Goal: Information Seeking & Learning: Learn about a topic

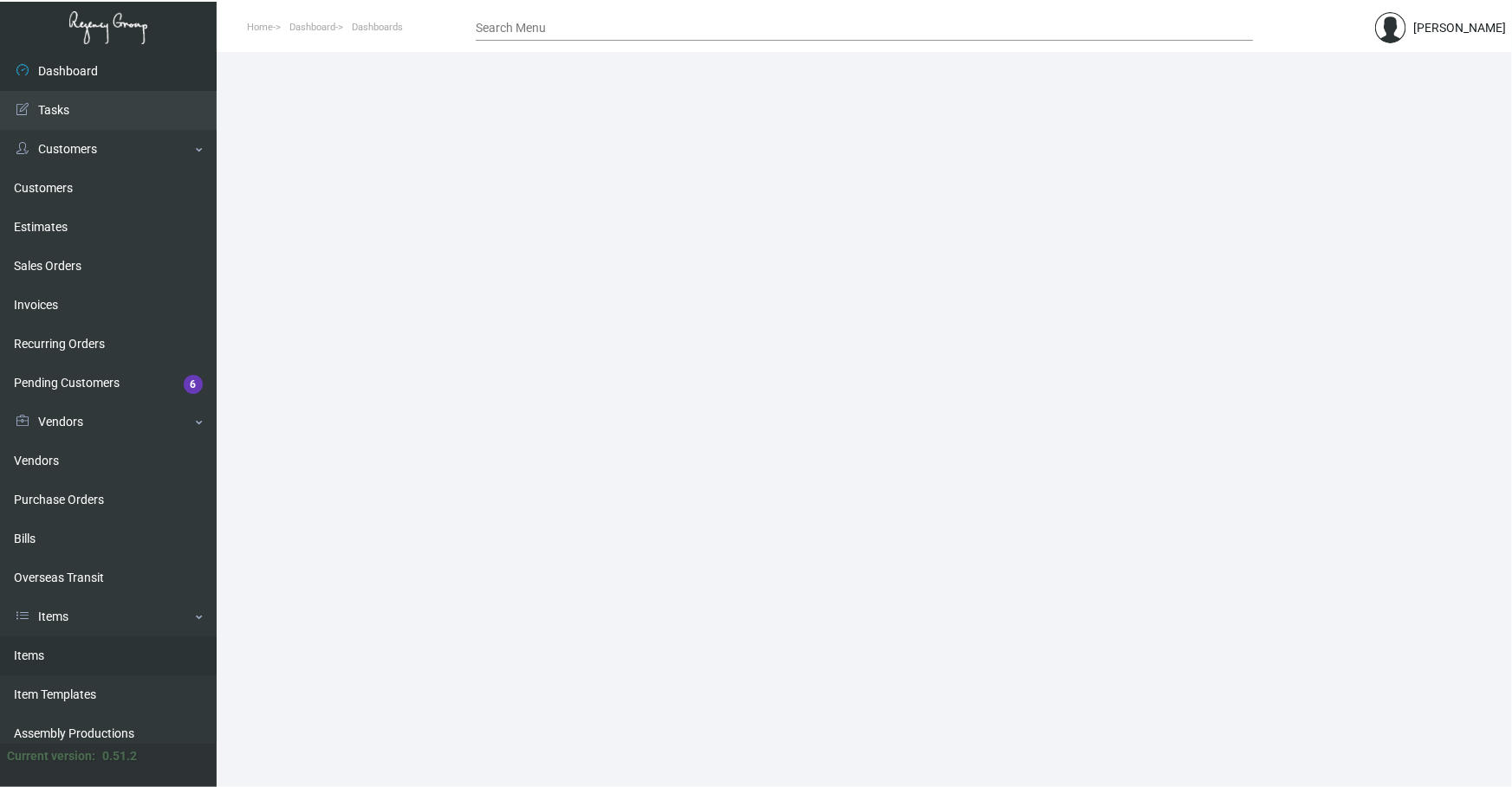
click at [78, 369] on link "Items" at bounding box center [108, 657] width 217 height 39
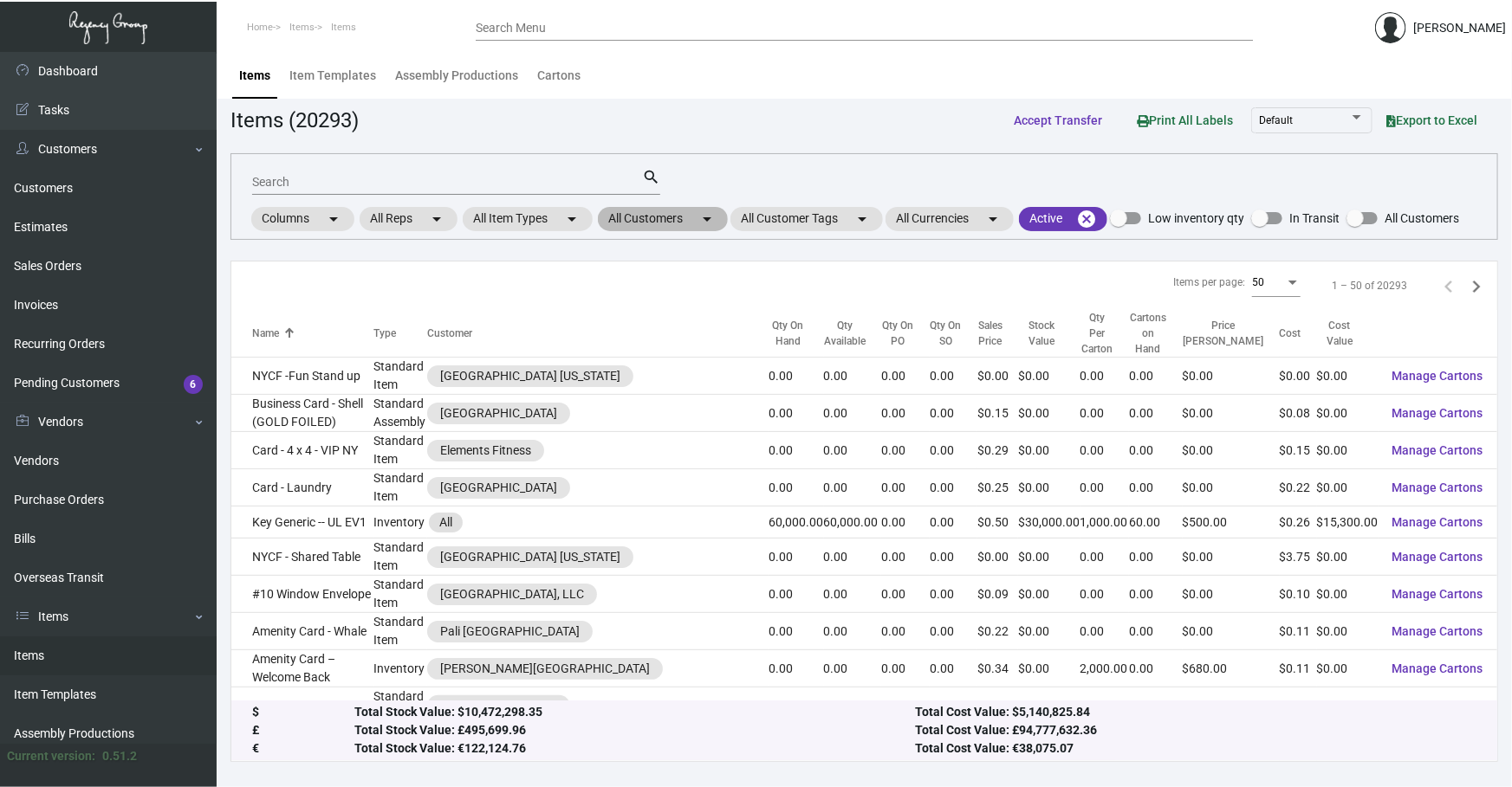
click at [502, 225] on mat-chip "All Customers arrow_drop_down" at bounding box center [663, 219] width 130 height 24
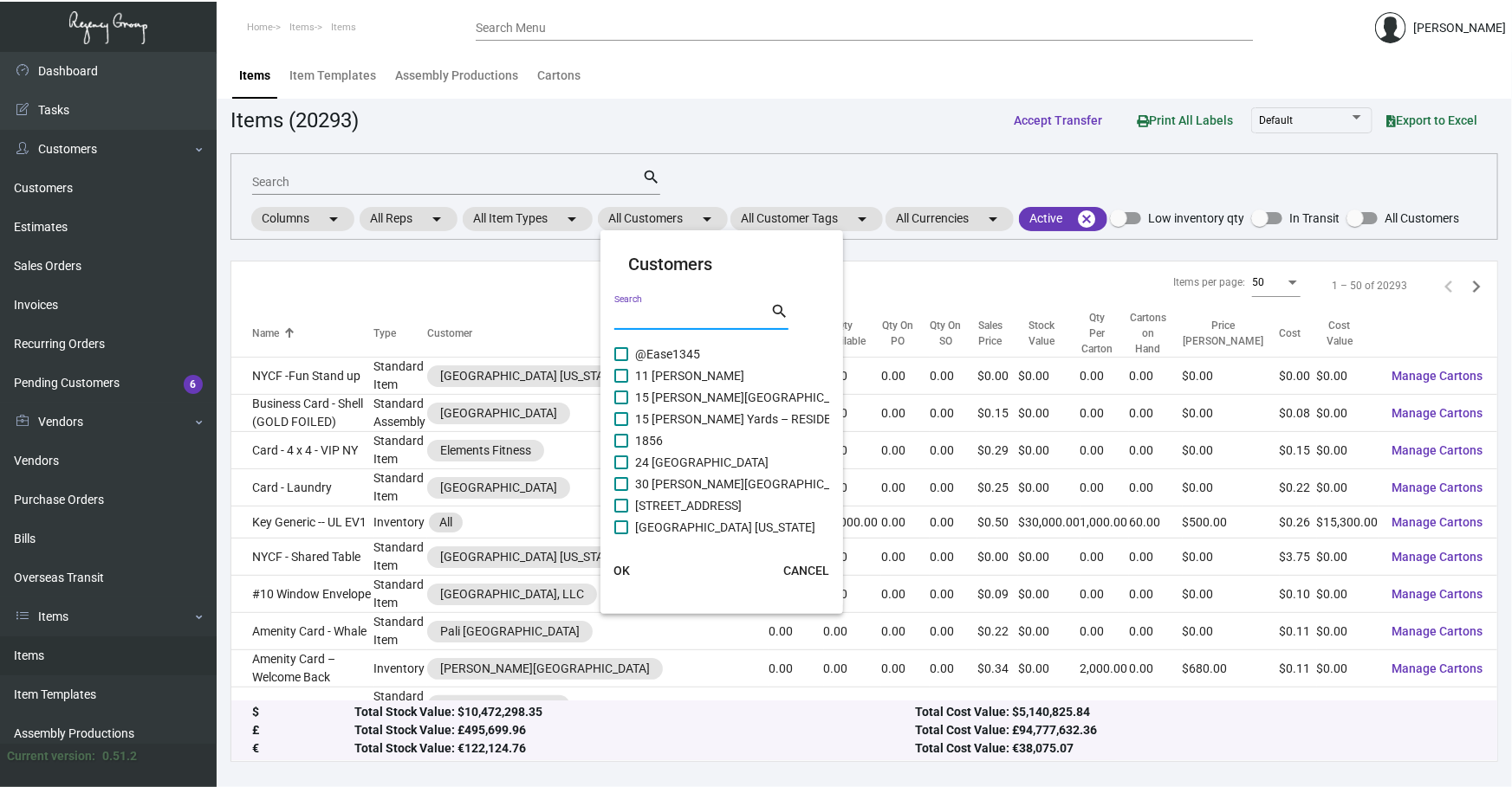
click at [502, 314] on input "Search" at bounding box center [693, 317] width 156 height 14
type input "westin"
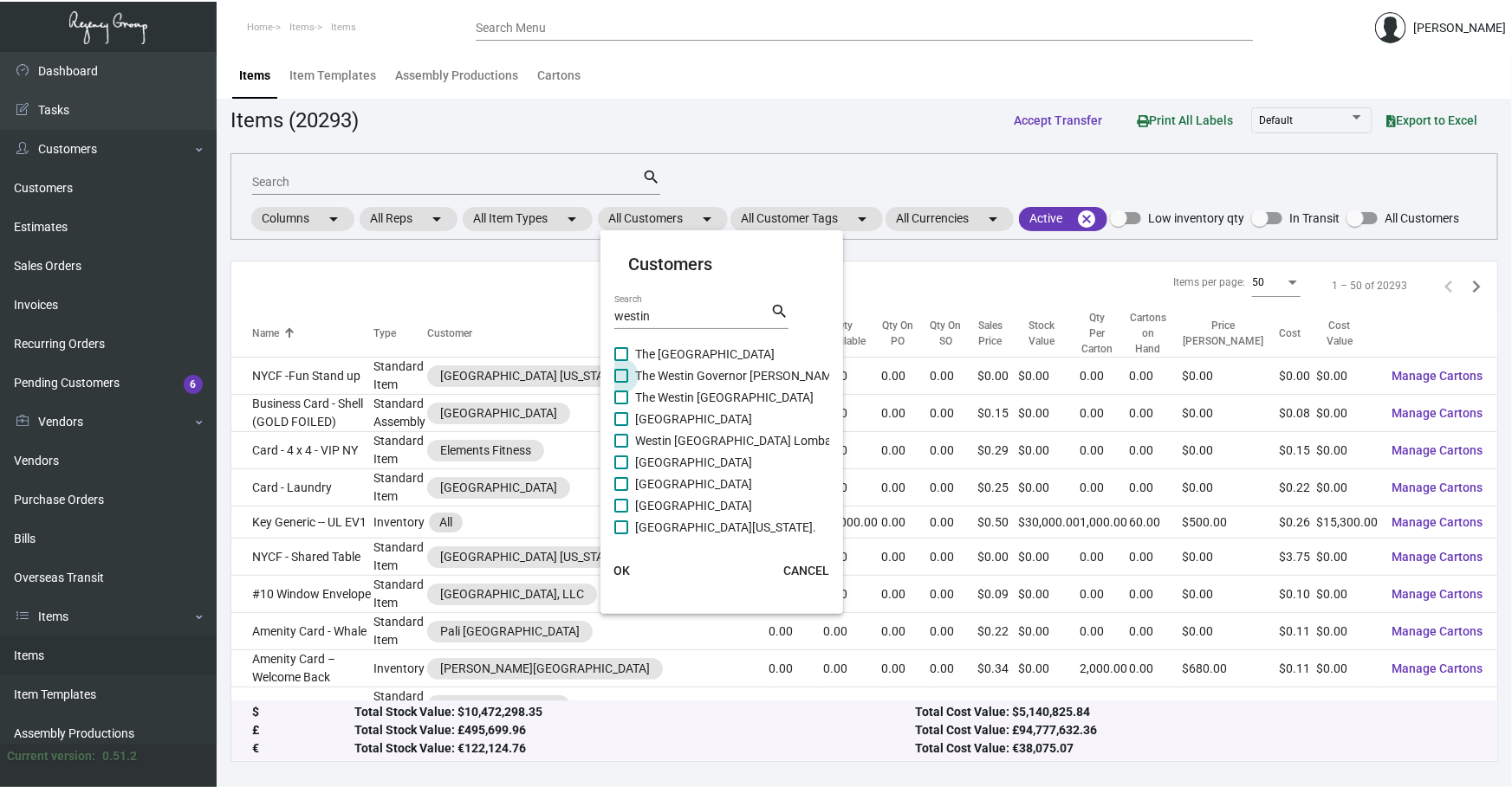
click at [502, 368] on span "The Westin Governor [PERSON_NAME]" at bounding box center [739, 376] width 207 height 21
click at [502, 369] on input "The Westin Governor [PERSON_NAME]" at bounding box center [620, 383] width 1 height 1
checkbox input "true"
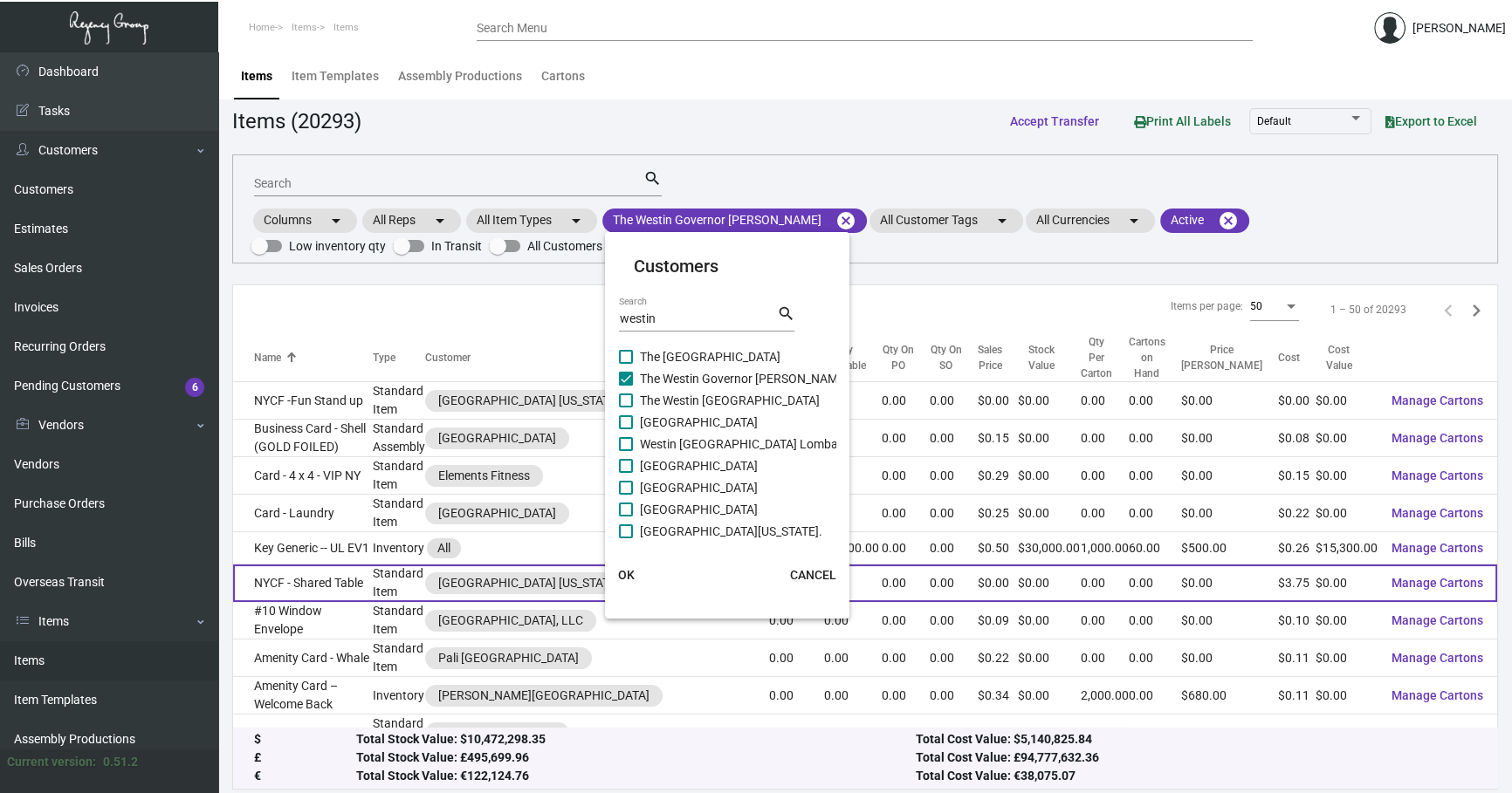
click at [506, 371] on span "OK" at bounding box center [627, 575] width 17 height 14
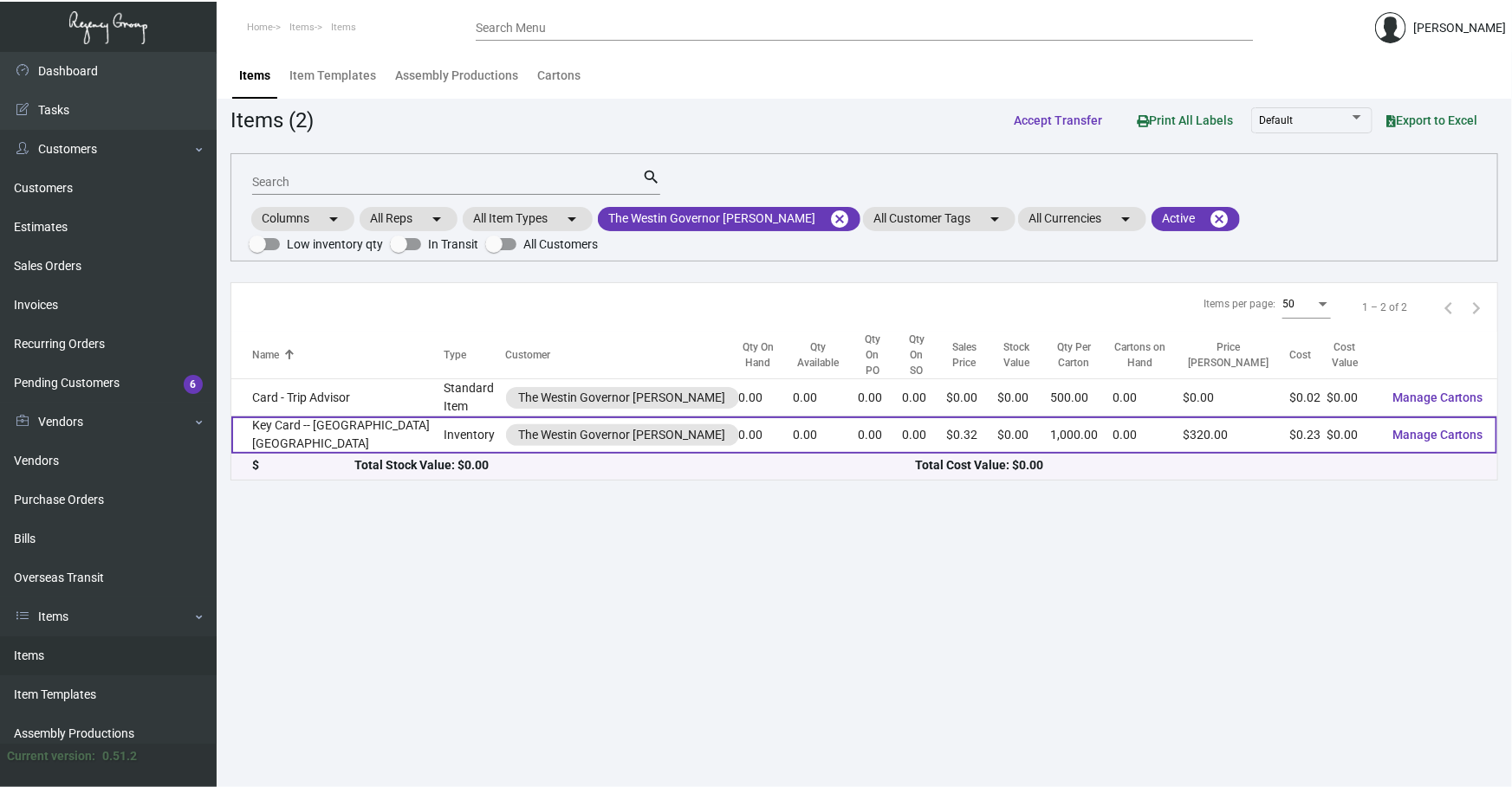
click at [306, 369] on td "Key Card -- [GEOGRAPHIC_DATA] [GEOGRAPHIC_DATA]" at bounding box center [338, 435] width 212 height 38
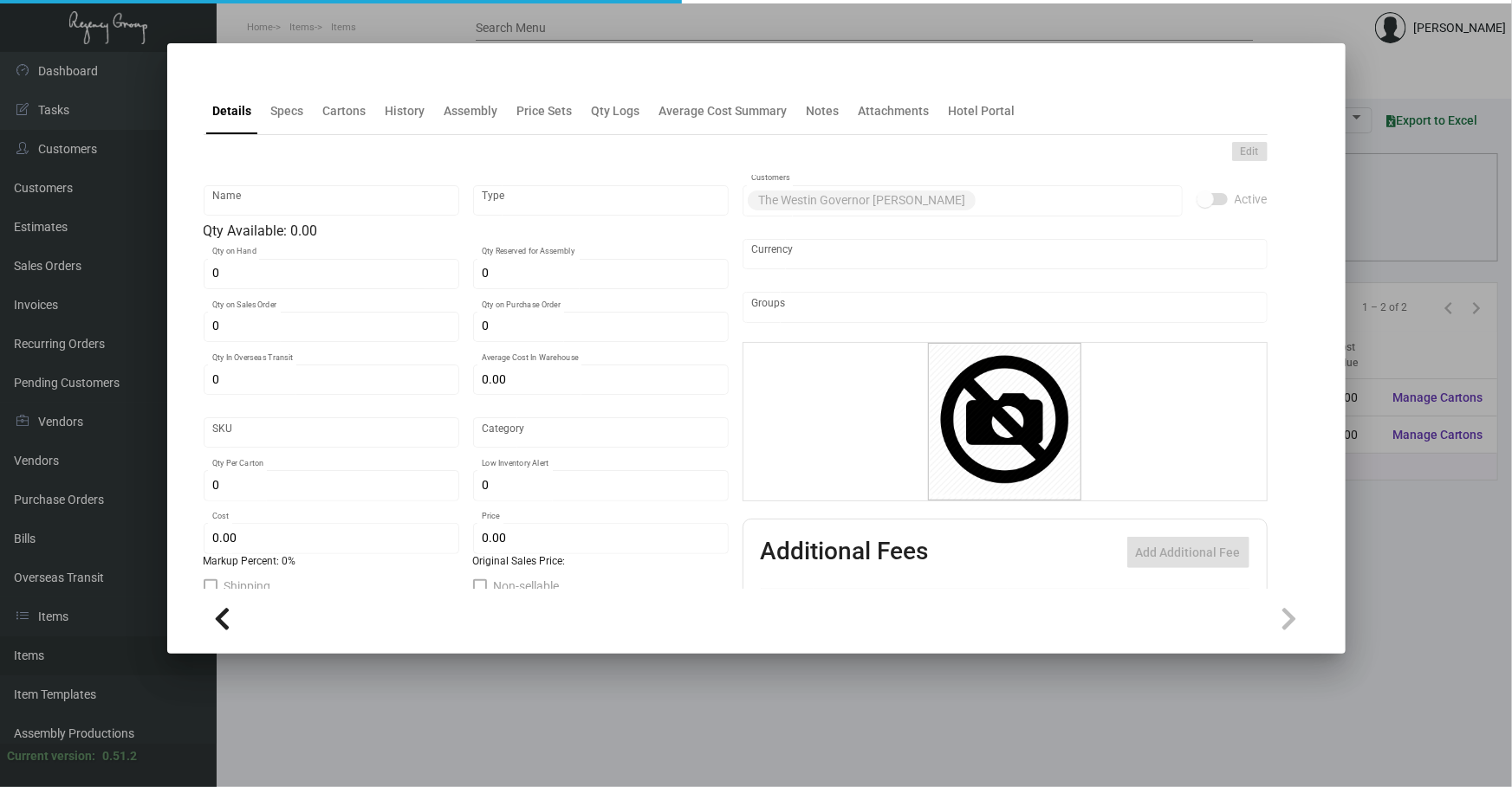
type input "Key Card -- [GEOGRAPHIC_DATA] [GEOGRAPHIC_DATA]"
type input "Inventory"
type input "$ 0.00"
type input "Overseas"
type input "1,000"
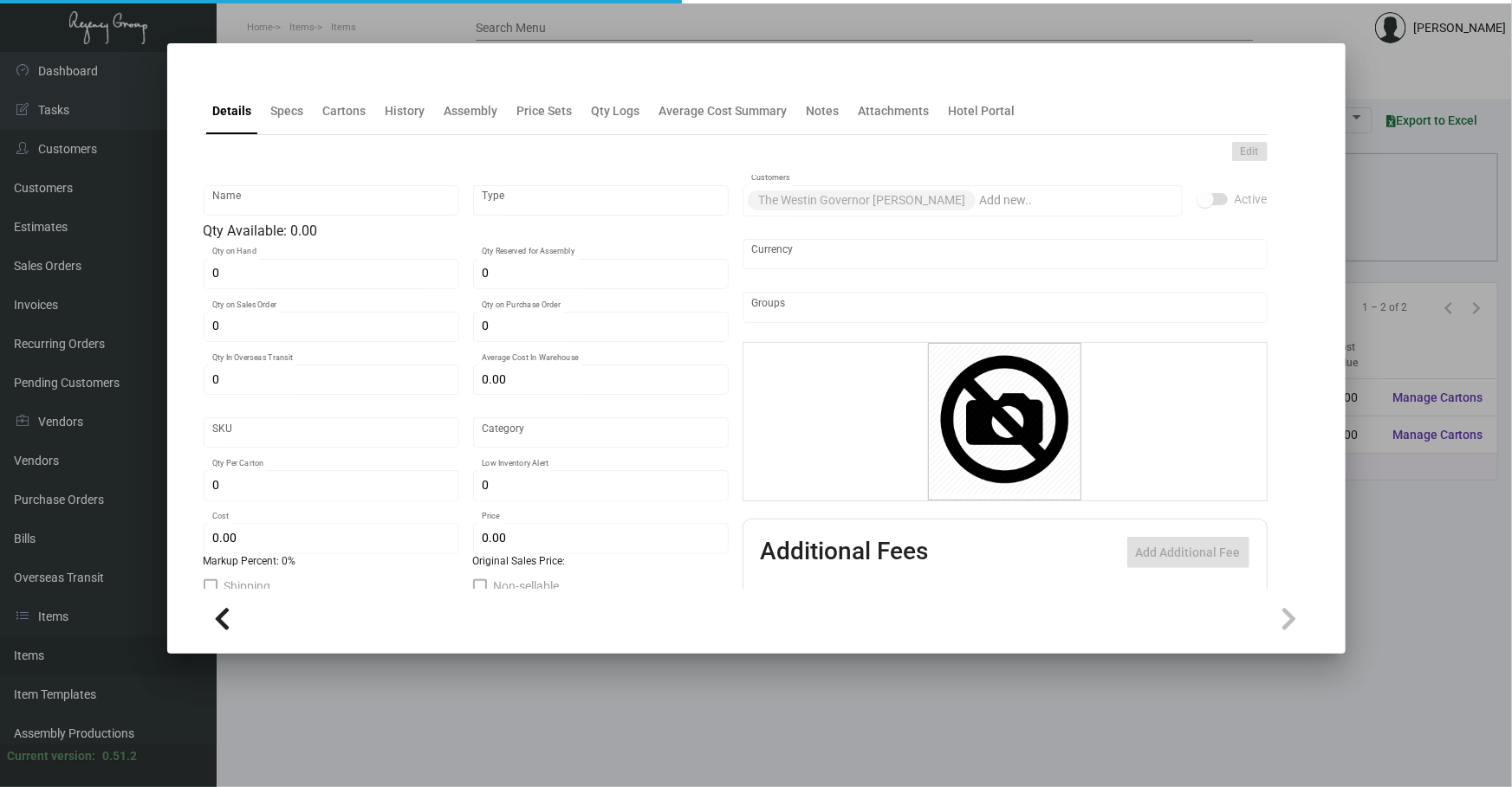
type input "2,000"
type input "$ 0.23"
type input "$ 0.32"
checkbox input "true"
type input "United States Dollar $"
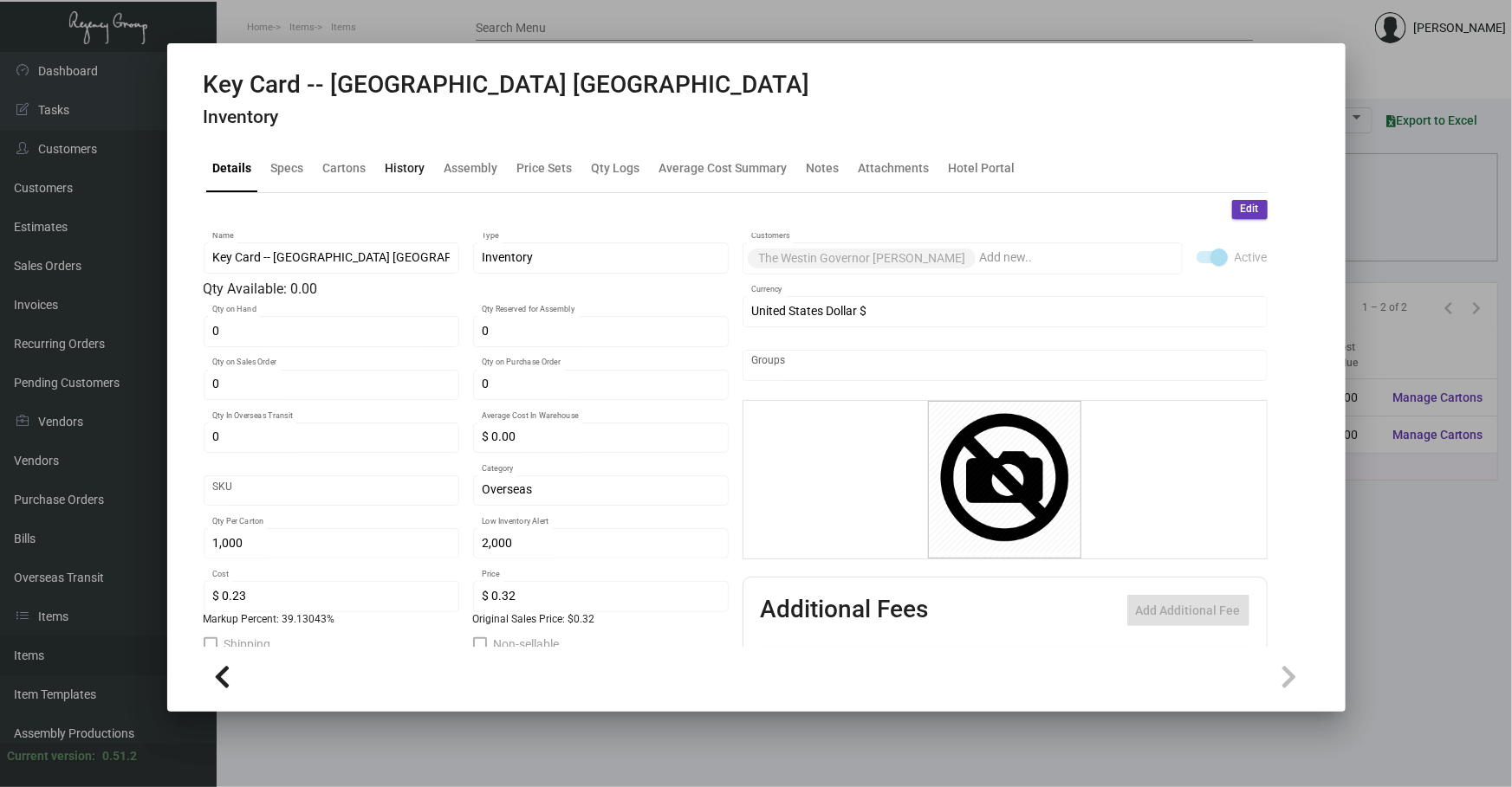
click at [390, 171] on div "History" at bounding box center [405, 168] width 39 height 18
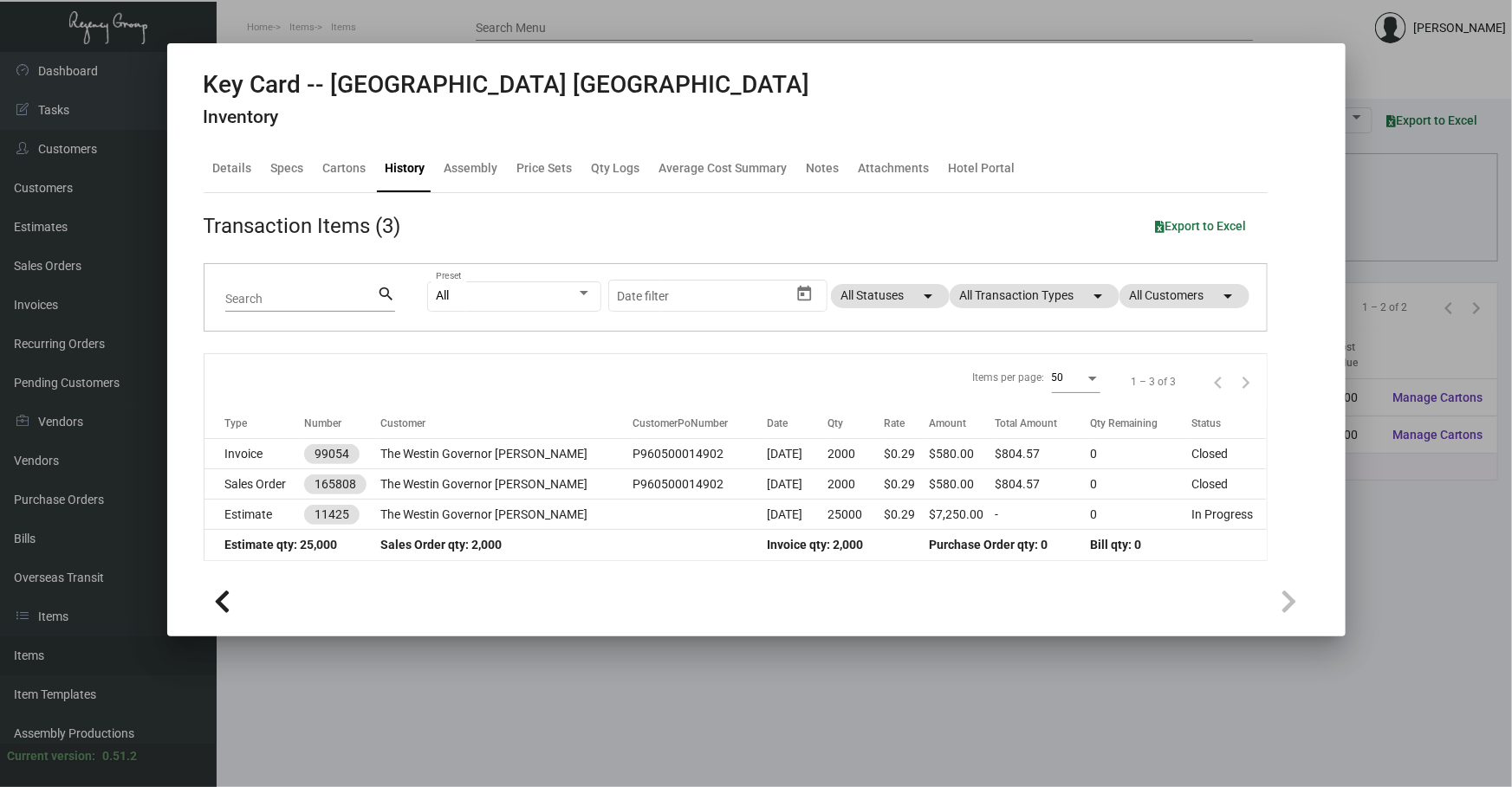
click at [502, 369] on div at bounding box center [756, 393] width 1512 height 787
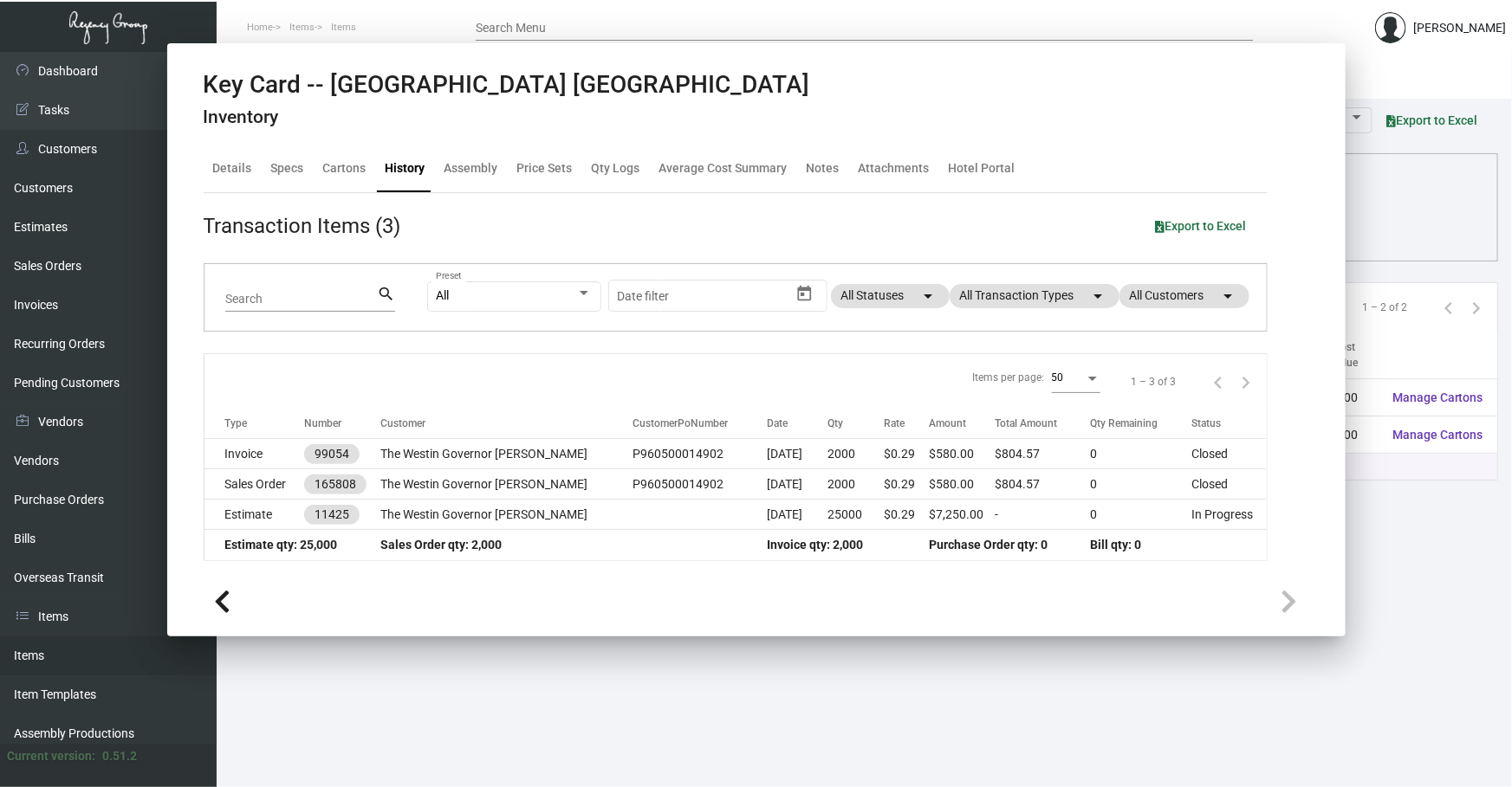
click at [502, 369] on main "Items Item Templates Assembly Productions Cartons Items (2) Accept Transfer Pri…" at bounding box center [864, 419] width 1295 height 735
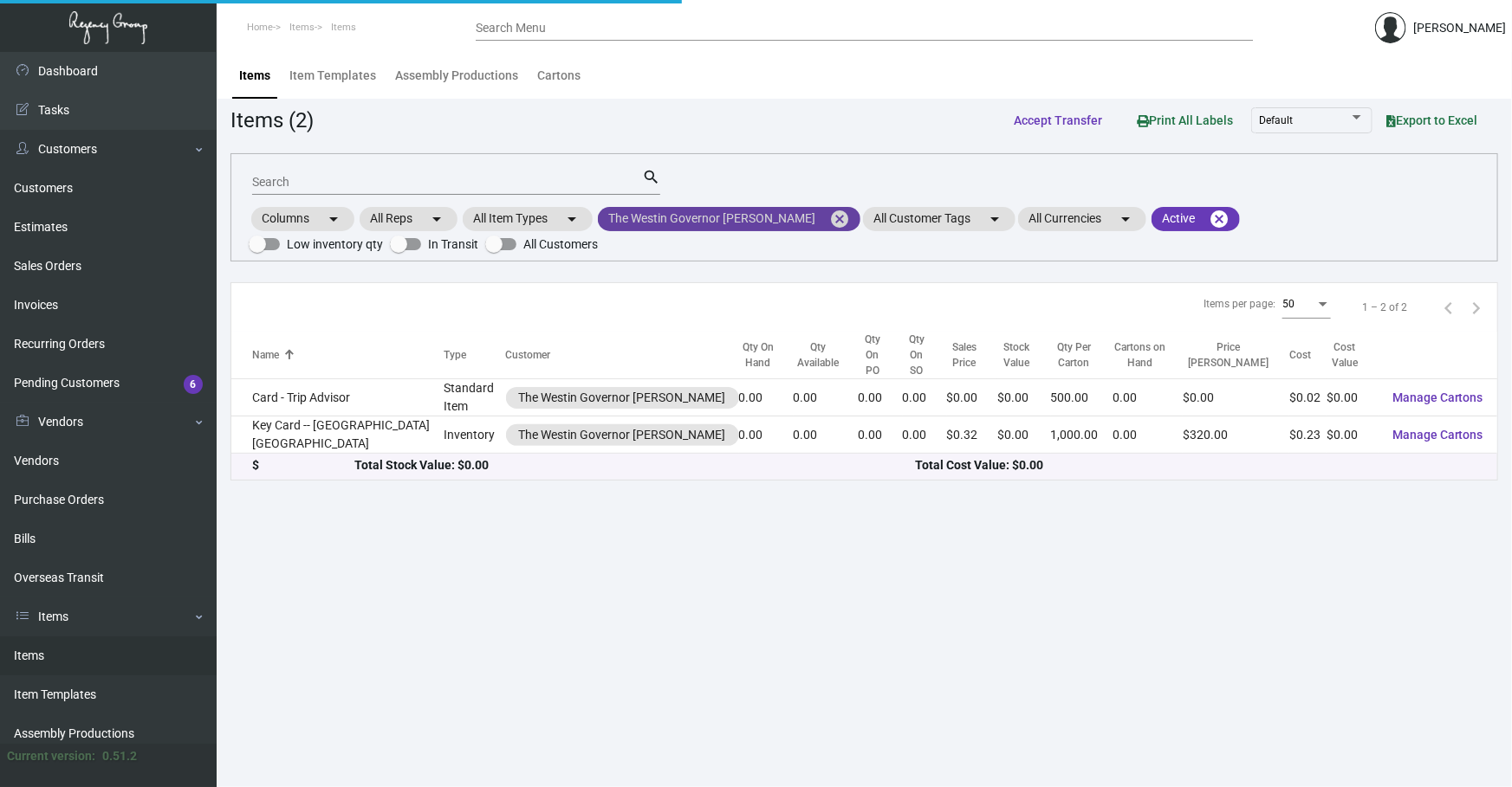
click at [502, 224] on mat-icon "cancel" at bounding box center [840, 219] width 21 height 21
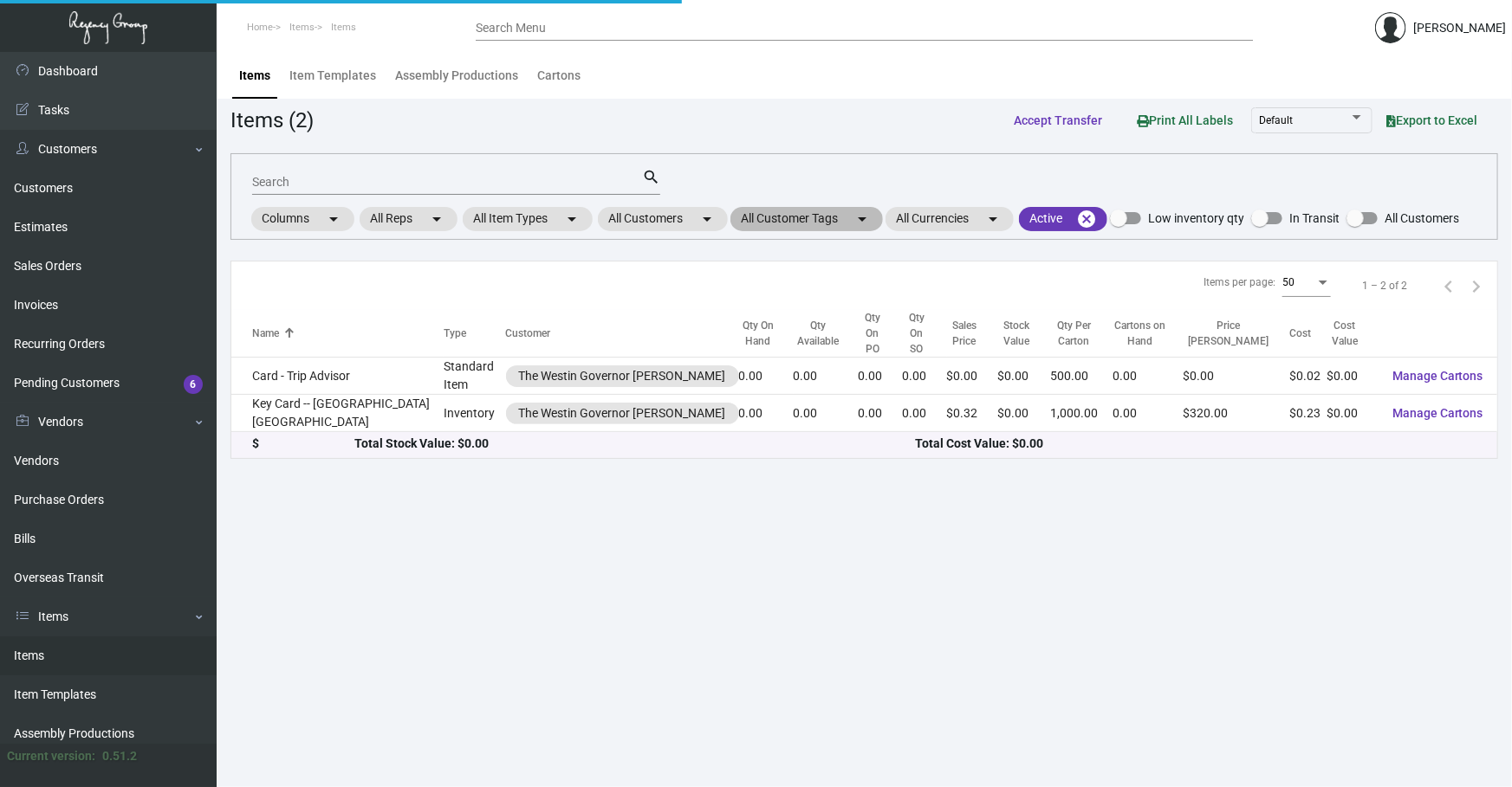
click at [502, 211] on mat-chip "All Customer Tags arrow_drop_down" at bounding box center [806, 219] width 153 height 24
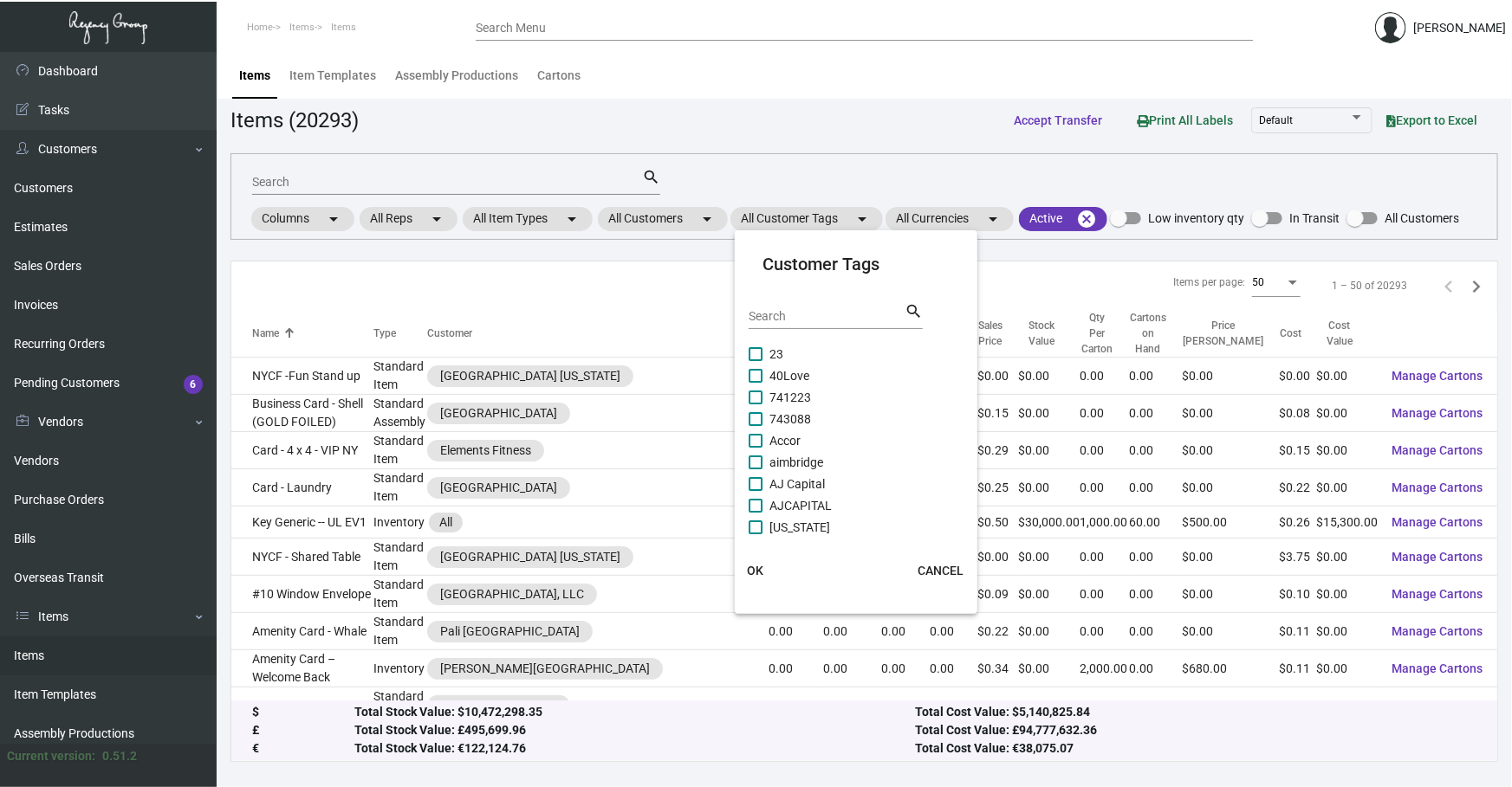
click at [502, 216] on div at bounding box center [756, 393] width 1512 height 787
click at [502, 215] on mat-chip "All Customers arrow_drop_down" at bounding box center [663, 219] width 130 height 24
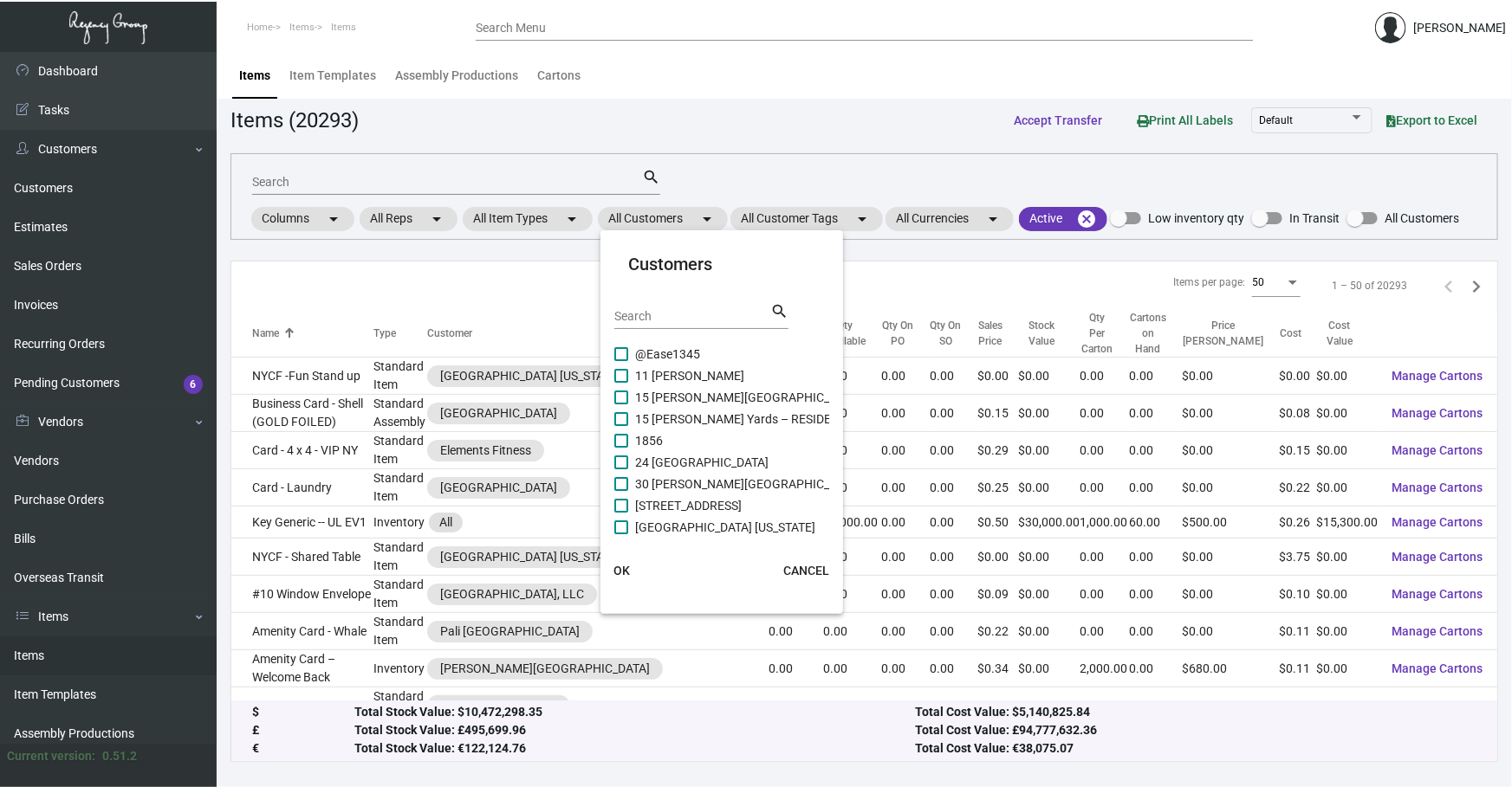
drag, startPoint x: 684, startPoint y: 215, endPoint x: 679, endPoint y: 325, distance: 110.1
click at [502, 325] on div "Search" at bounding box center [693, 315] width 156 height 27
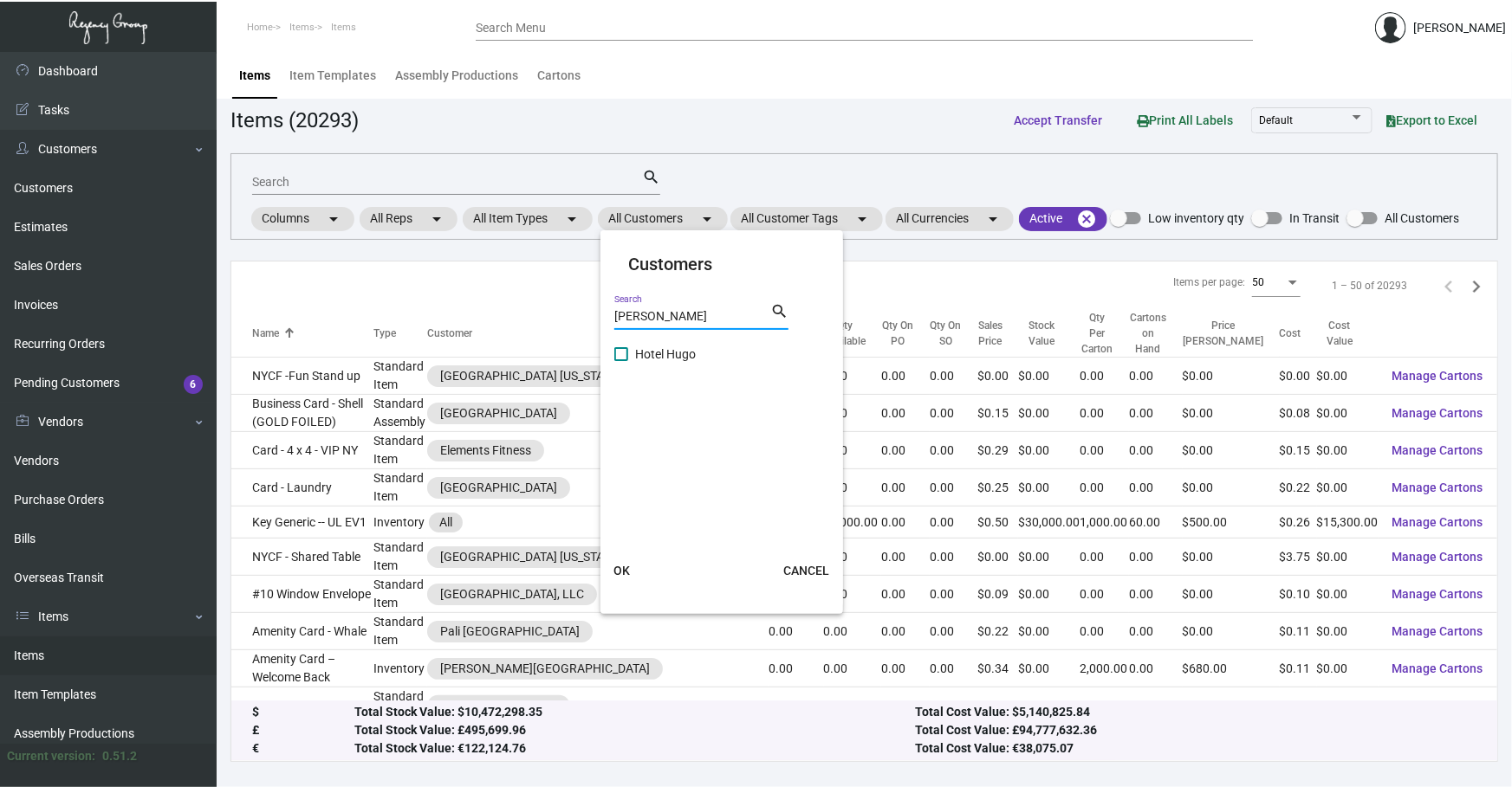
type input "[PERSON_NAME]"
click at [502, 351] on span "Hotel Hugo" at bounding box center [665, 355] width 61 height 21
click at [502, 361] on input "Hotel Hugo" at bounding box center [620, 361] width 1 height 1
checkbox input "true"
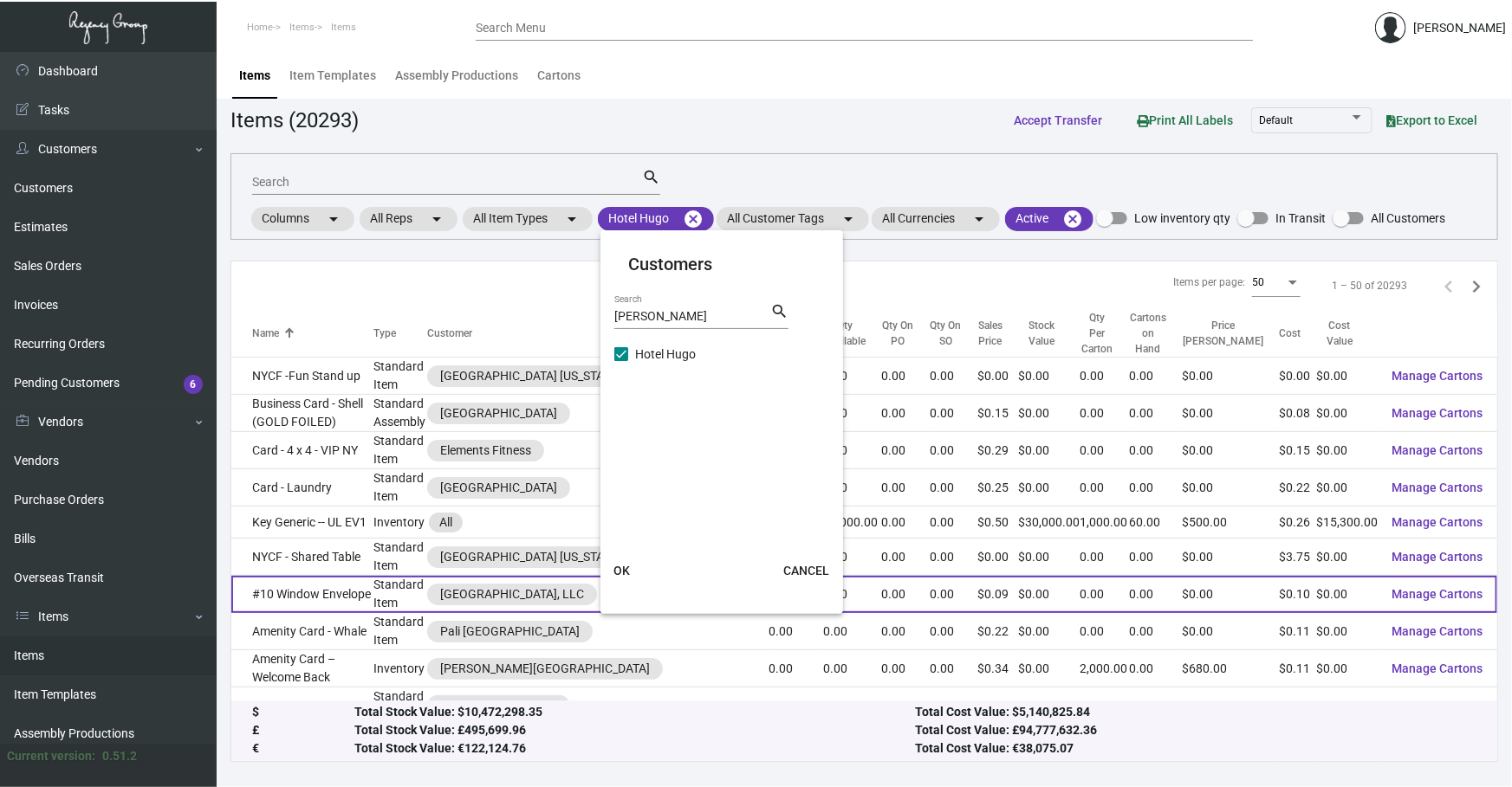
click at [502, 369] on span "OK" at bounding box center [622, 570] width 17 height 14
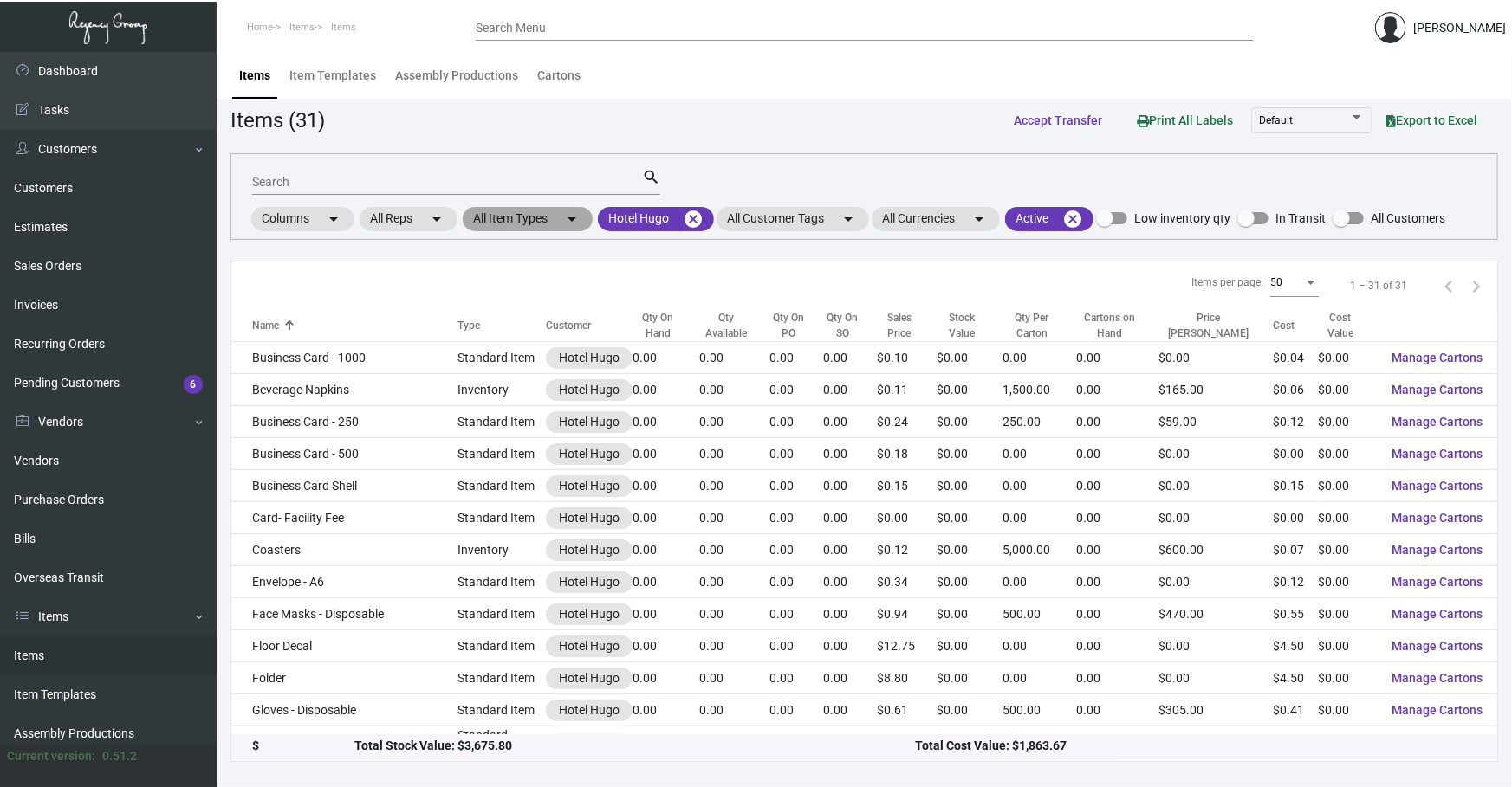
click at [502, 217] on mat-chip "All Item Types arrow_drop_down" at bounding box center [527, 219] width 130 height 24
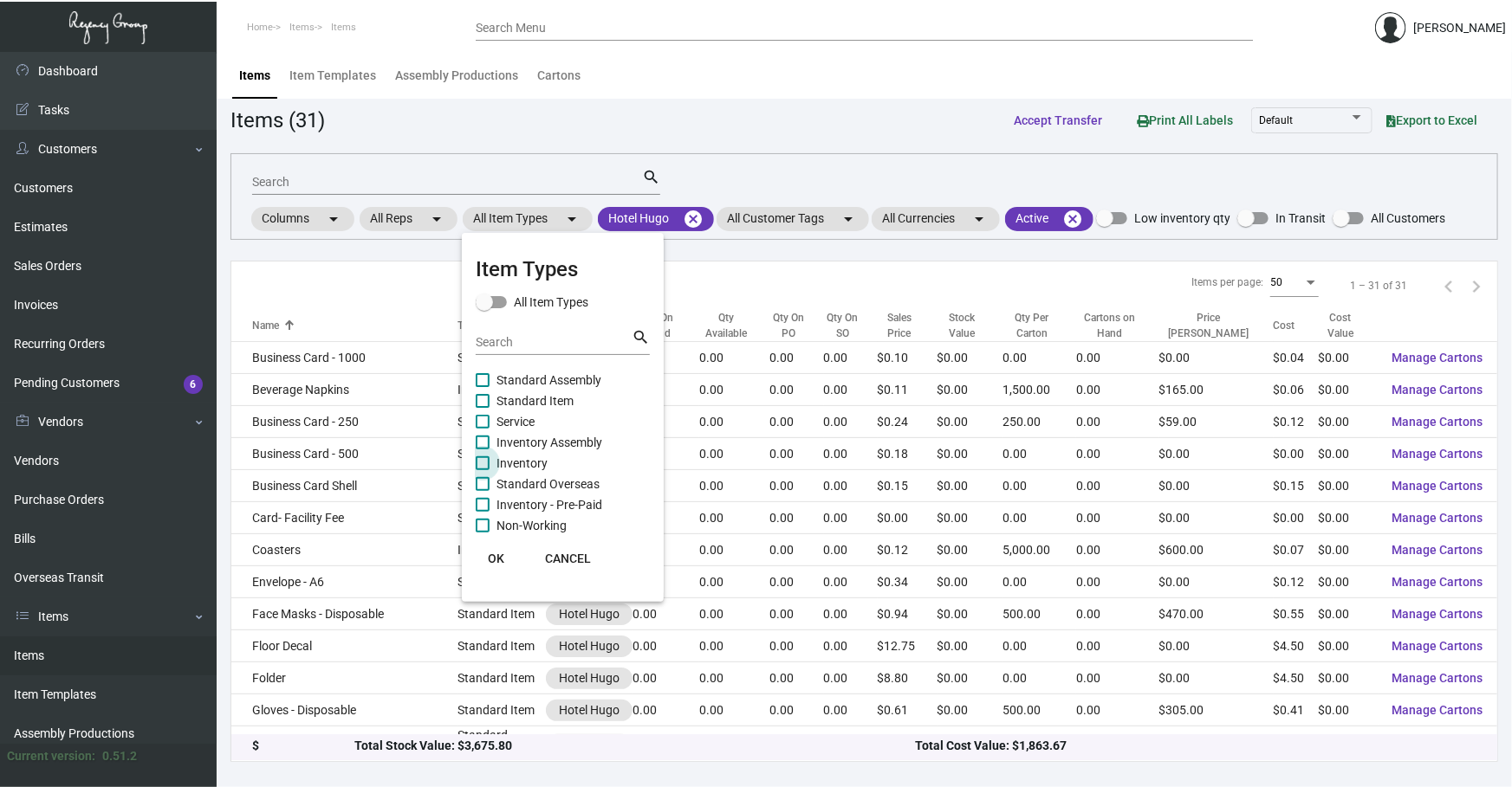
click at [502, 369] on span "Inventory" at bounding box center [522, 463] width 51 height 21
click at [482, 369] on input "Inventory" at bounding box center [481, 470] width 1 height 1
checkbox input "true"
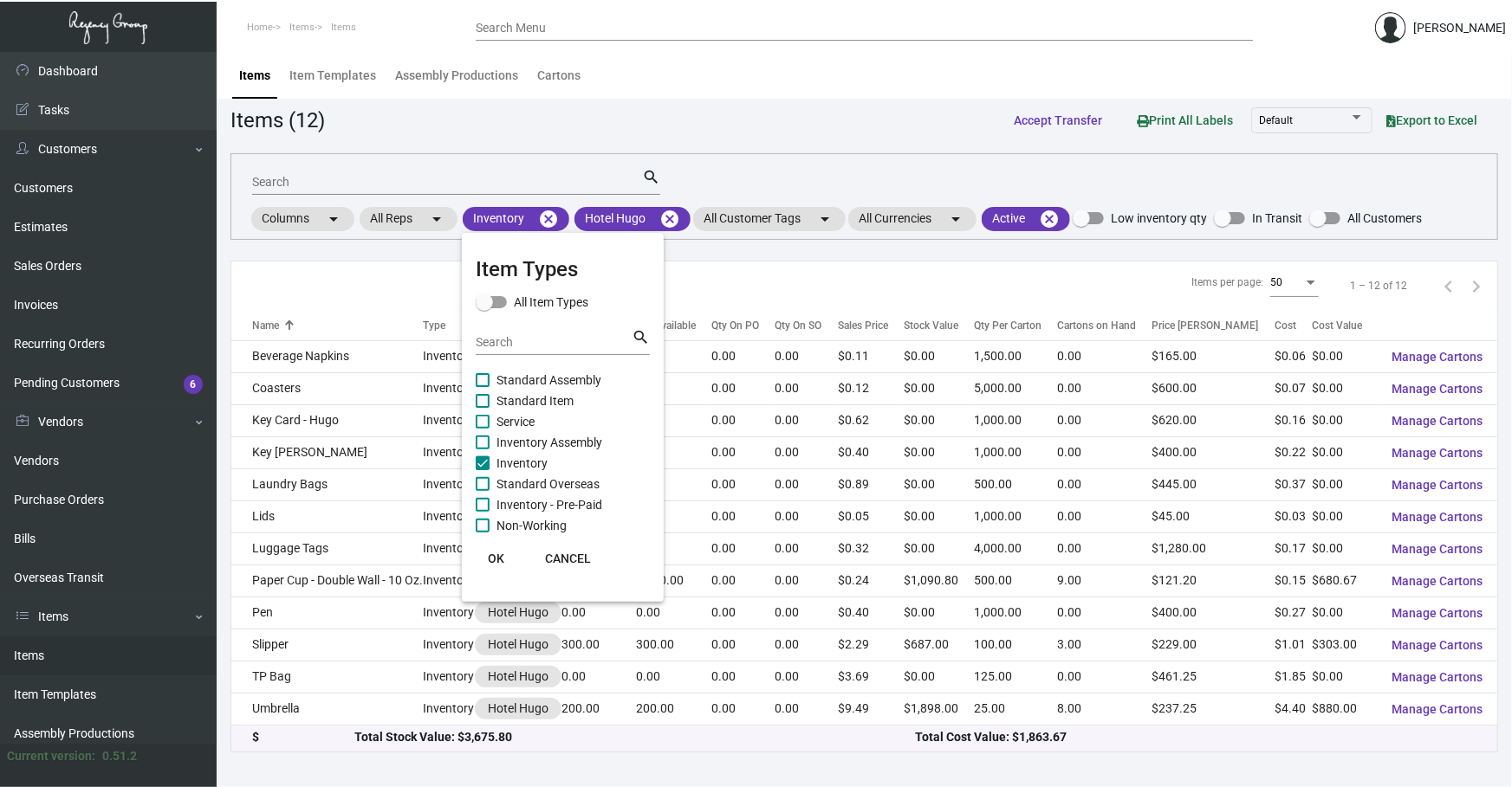
click at [499, 369] on mat-card-actions "OK CANCEL" at bounding box center [563, 559] width 188 height 45
click at [493, 369] on span "OK" at bounding box center [496, 558] width 17 height 14
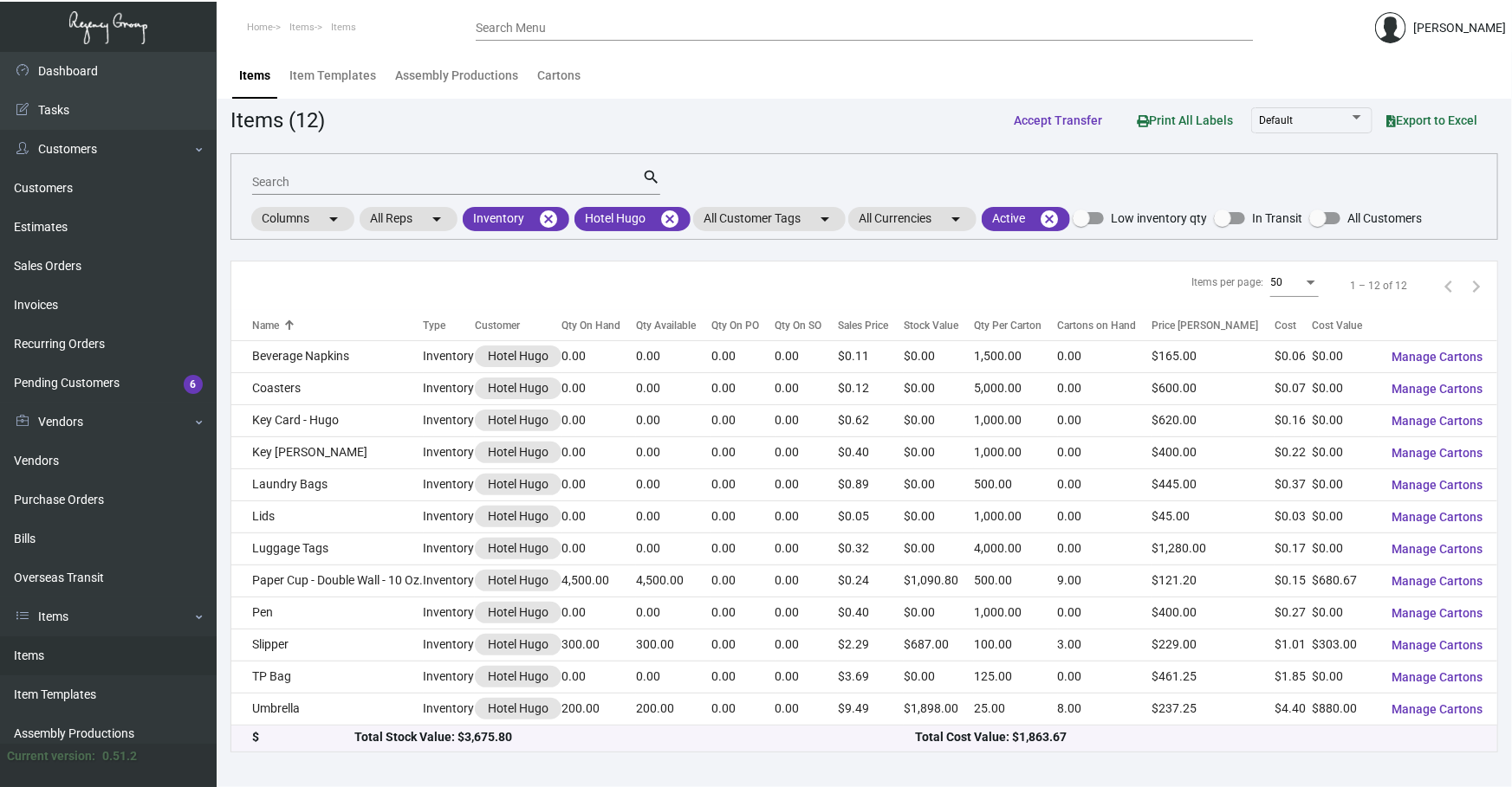
click at [502, 116] on span "Export to Excel" at bounding box center [1431, 120] width 91 height 14
click at [502, 222] on mat-icon "cancel" at bounding box center [548, 219] width 21 height 21
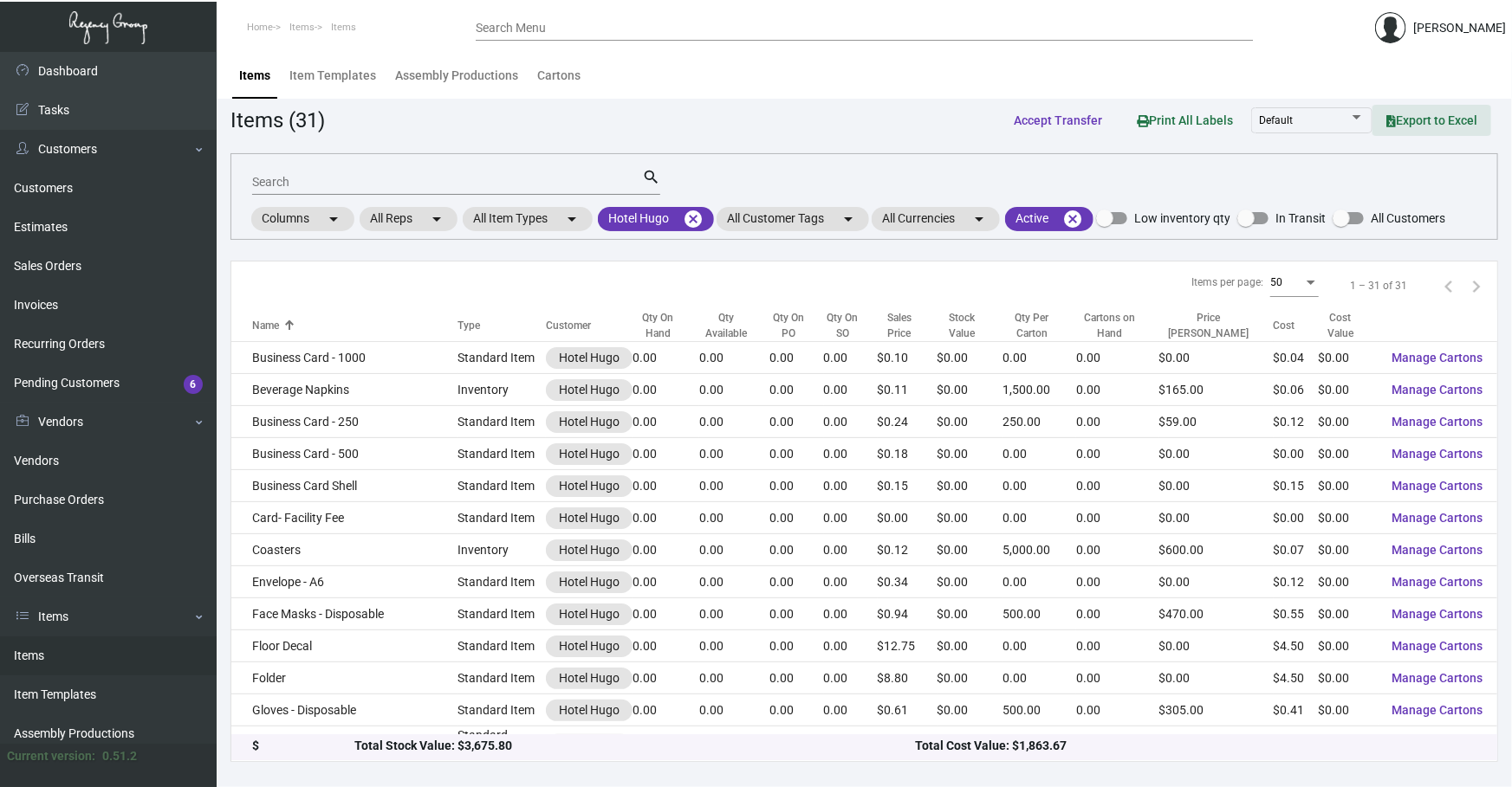
click at [502, 124] on icon at bounding box center [1391, 121] width 9 height 12
click at [83, 302] on link "Invoices" at bounding box center [108, 306] width 217 height 39
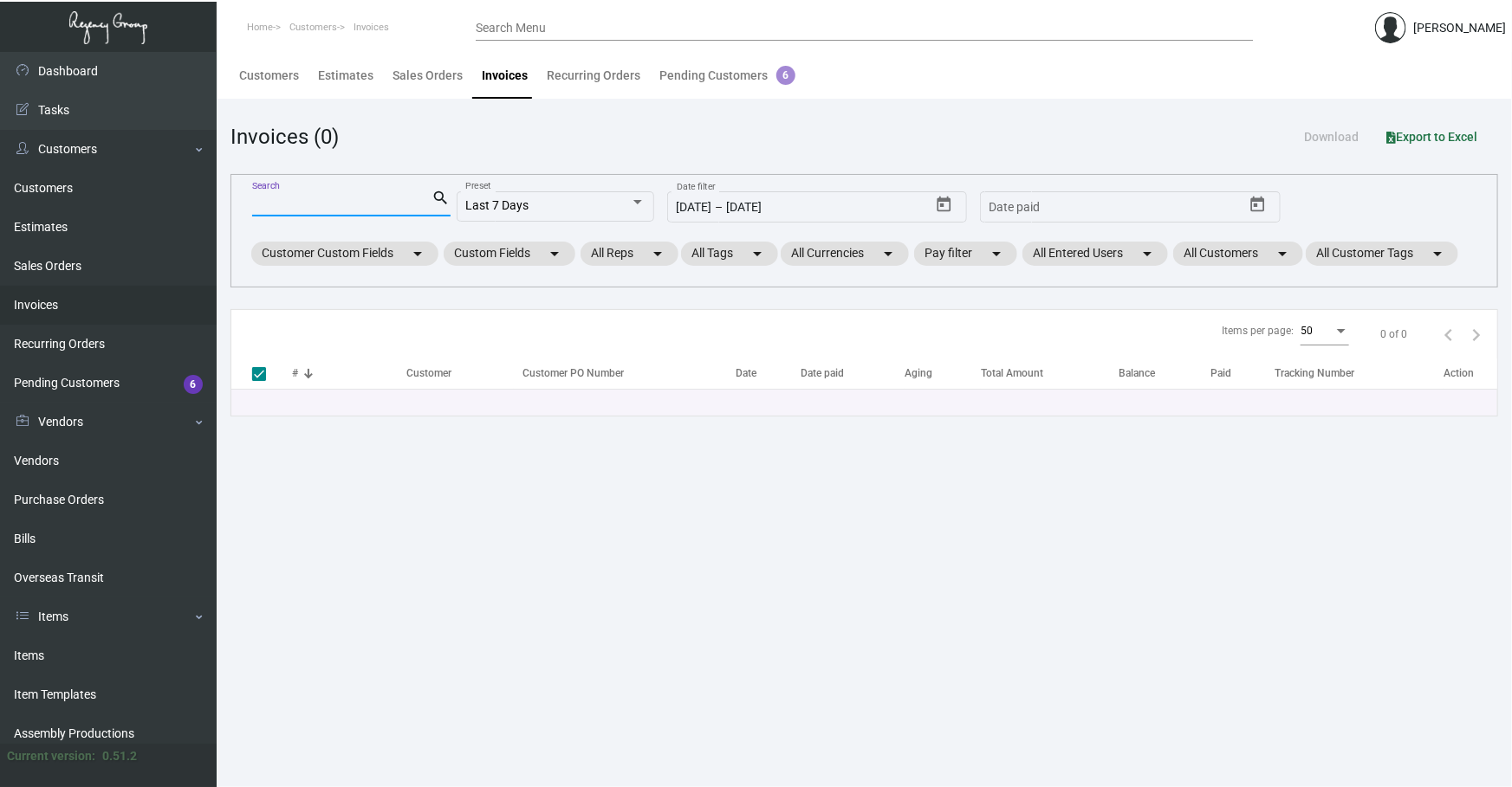
click at [382, 204] on input "Search" at bounding box center [343, 204] width 180 height 14
type input "95800"
checkbox input "false"
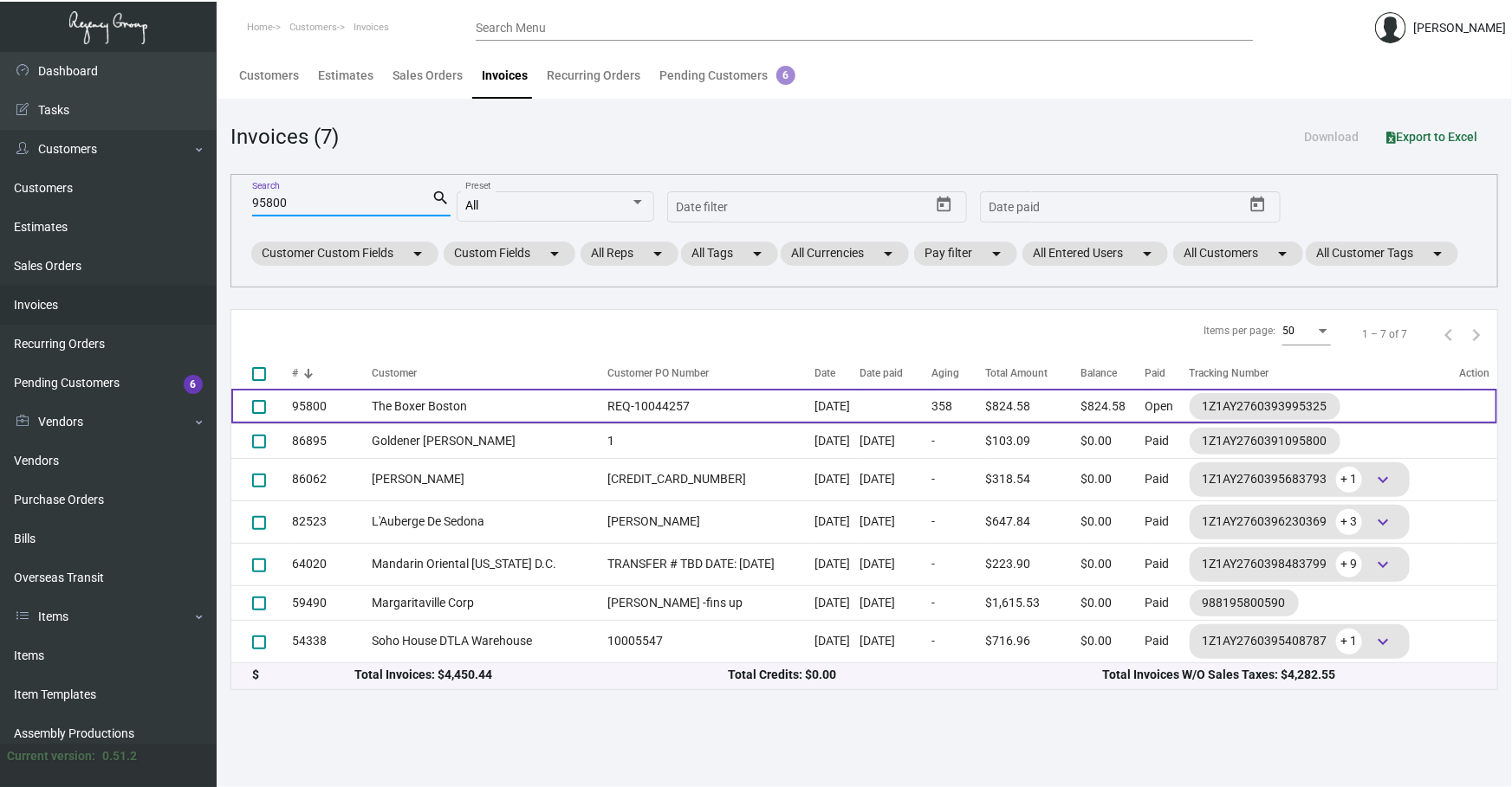
type input "95800"
click at [480, 369] on td "The Boxer Boston" at bounding box center [485, 406] width 227 height 35
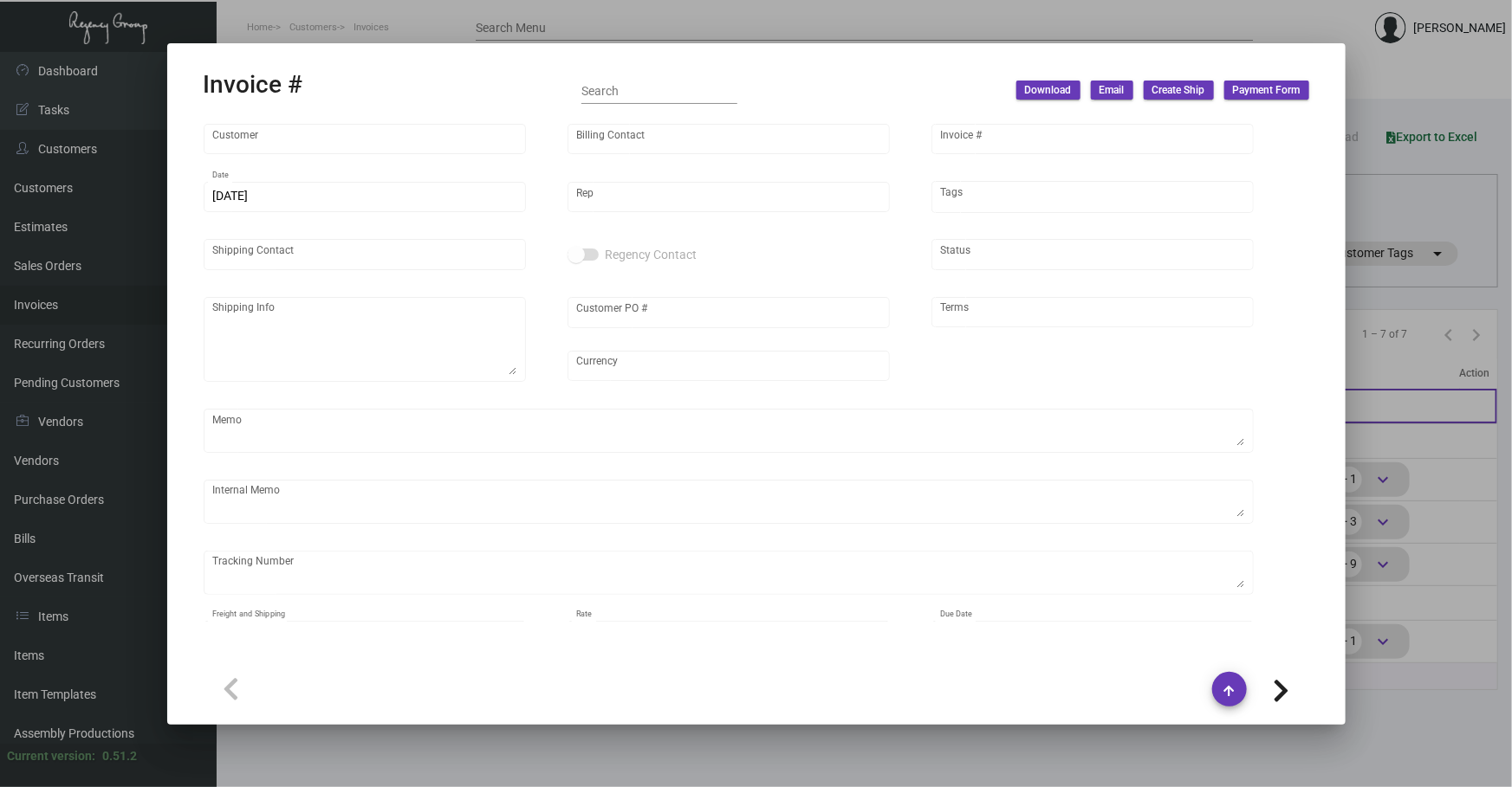
type input "The Boxer Boston"
type input "[PERSON_NAME]"
type input "95800"
type input "[DATE]"
type input "[PERSON_NAME]"
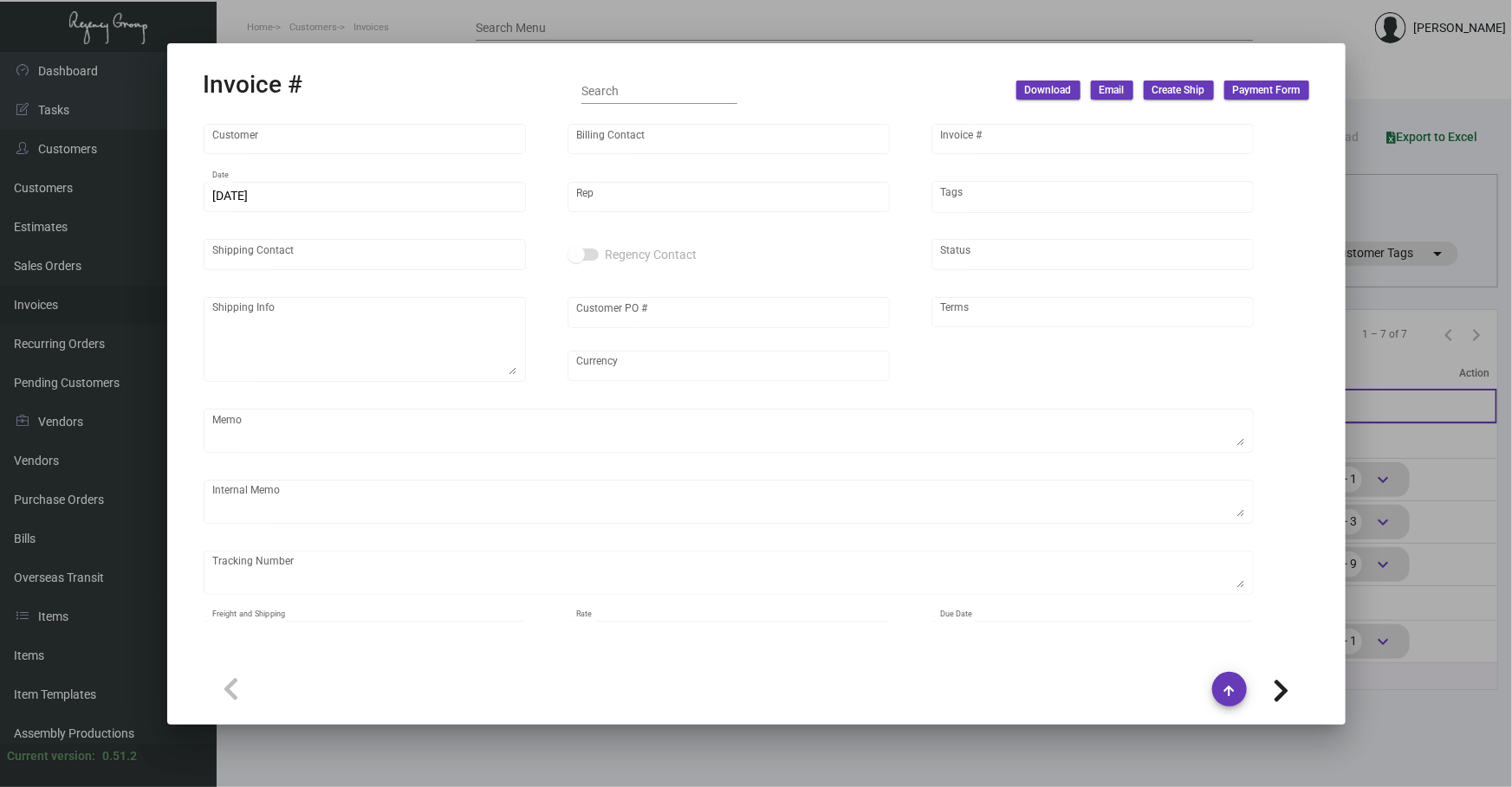
type input "[PERSON_NAME]"
type textarea "The Boxer Boston - [PERSON_NAME] [STREET_ADDRESS]"
type input "REQ-10044257"
type input "United States Dollar $"
type input "Net 30"
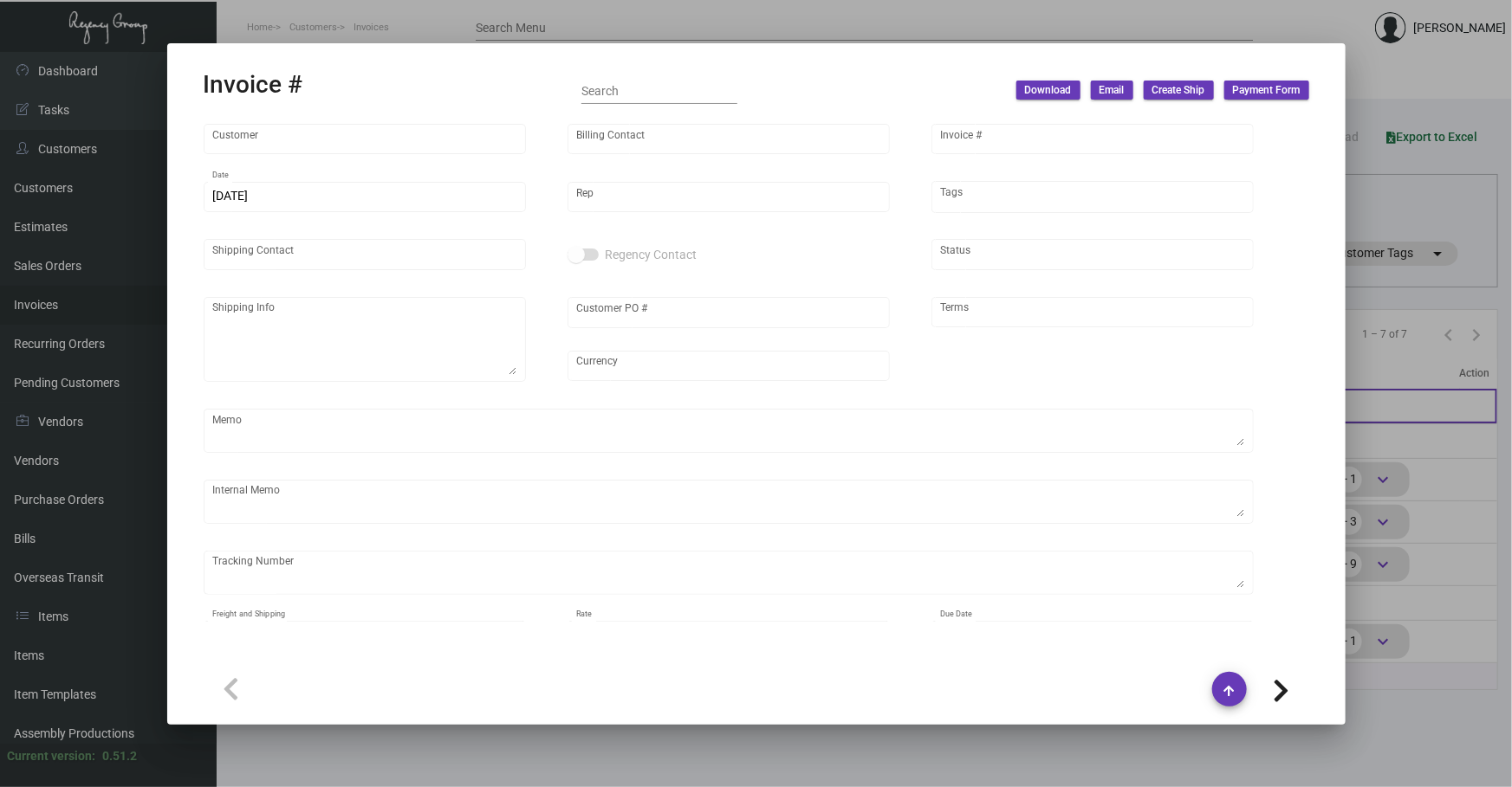
type textarea "8.35"
type input "$ 44.58"
type input "[DATE]"
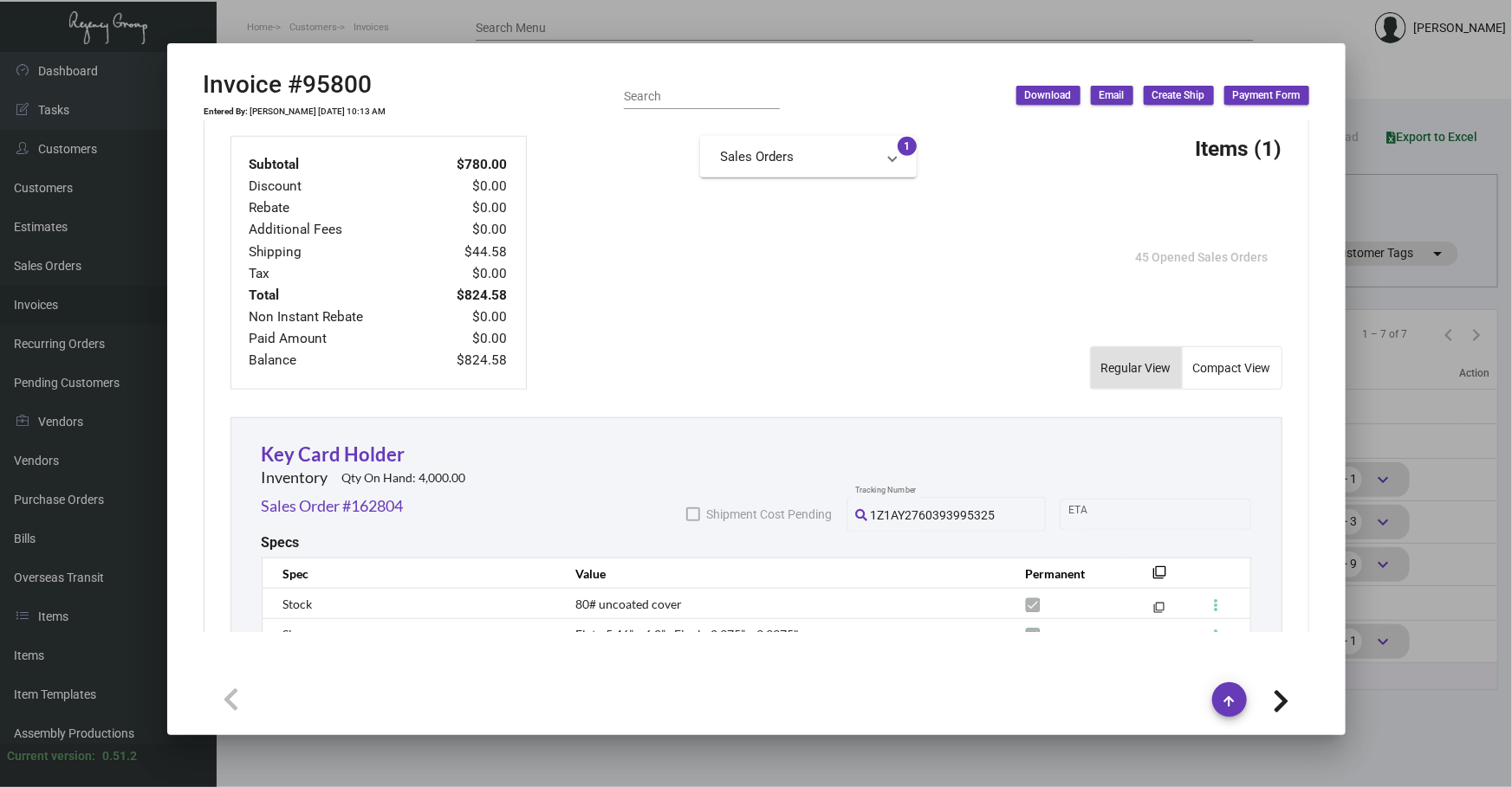
scroll to position [787, 0]
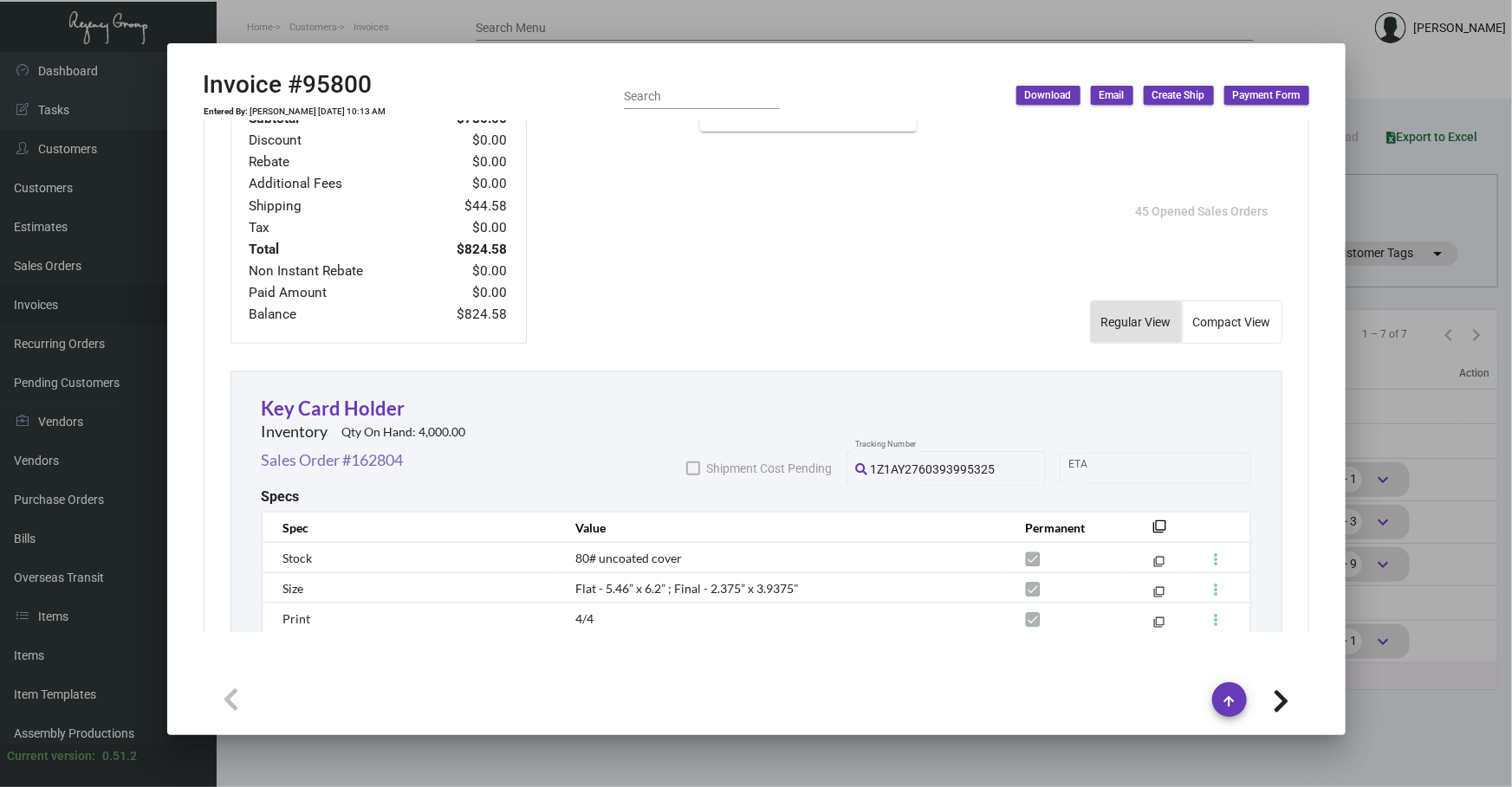
click at [398, 369] on link "Sales Order #162804" at bounding box center [332, 460] width 142 height 23
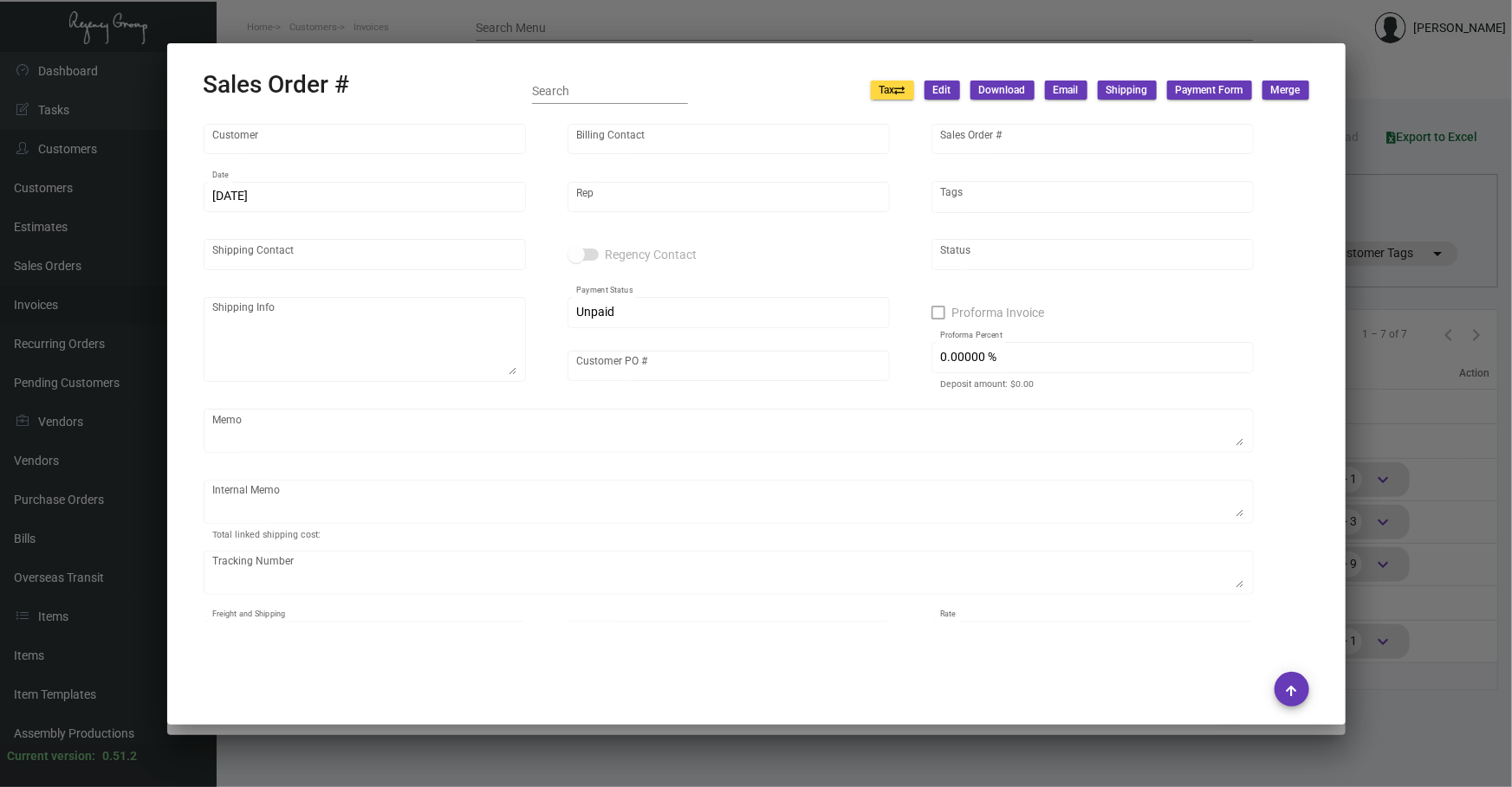
type input "The Boxer Boston"
type input "[PERSON_NAME]"
type input "162804"
type input "[DATE]"
type input "[PERSON_NAME]"
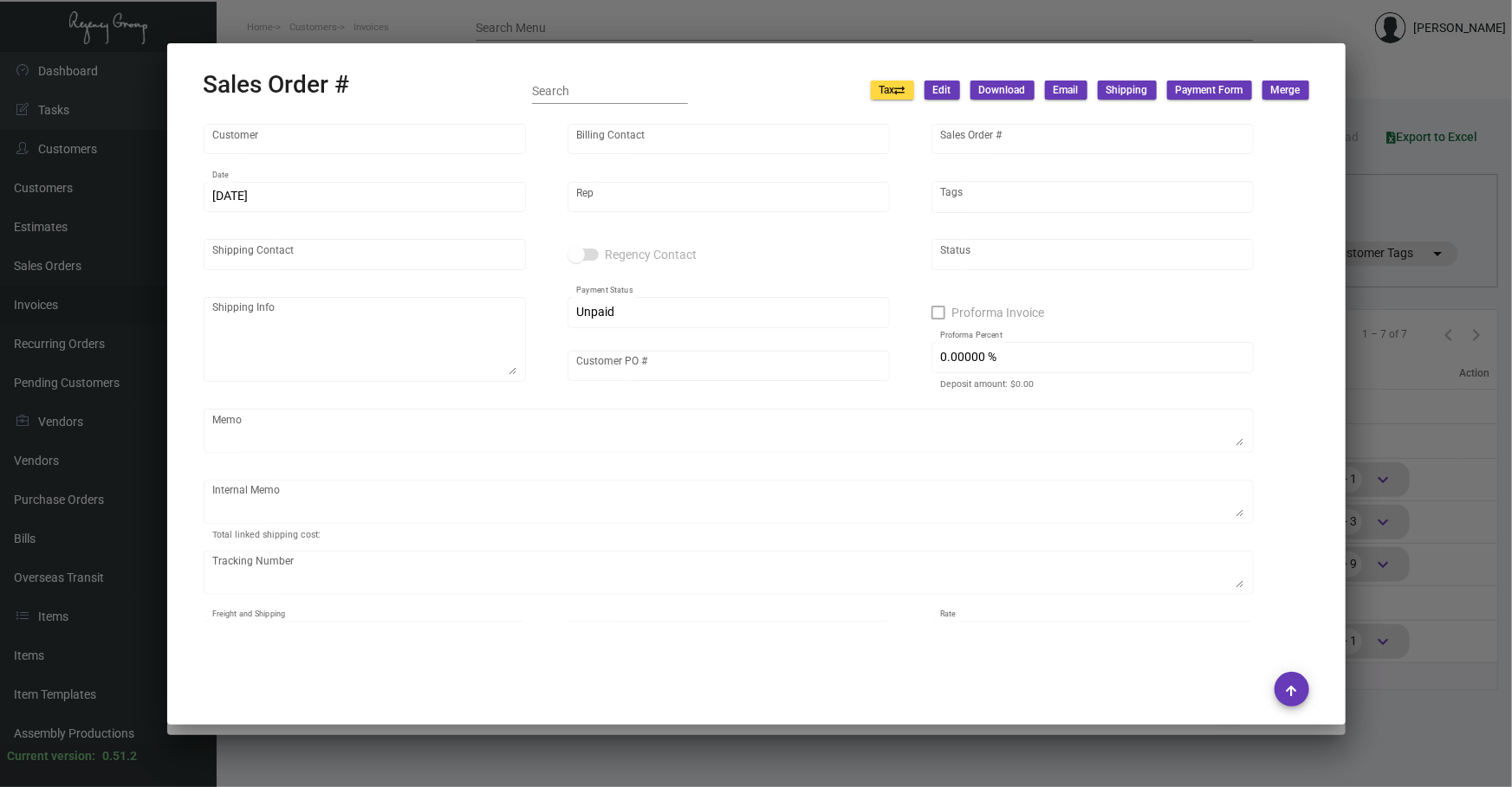
type input "[PERSON_NAME]"
type textarea "The Boxer Boston - [PERSON_NAME] [STREET_ADDRESS]"
type input "REQ-10044257"
type textarea "8.35"
type input "United States Dollar $"
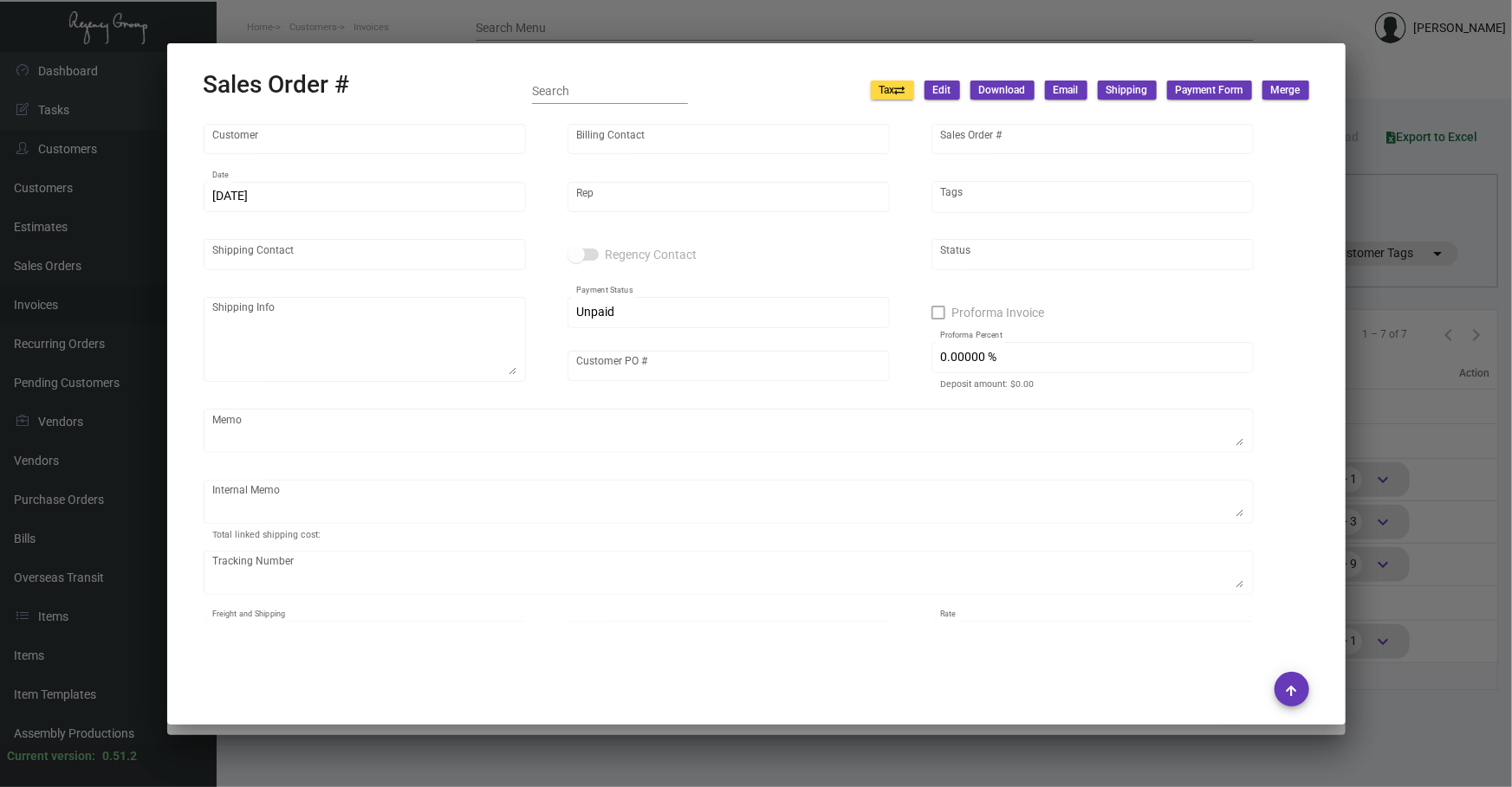
type input "$ 44.58"
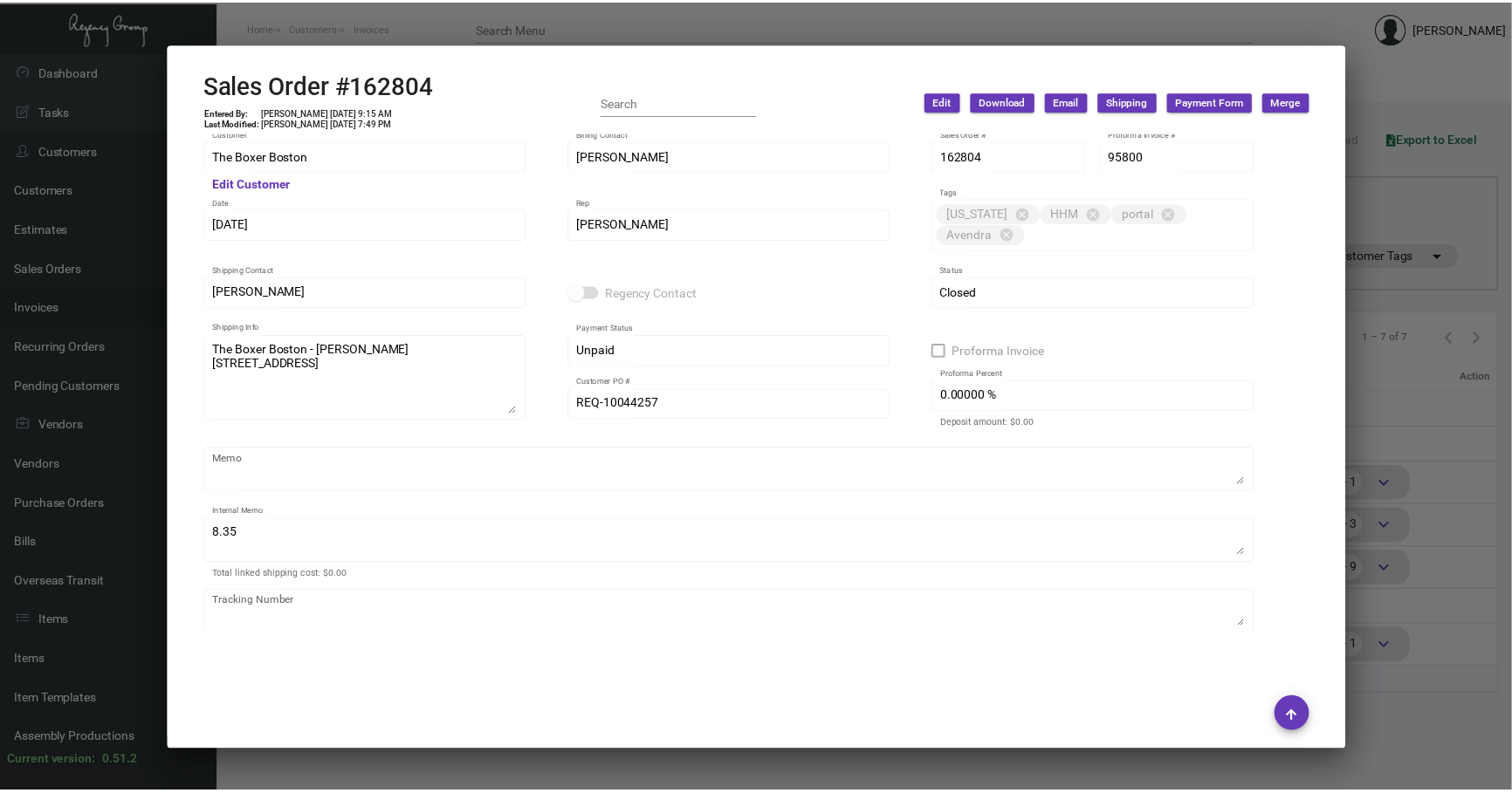
scroll to position [0, 0]
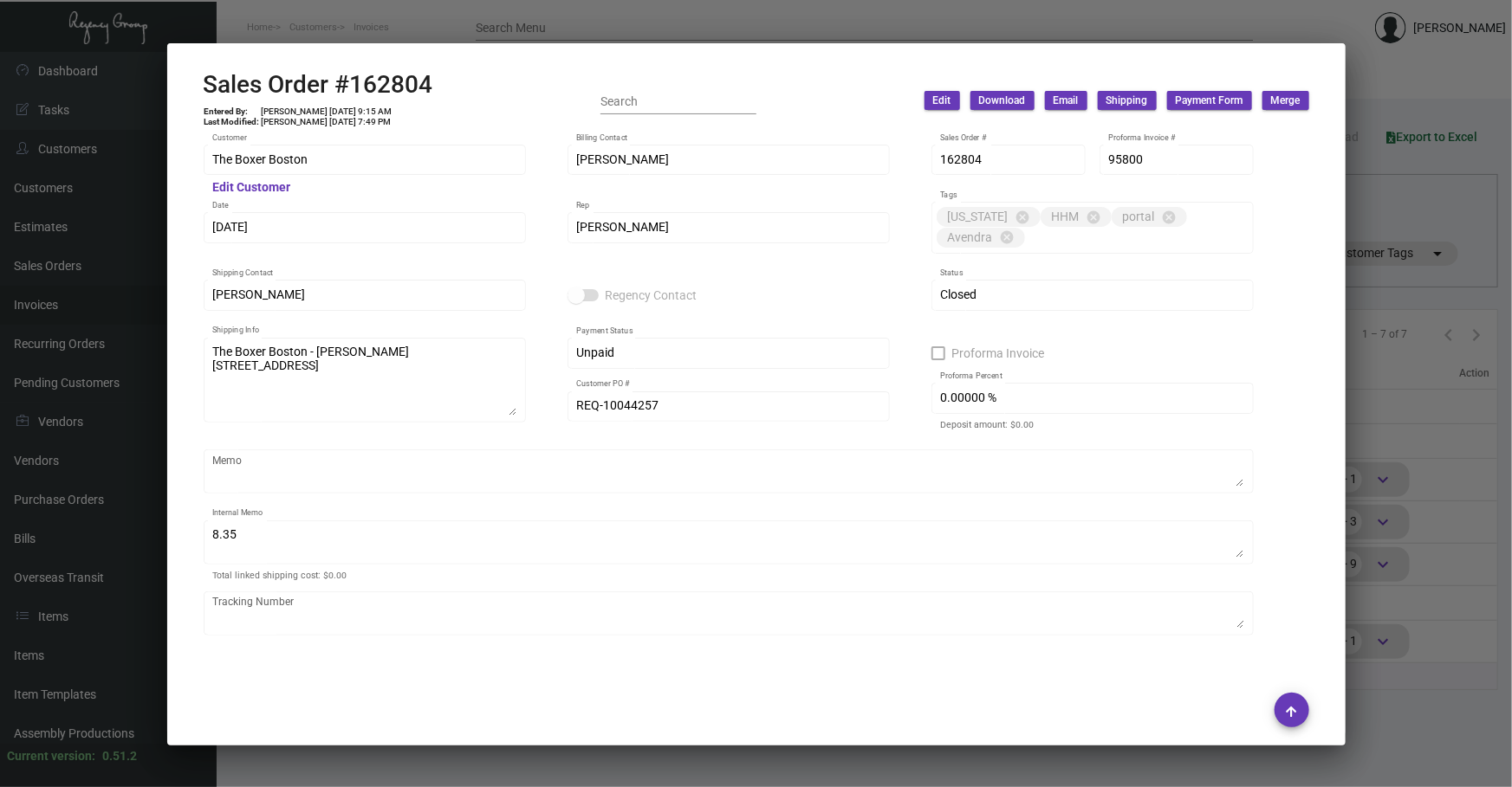
click at [356, 369] on div at bounding box center [756, 393] width 1512 height 787
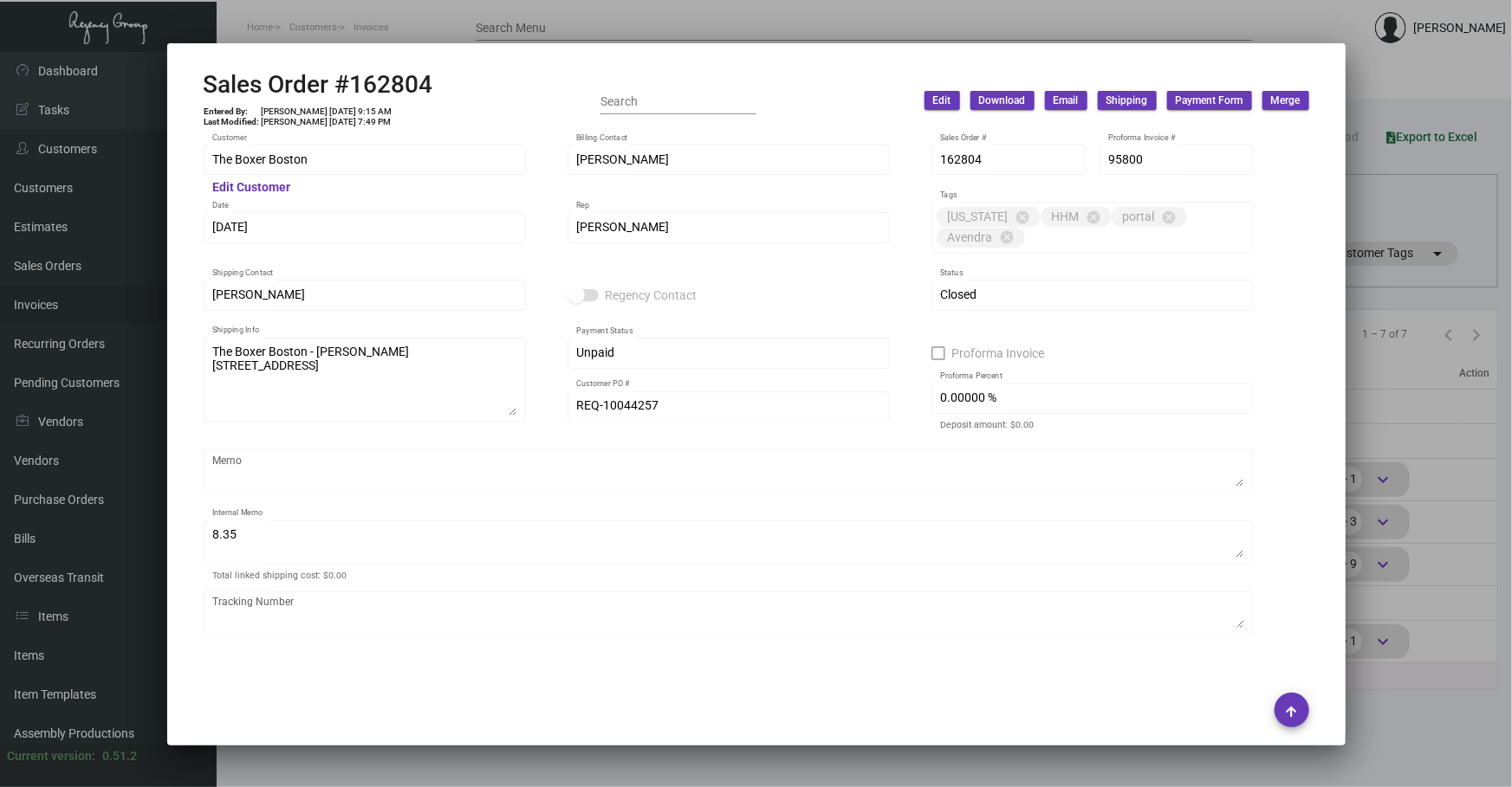
click at [355, 369] on div at bounding box center [756, 393] width 1512 height 787
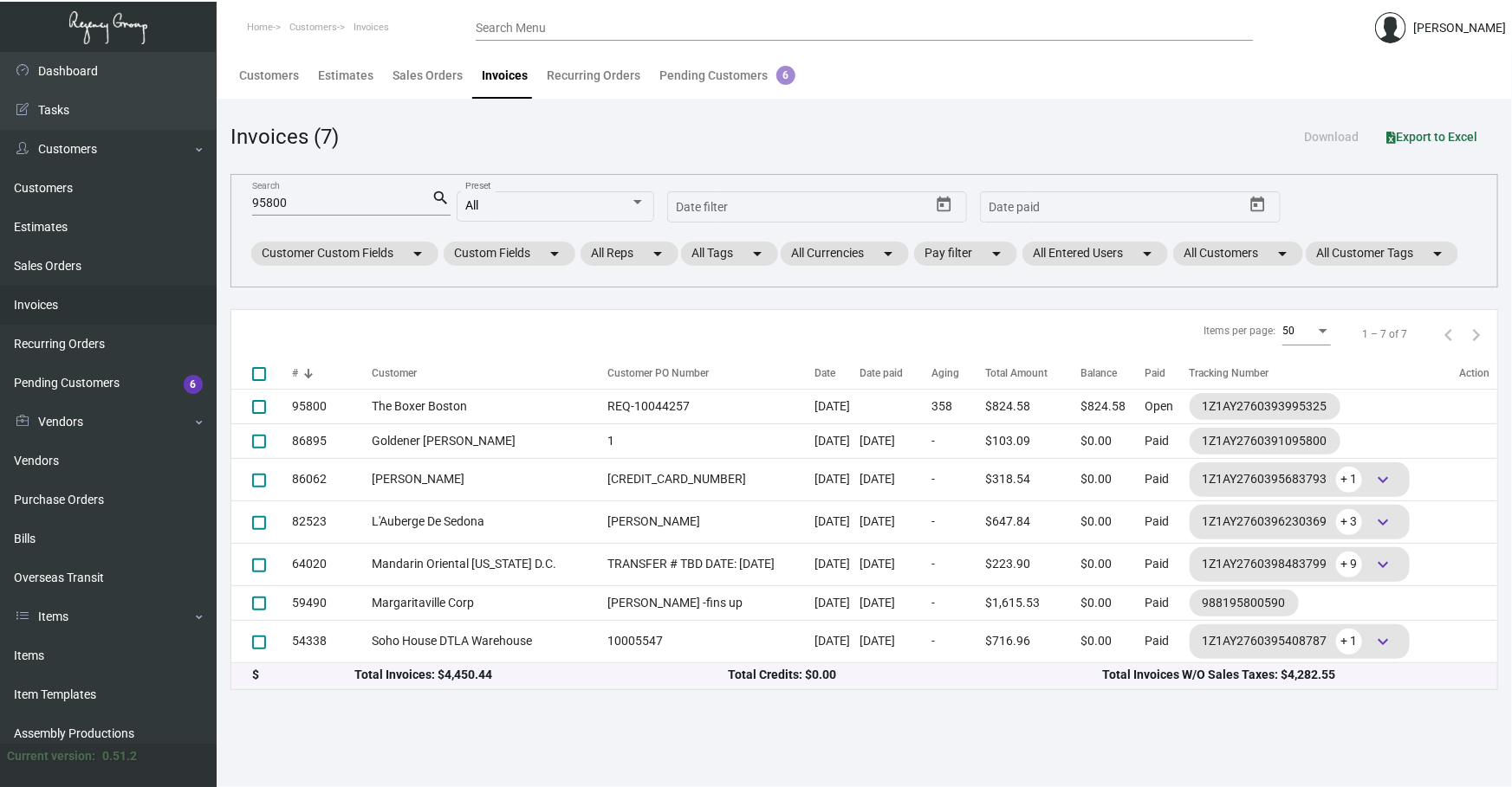
drag, startPoint x: 400, startPoint y: 203, endPoint x: 0, endPoint y: 48, distance: 429.0
click at [0, 187] on div "Dashboard Dashboard Tasks Customers Customers Estimates Sales Orders Invoices R…" at bounding box center [756, 419] width 1512 height 735
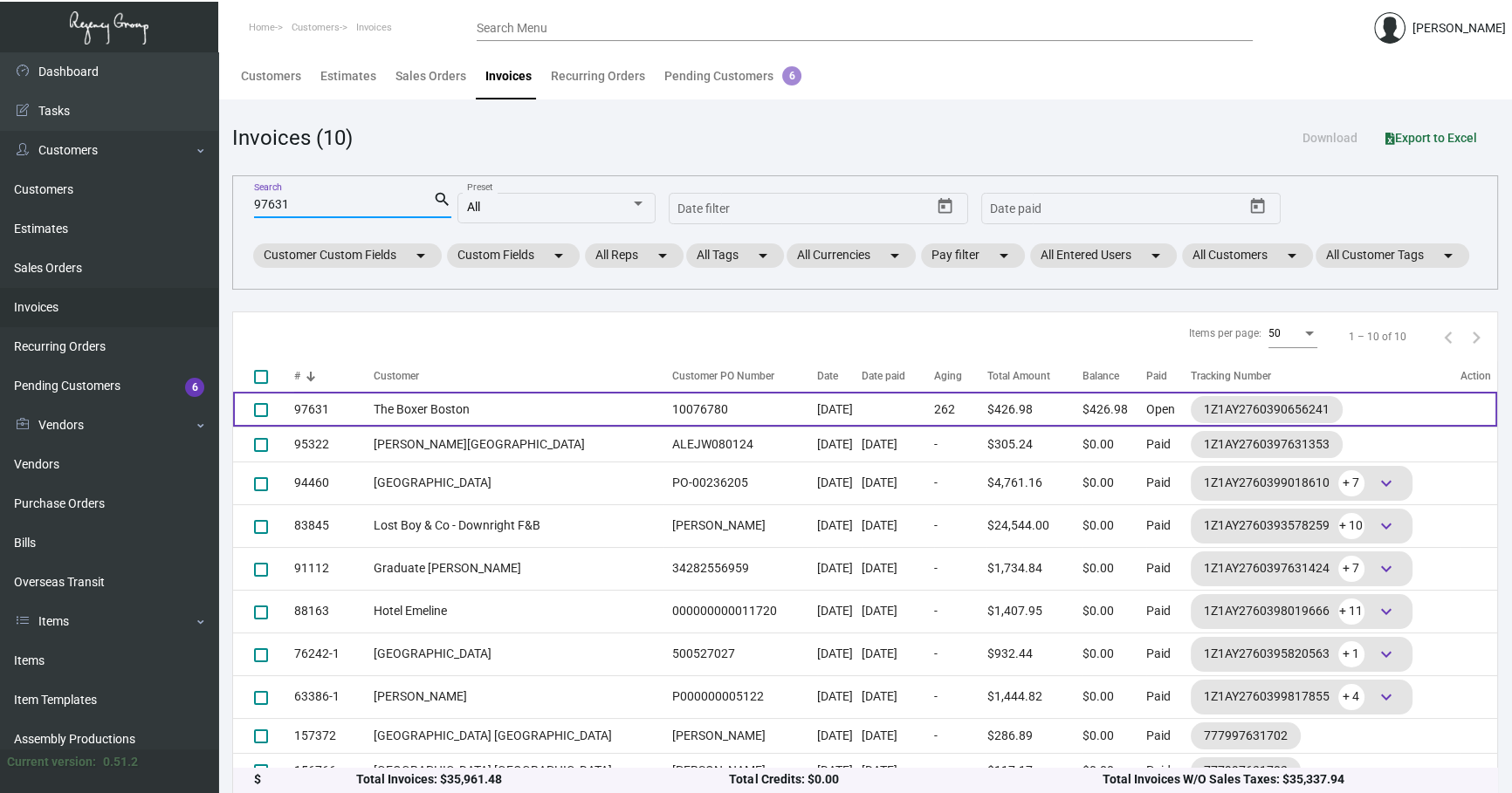
type input "97631"
click at [506, 371] on td "10076780" at bounding box center [740, 409] width 154 height 35
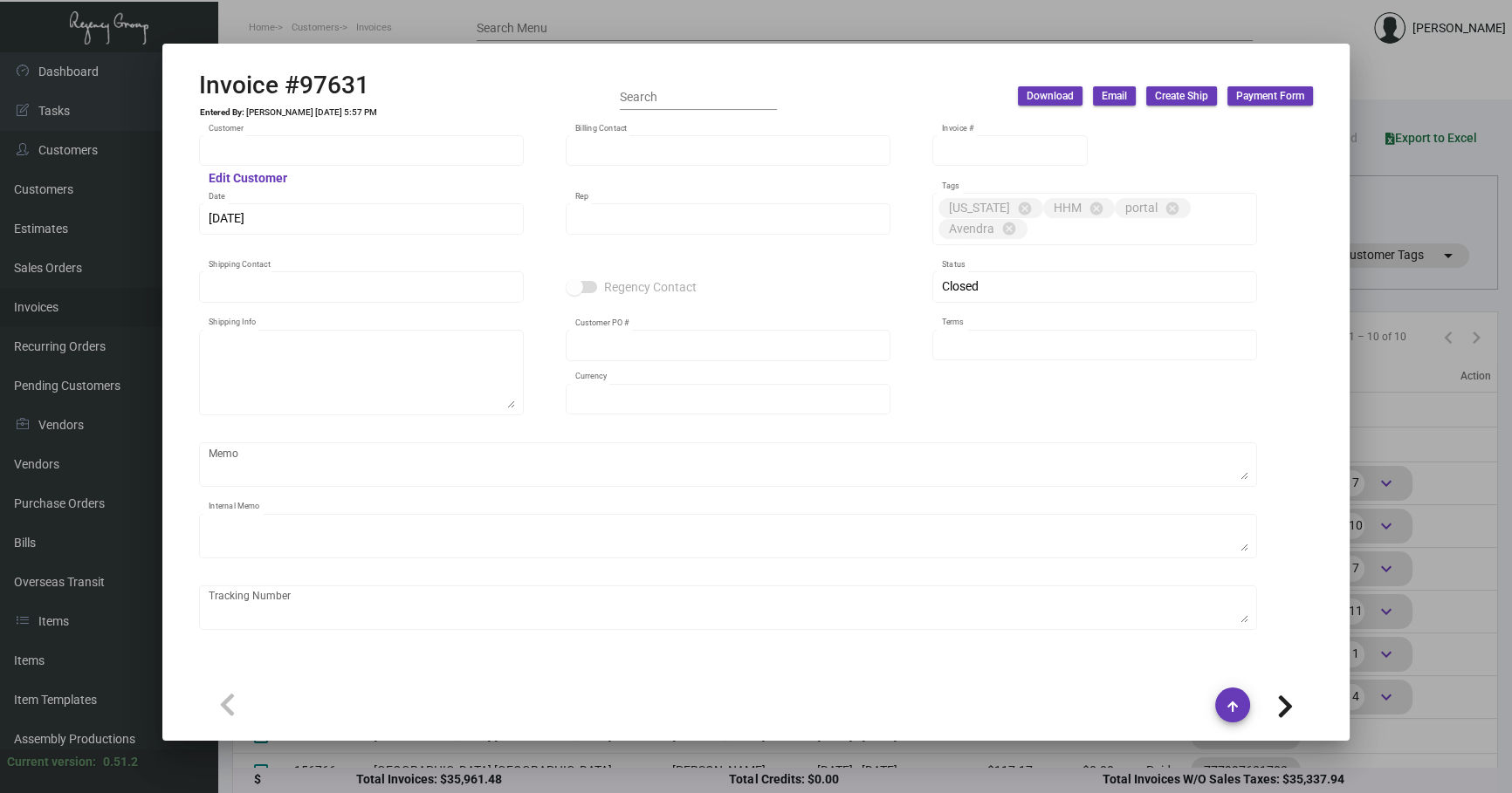
type input "The Boxer Boston"
type input "[PERSON_NAME]"
type input "97631"
type input "[DATE]"
type input "[PERSON_NAME]"
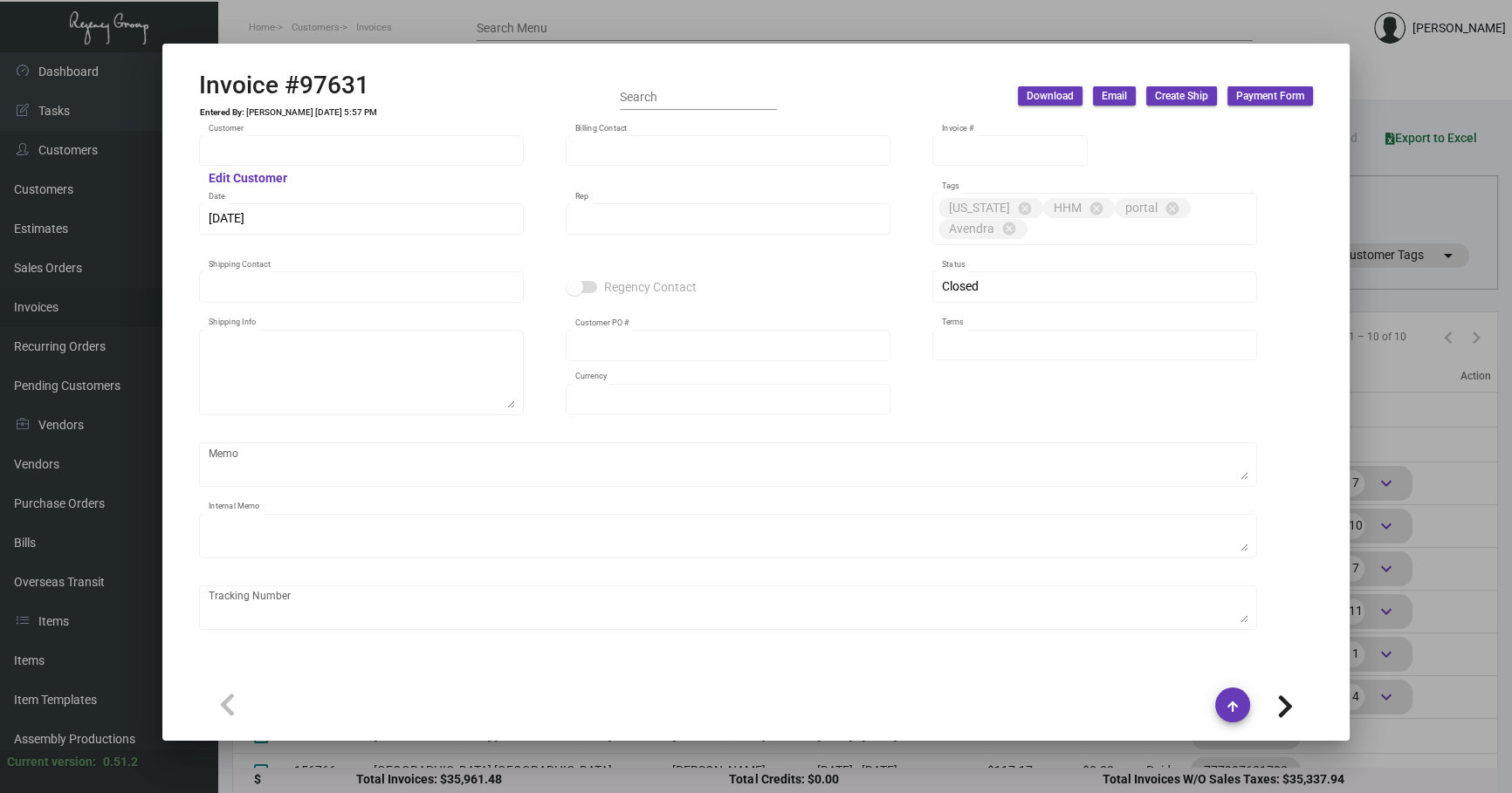
type input "[PERSON_NAME]"
type textarea "The Boxer Boston - [PERSON_NAME] [STREET_ADDRESS]"
type input "10076780"
type input "United States Dollar $"
type input "Net 30"
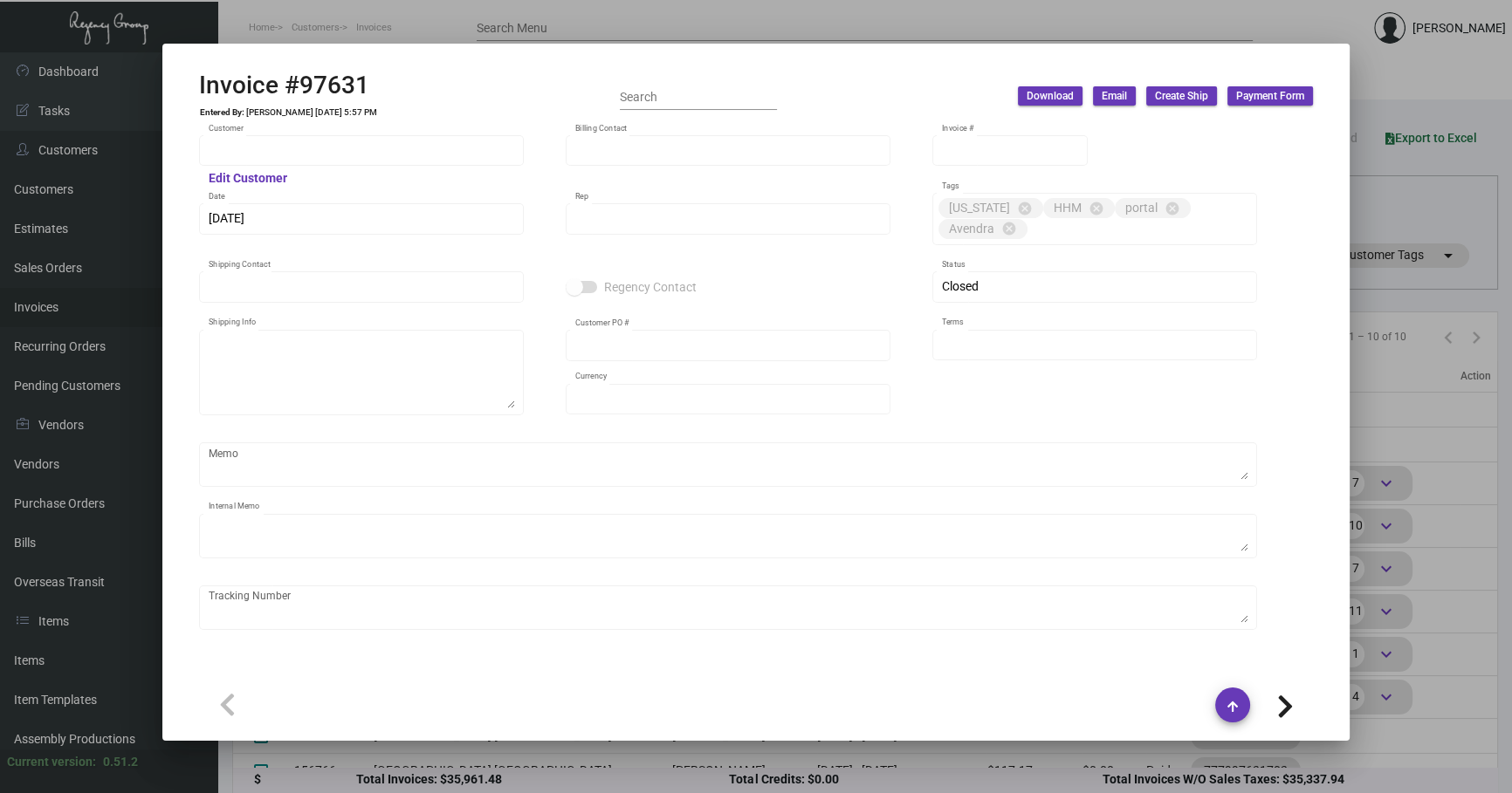
type textarea "8.35"
type input "$ 36.98"
type input "[DATE]"
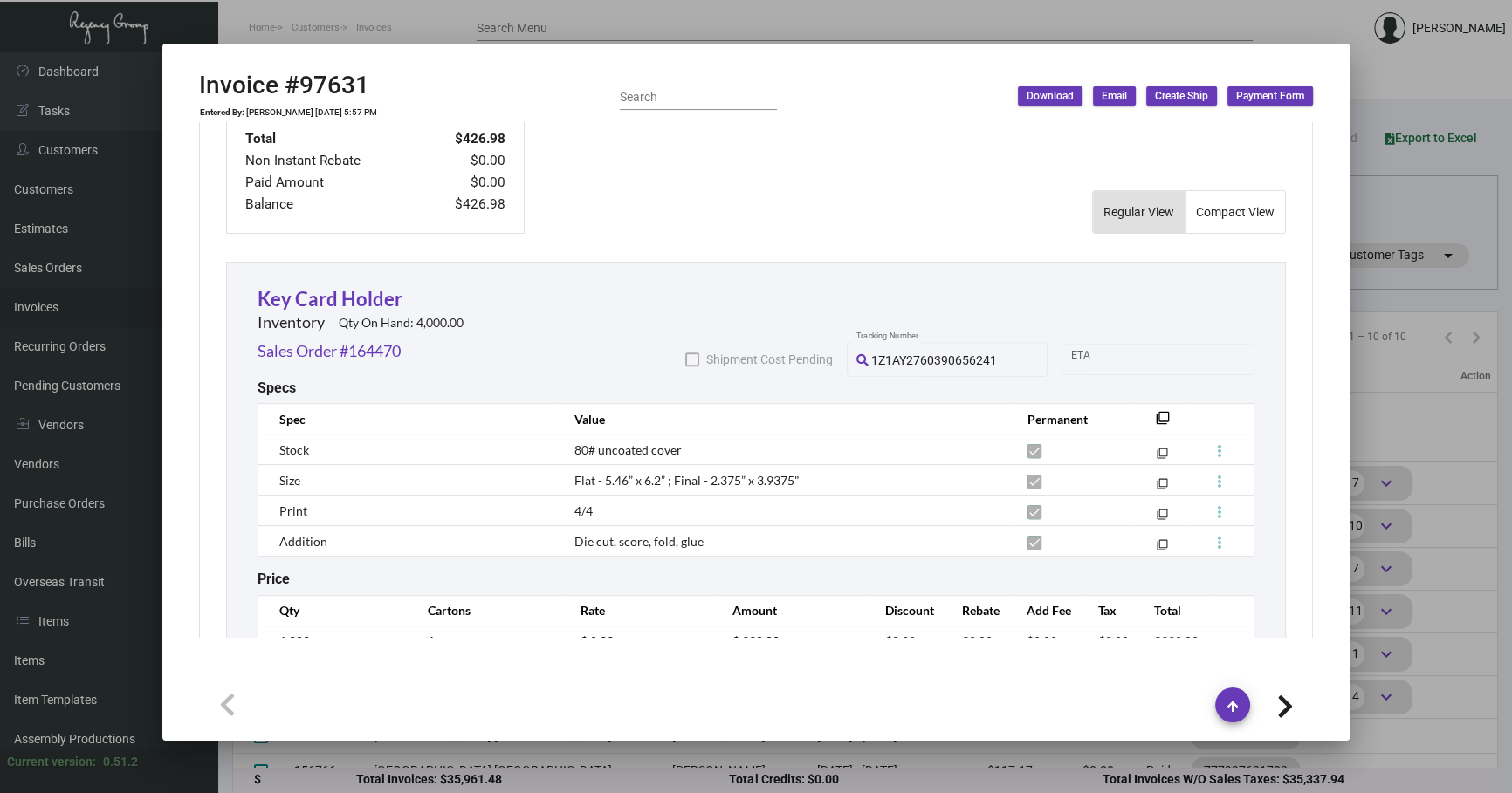
scroll to position [981, 0]
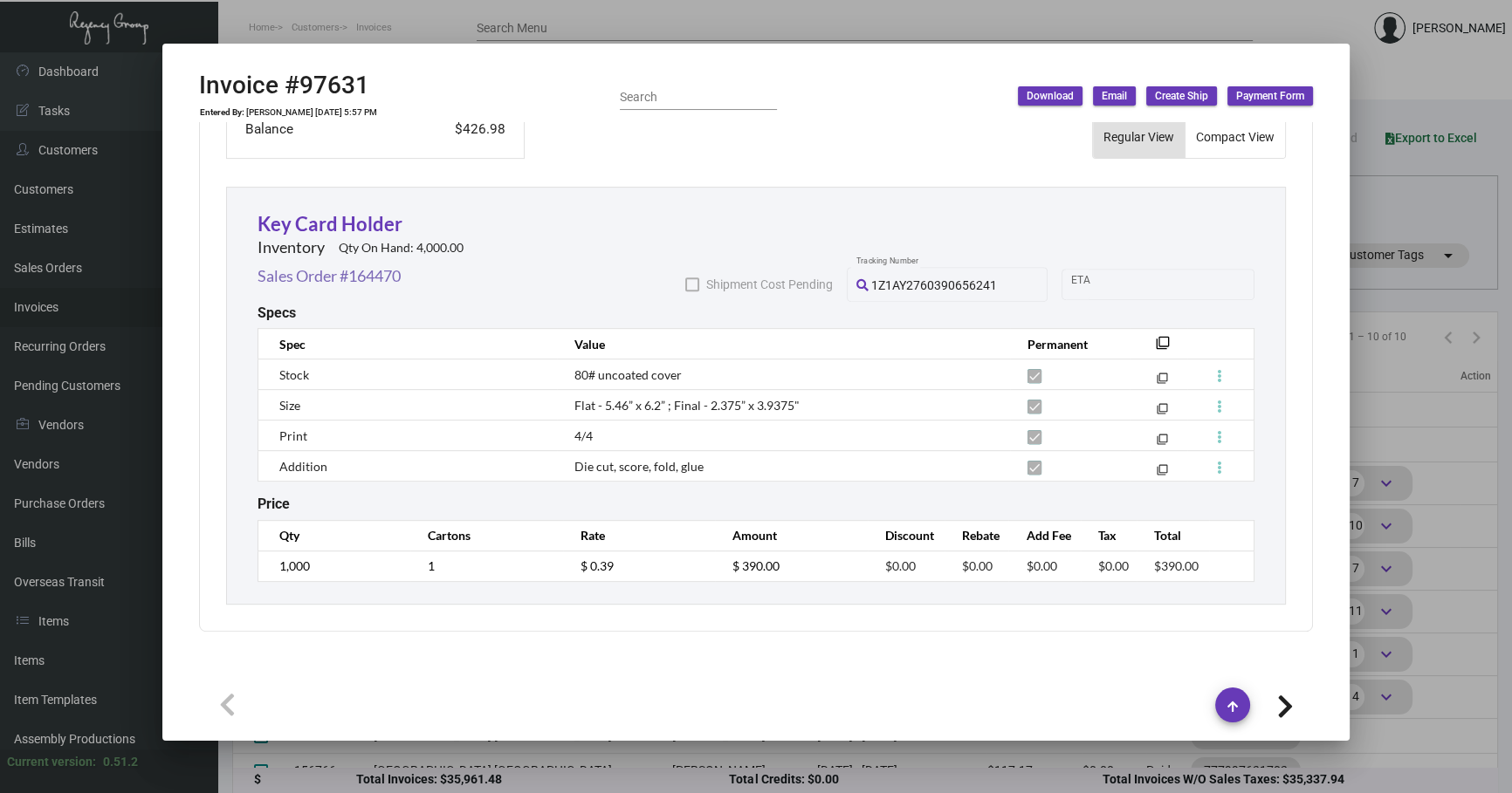
click at [365, 284] on div "Sales Order #164470" at bounding box center [328, 284] width 143 height 40
click at [365, 273] on link "Sales Order #164470" at bounding box center [328, 276] width 143 height 24
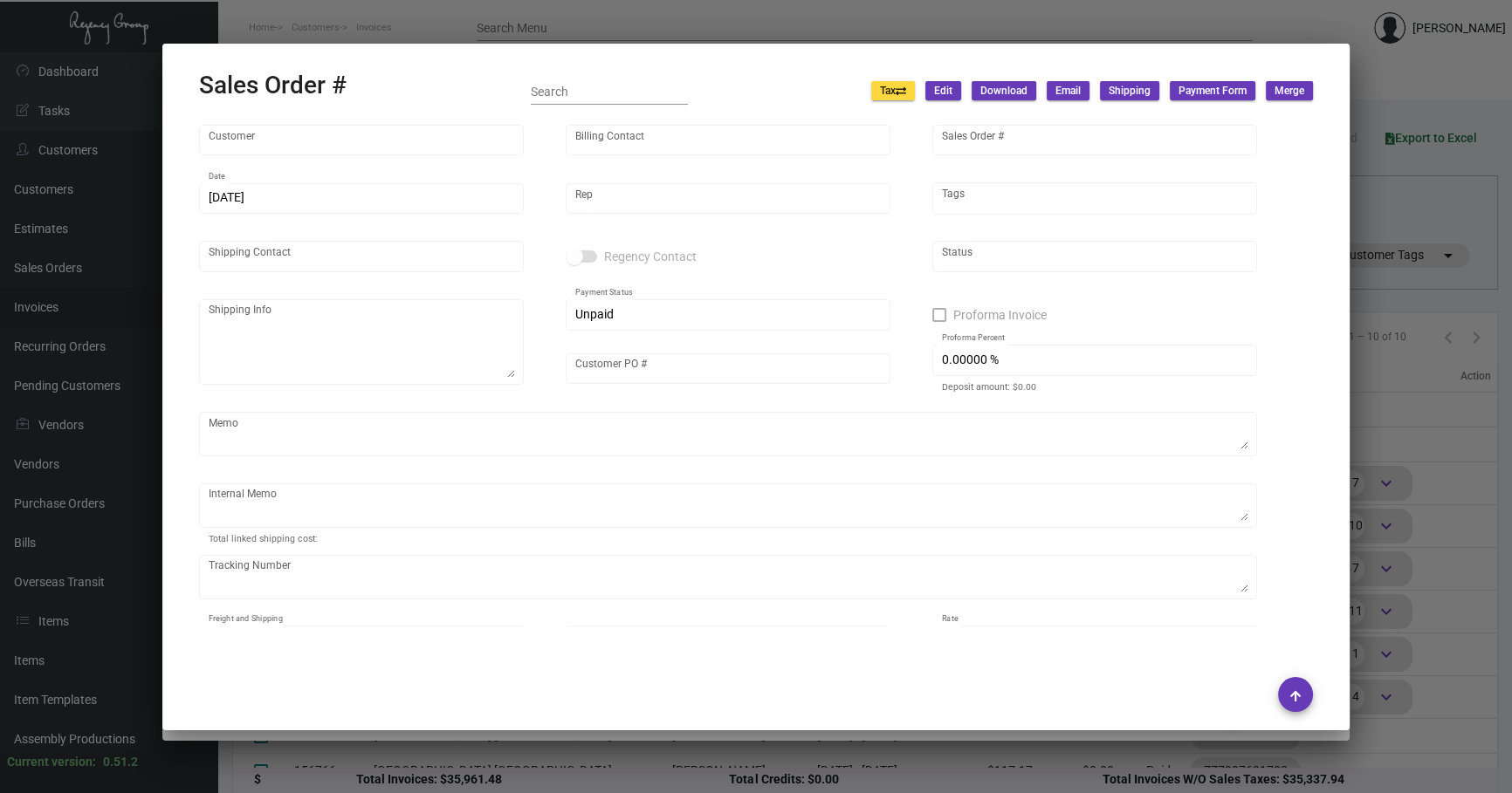
type input "The Boxer Boston"
type input "[PERSON_NAME]"
type input "164470"
type input "[DATE]"
type input "[PERSON_NAME]"
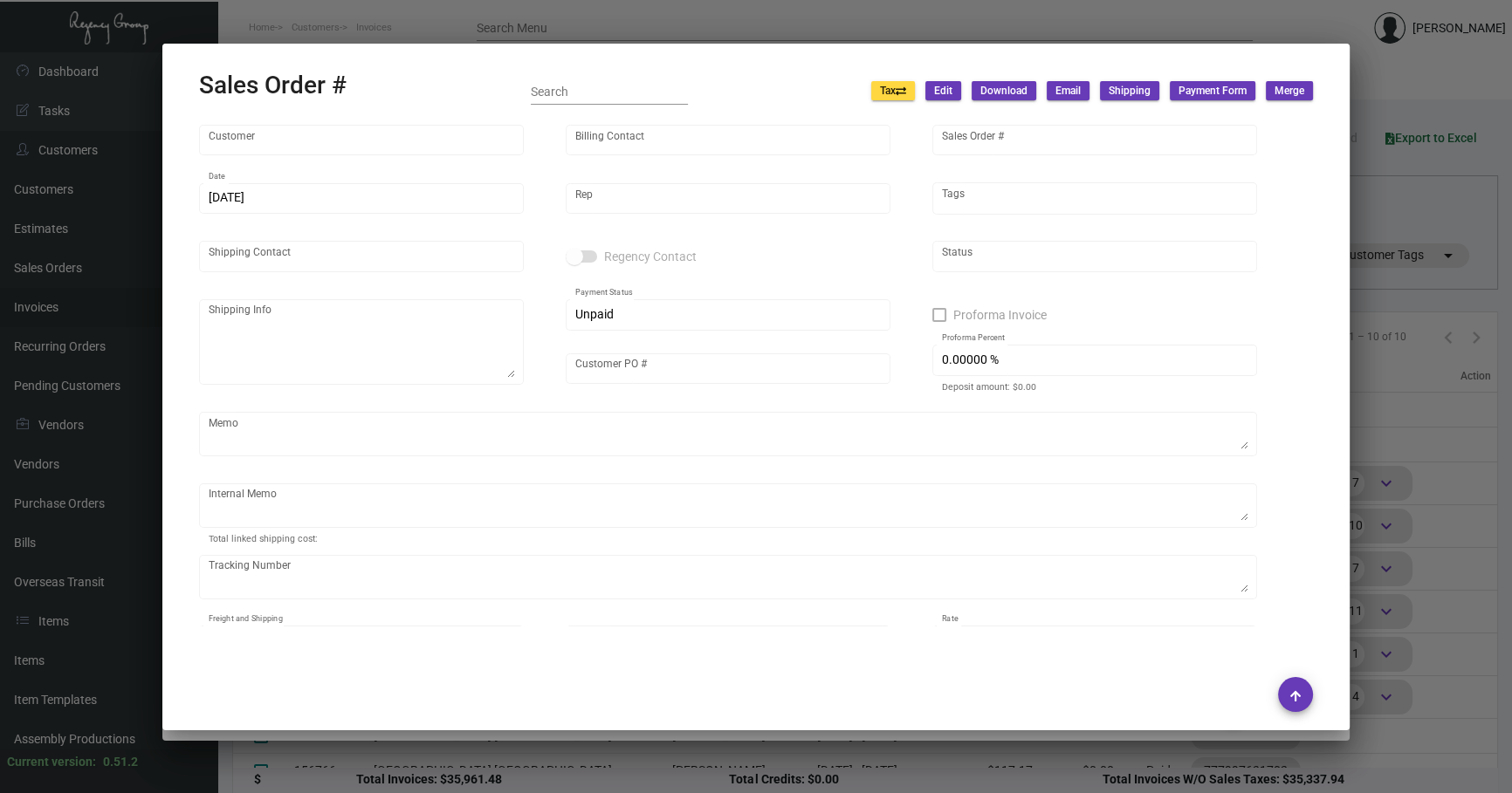
type input "[PERSON_NAME]"
type textarea "The Boxer Boston - [PERSON_NAME] [STREET_ADDRESS]"
type input "10076780"
type textarea "8.35"
type input "United States Dollar $"
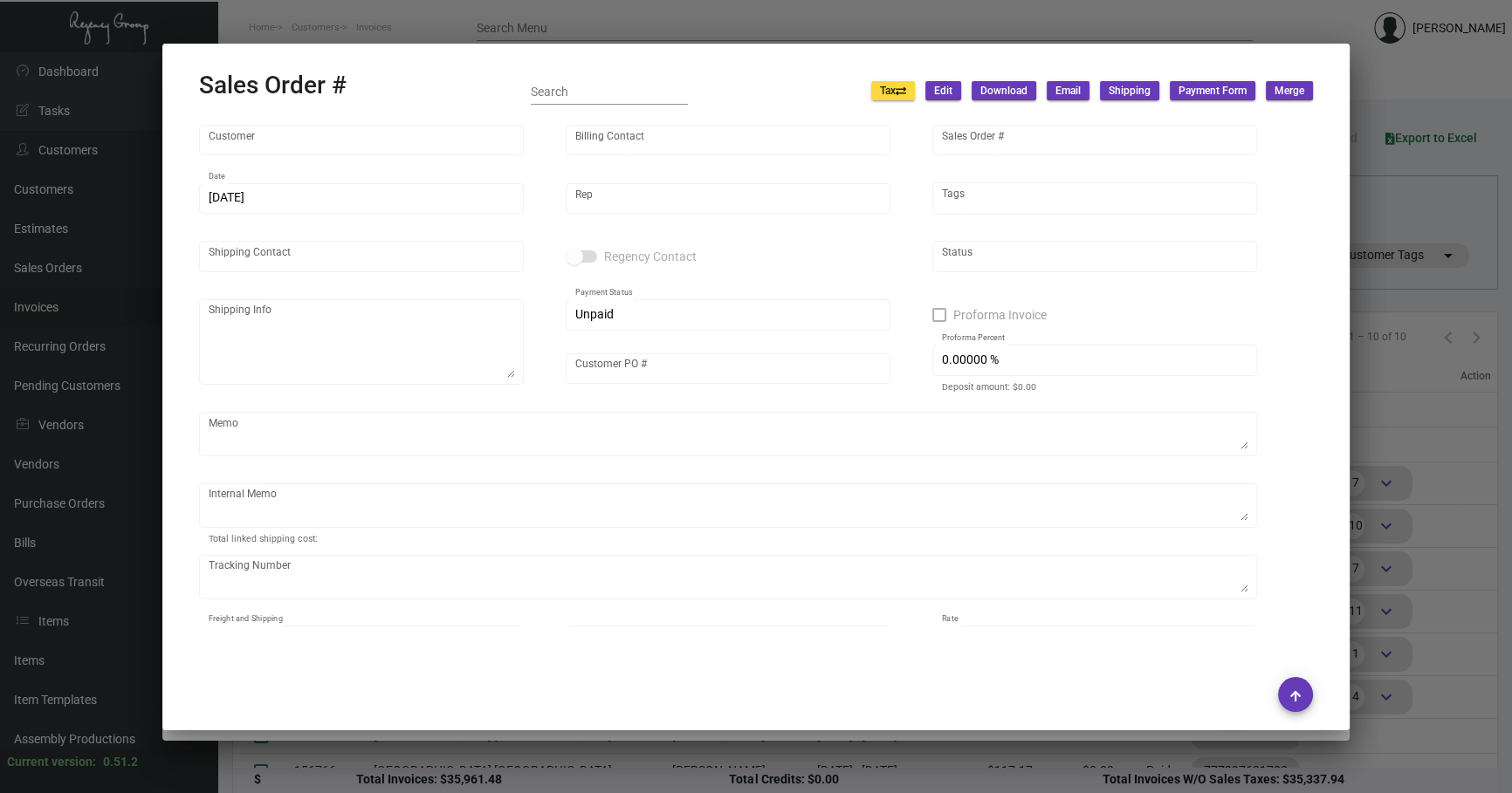
type input "$ 36.98"
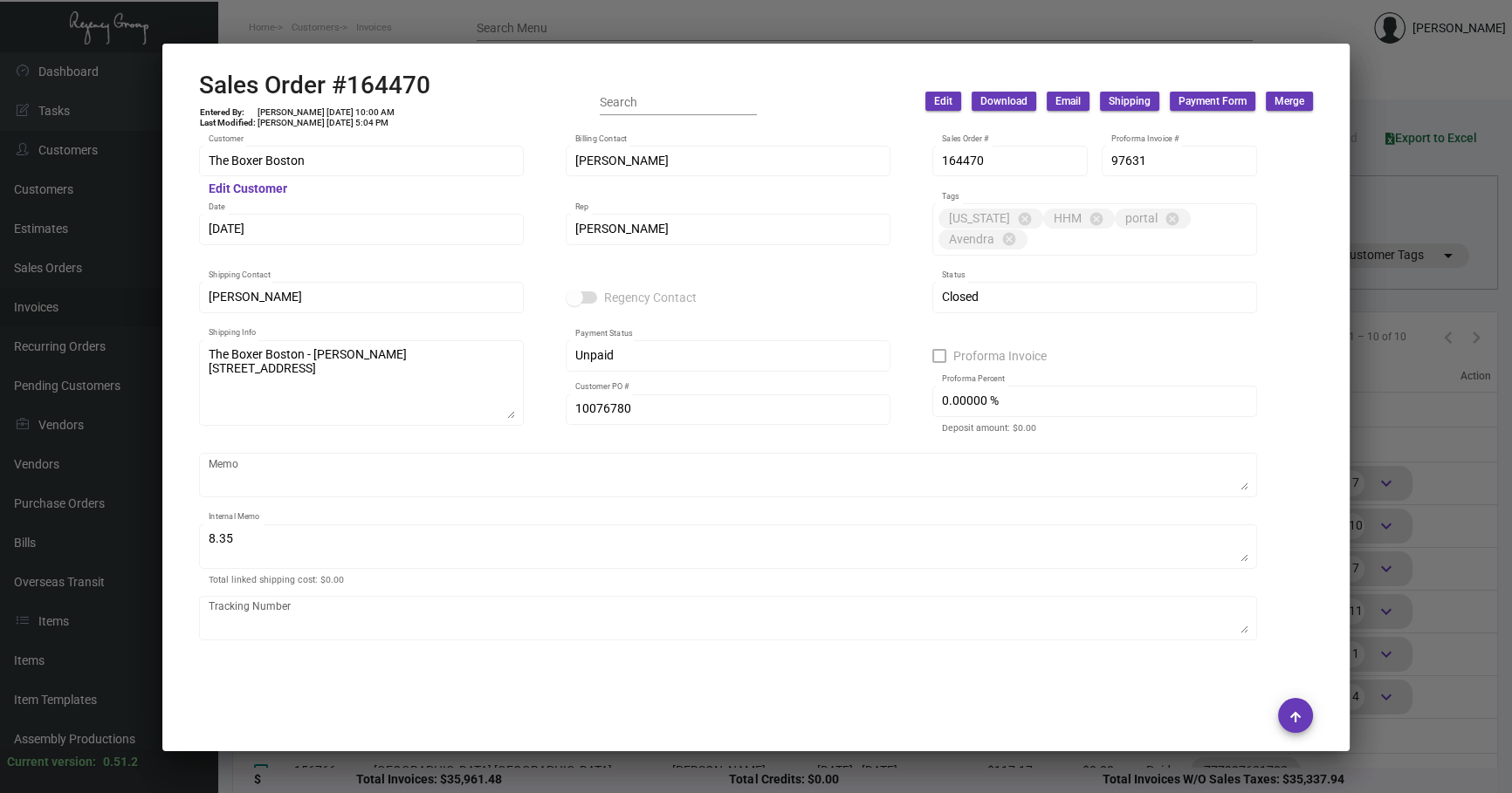
click at [506, 371] on div at bounding box center [756, 396] width 1512 height 793
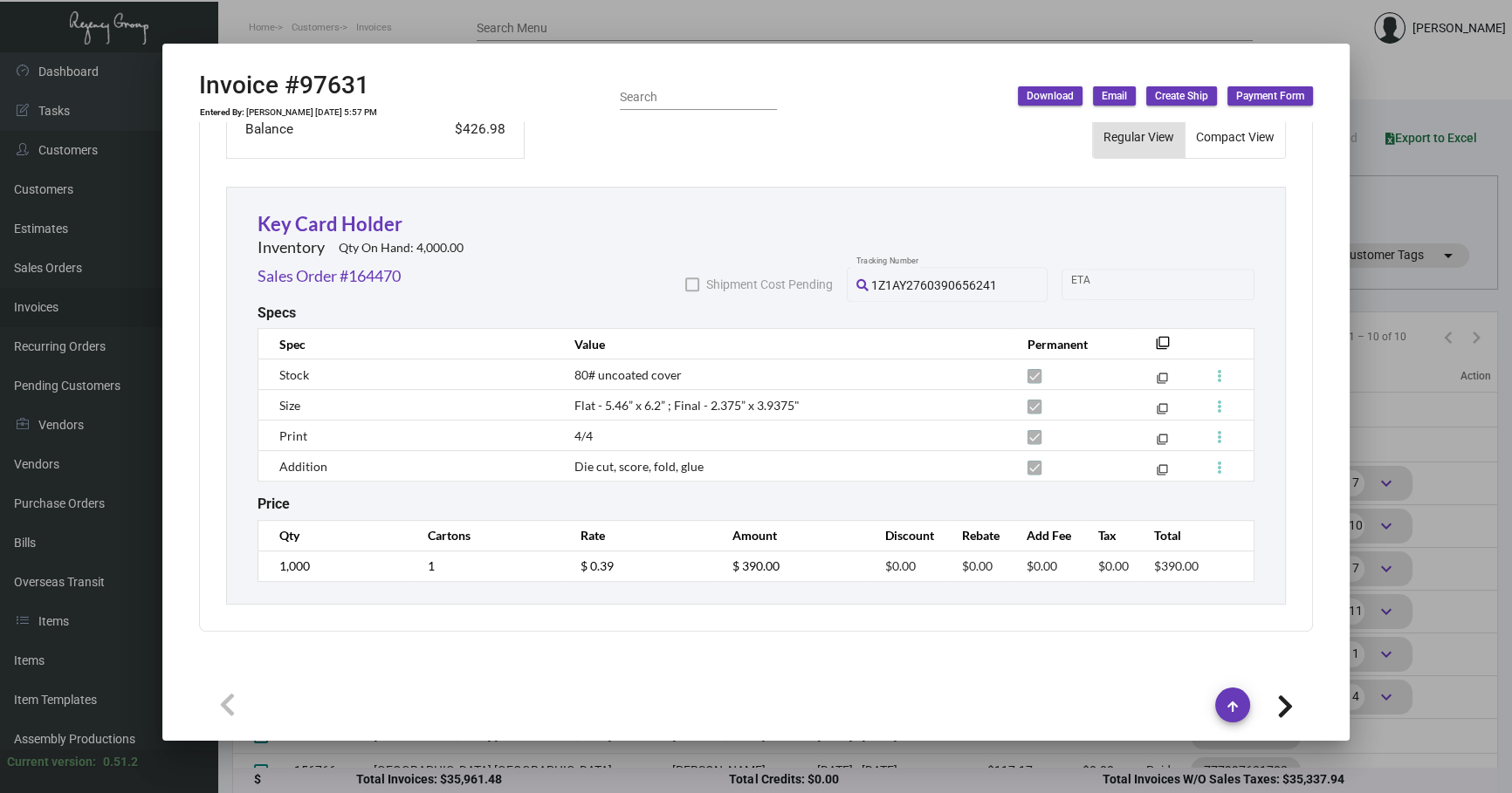
click at [506, 371] on div at bounding box center [756, 396] width 1512 height 793
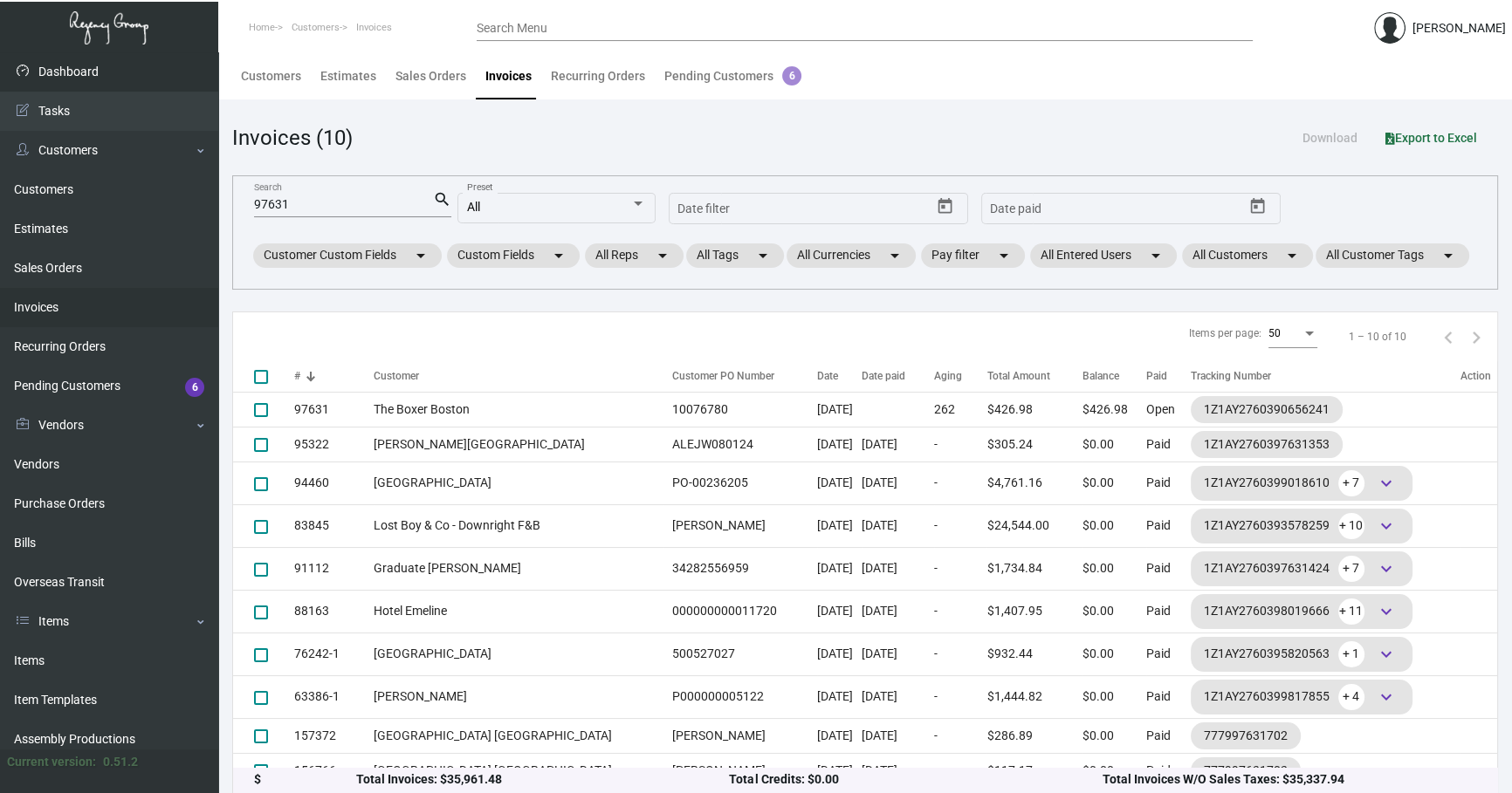
drag, startPoint x: 300, startPoint y: 209, endPoint x: 0, endPoint y: 84, distance: 325.0
click at [0, 156] on div "Dashboard Dashboard Tasks Customers Customers Estimates Sales Orders Invoices R…" at bounding box center [756, 427] width 1512 height 751
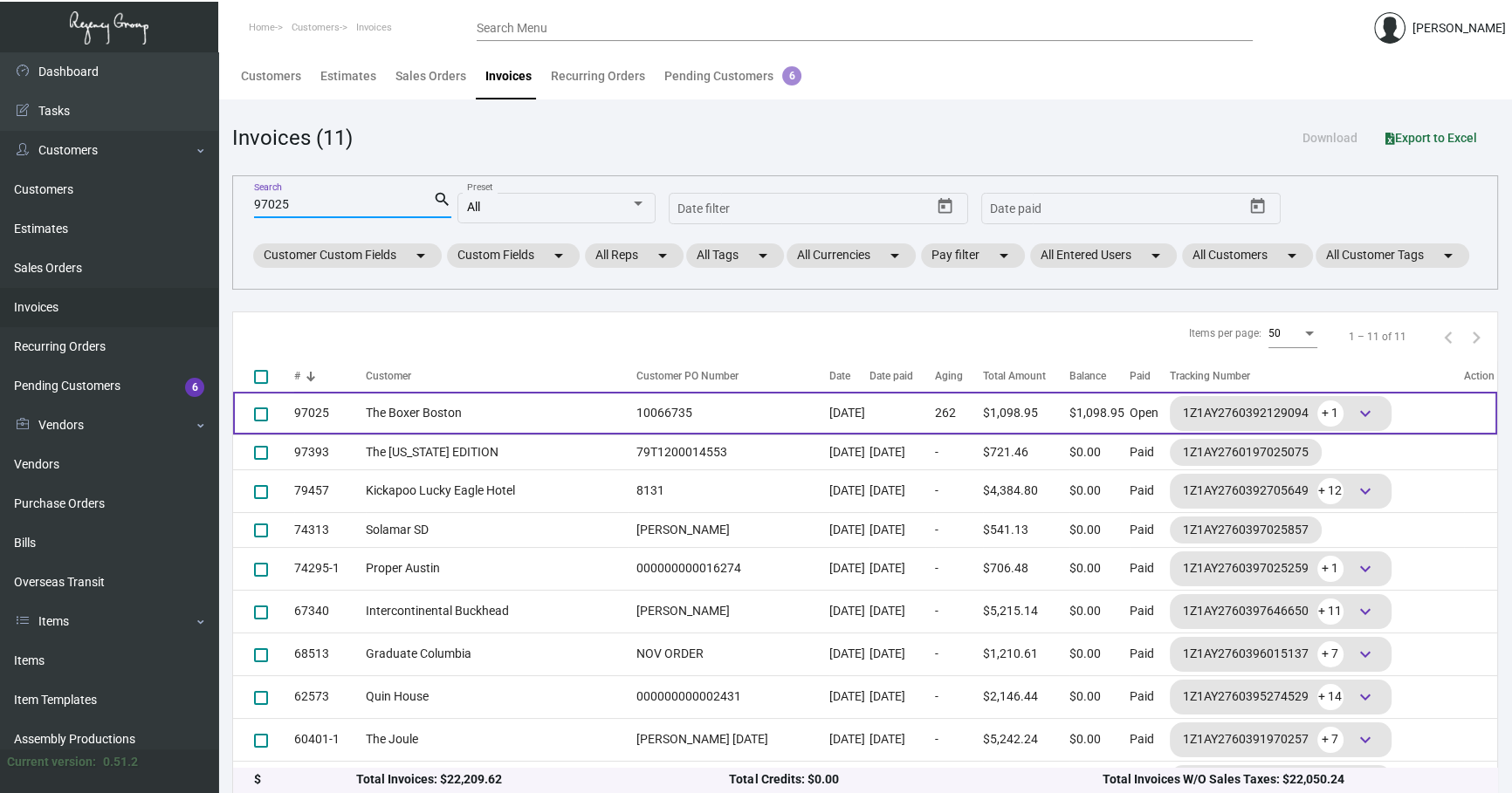
type input "97025"
click at [506, 371] on td "10066735" at bounding box center [728, 413] width 201 height 43
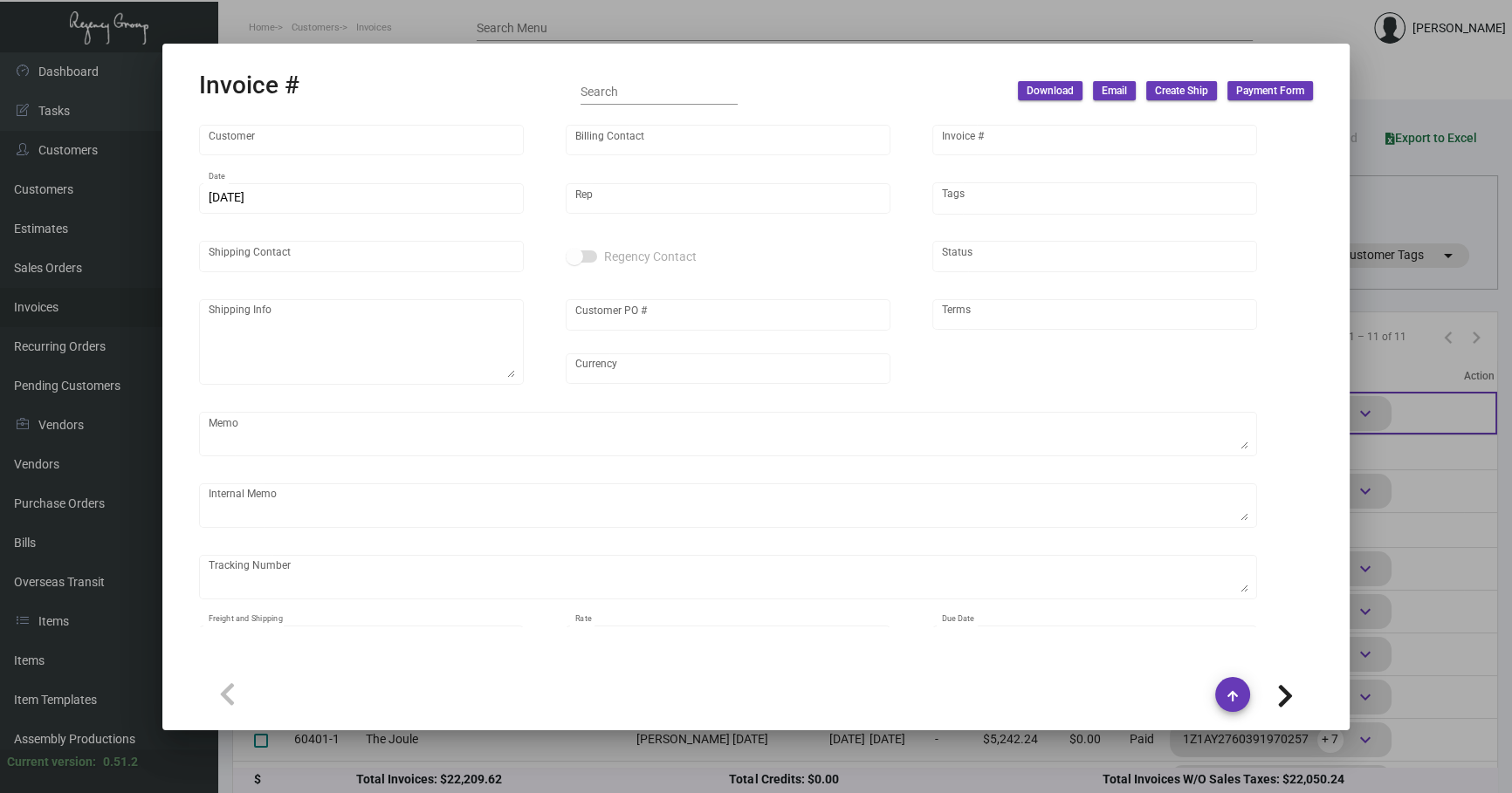
type input "The Boxer Boston"
type input "[PERSON_NAME]"
type input "97025"
type input "[DATE]"
type input "[PERSON_NAME]"
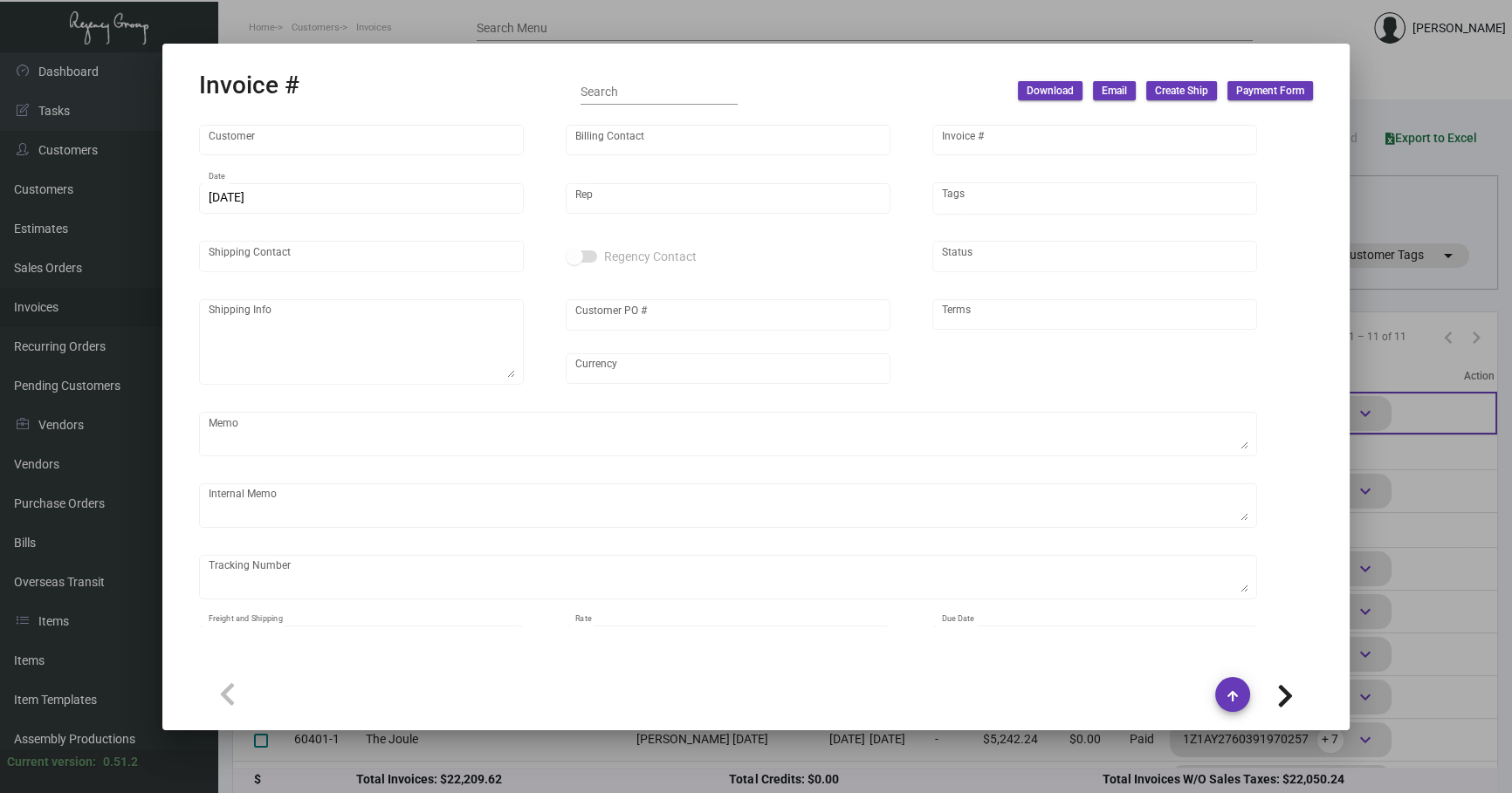
type input "[PERSON_NAME] [PERSON_NAME]"
type textarea "The Boxer Boston - [PERSON_NAME] [PERSON_NAME] [STREET_ADDRESS]"
type input "10066735"
type input "United States Dollar $"
type input "Net 30"
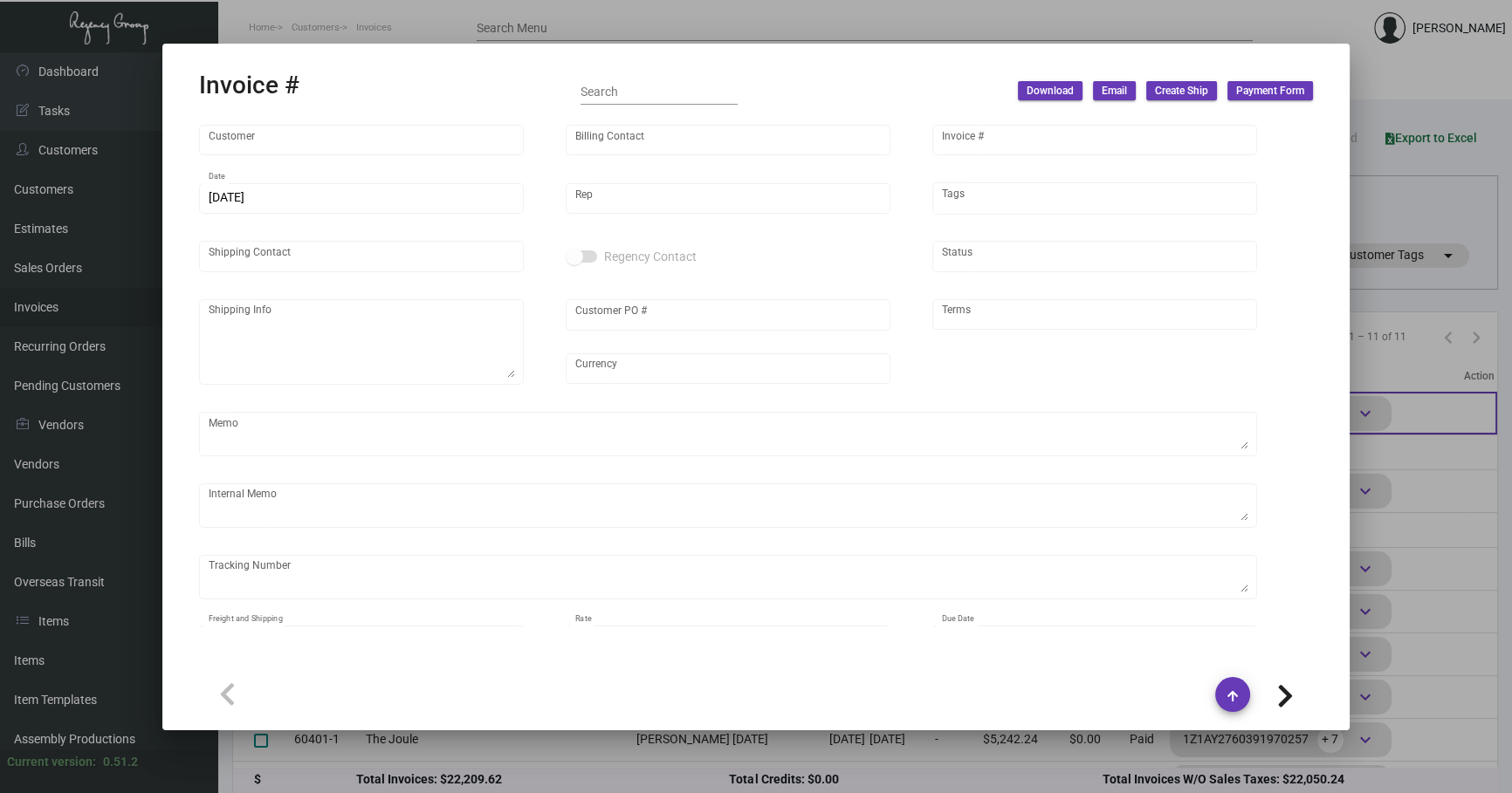
type textarea "S01248 from ODOO 18.48"
type input "$ 48.95"
type input "[DATE]"
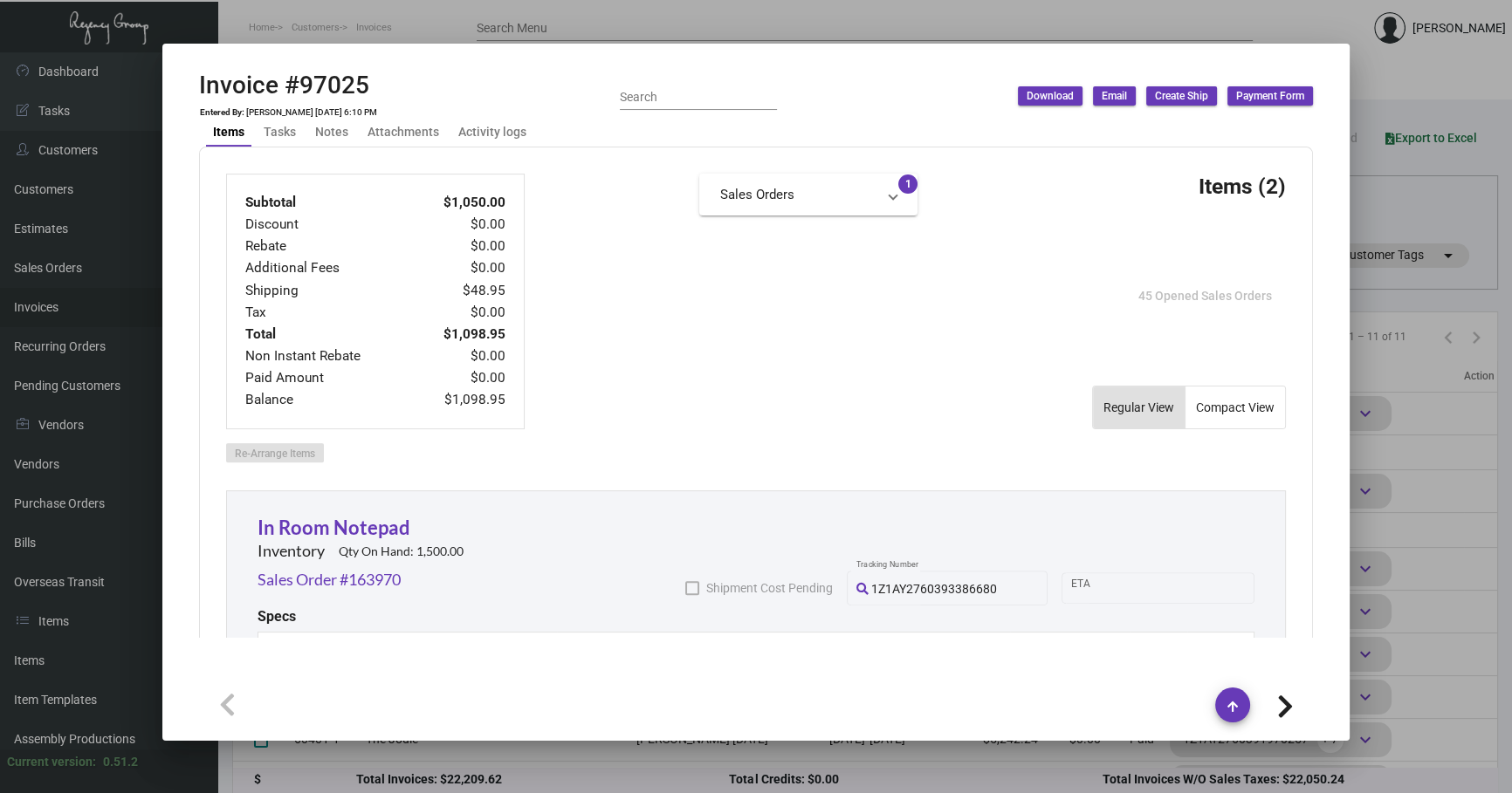
scroll to position [819, 0]
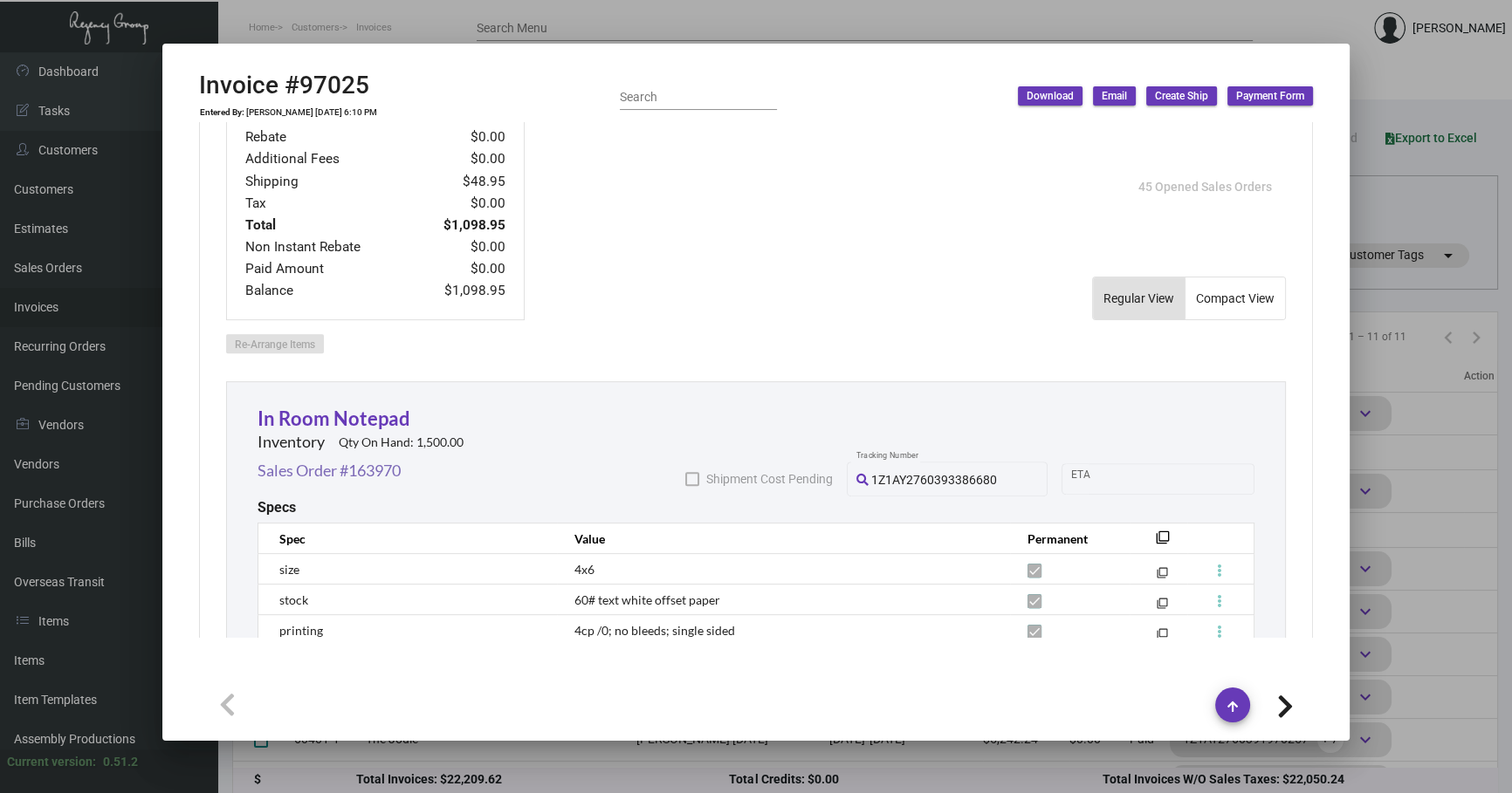
click at [374, 371] on link "Sales Order #163970" at bounding box center [328, 471] width 143 height 24
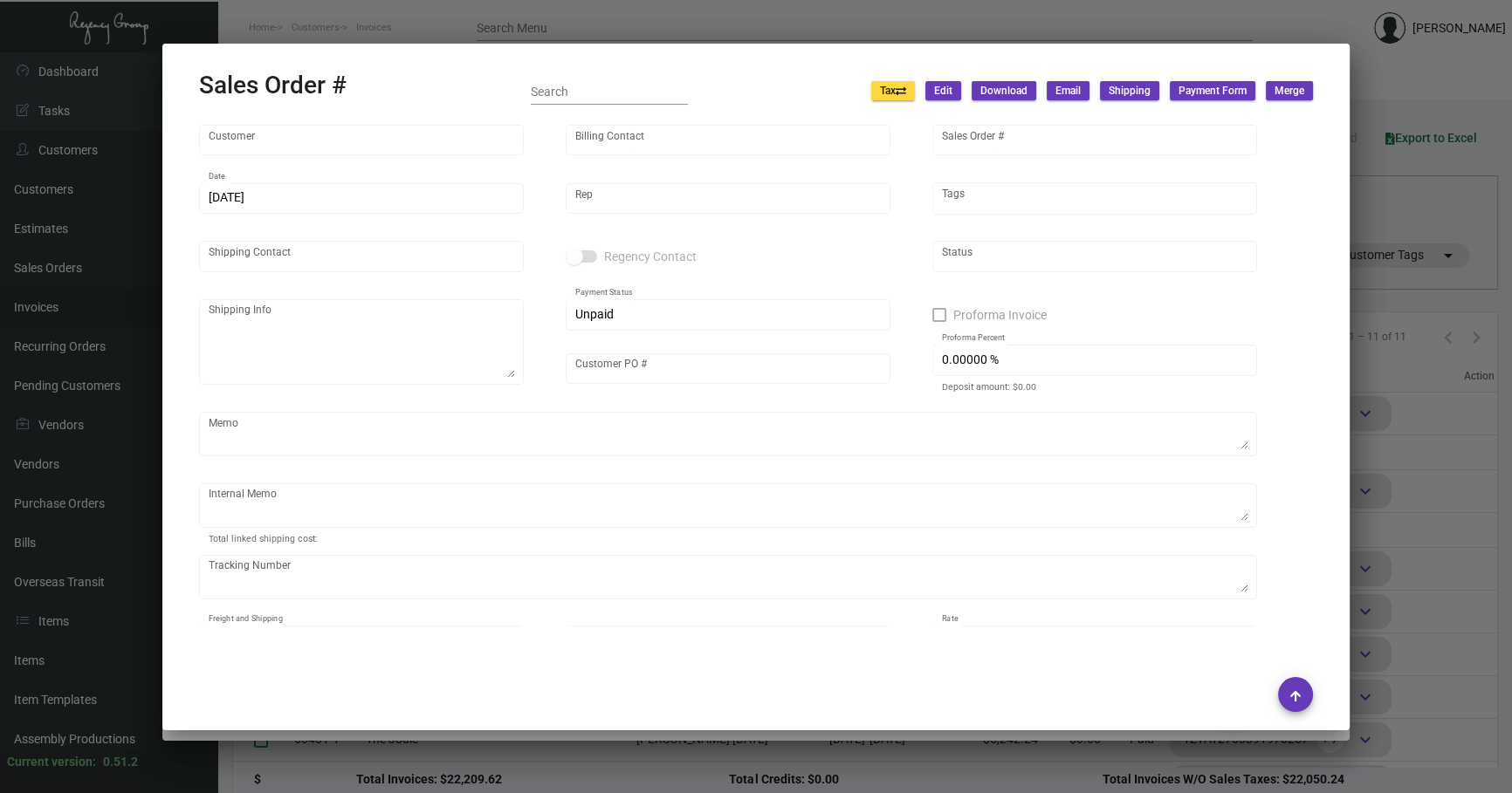
type input "The Boxer Boston"
type input "[PERSON_NAME]"
type input "163970"
type input "[DATE]"
type input "[PERSON_NAME]"
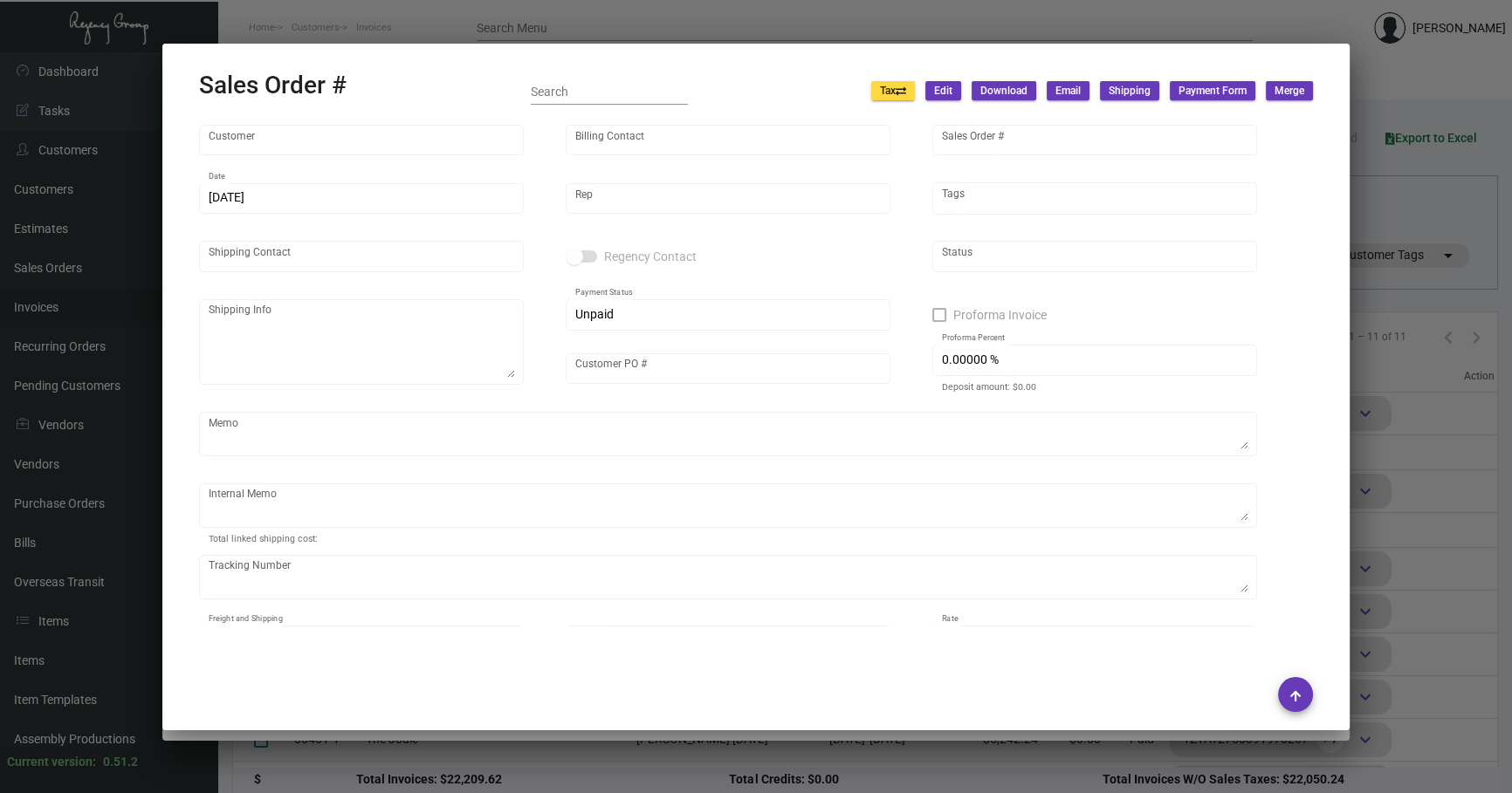
type input "[PERSON_NAME] [PERSON_NAME]"
type textarea "The Boxer Boston - [PERSON_NAME] [PERSON_NAME] [STREET_ADDRESS]"
type input "10066735"
type textarea "S01248 from ODOO 18.48"
type input "United States Dollar $"
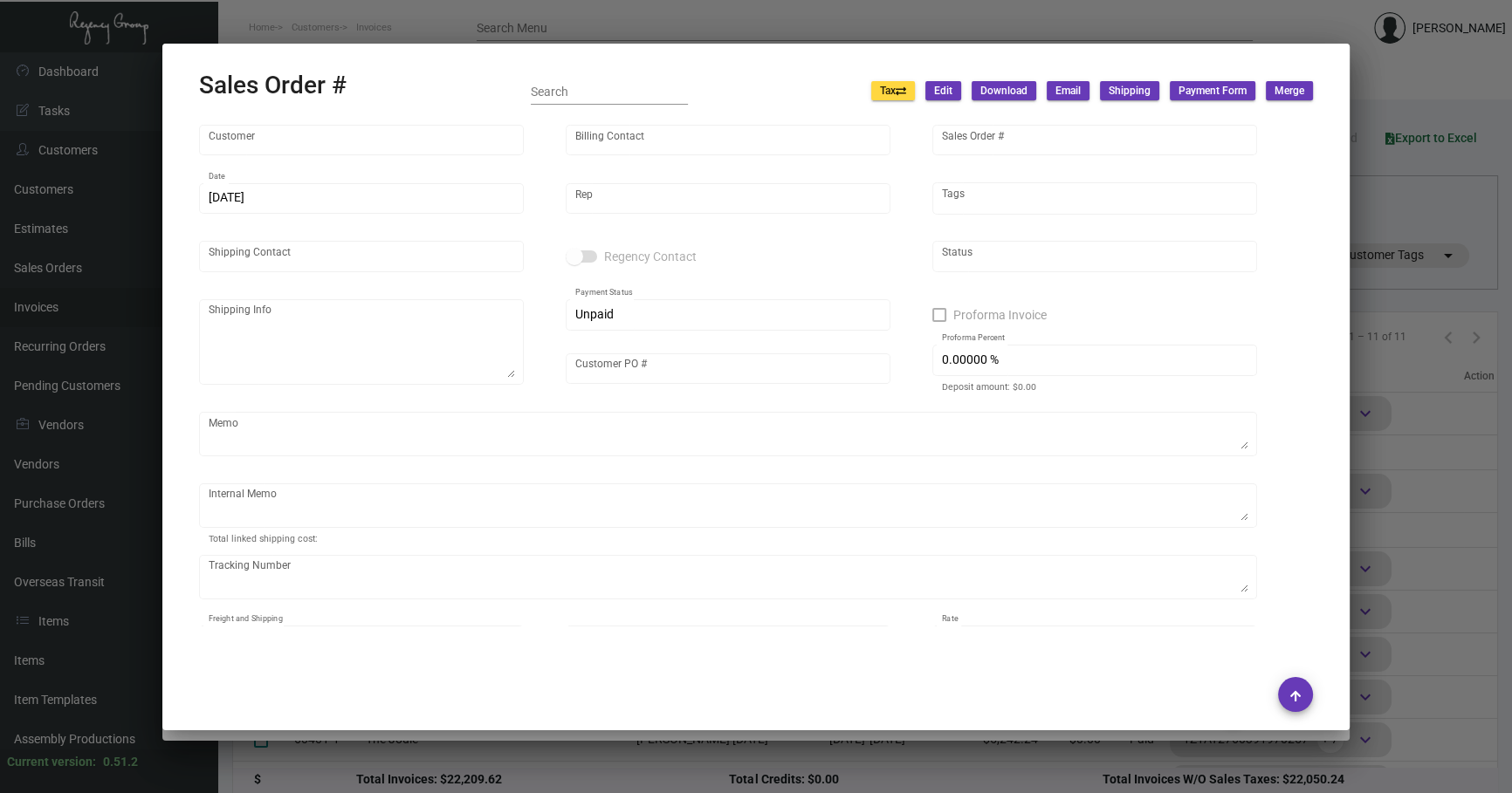
type input "$ 48.95"
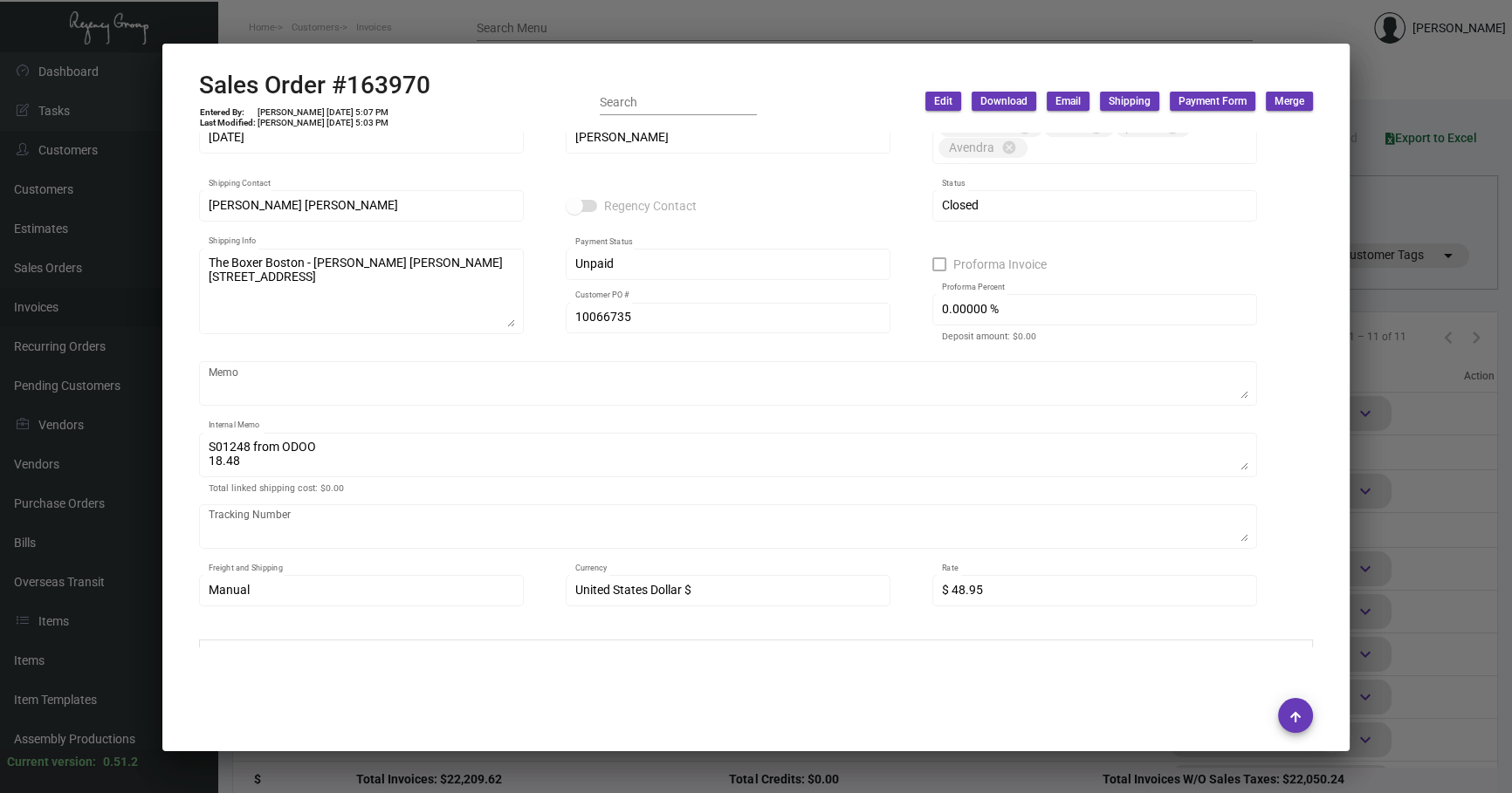
scroll to position [96, 0]
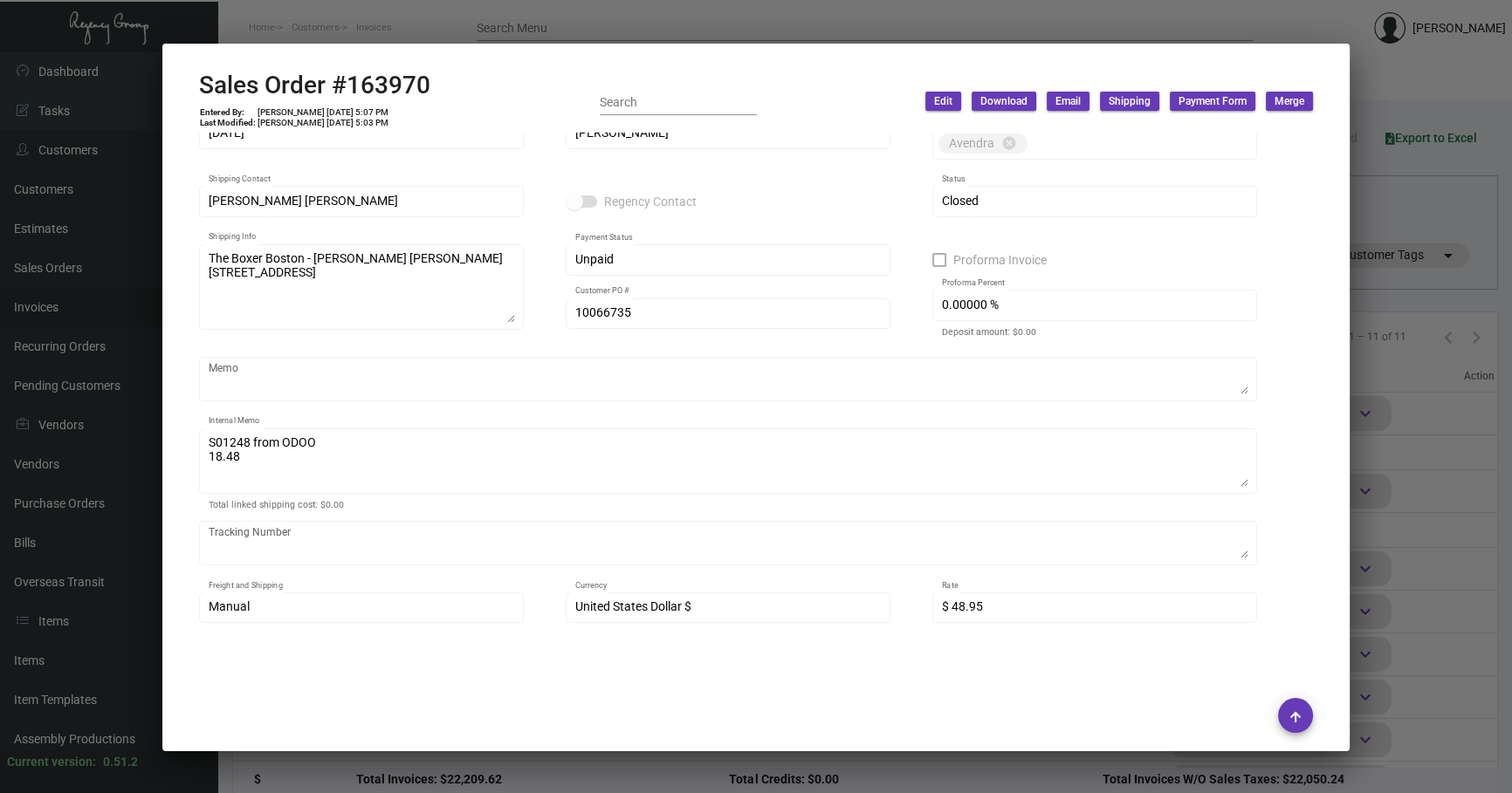
click at [506, 371] on div "S01248 from ODOO 18.48 Internal Memo" at bounding box center [728, 459] width 1058 height 69
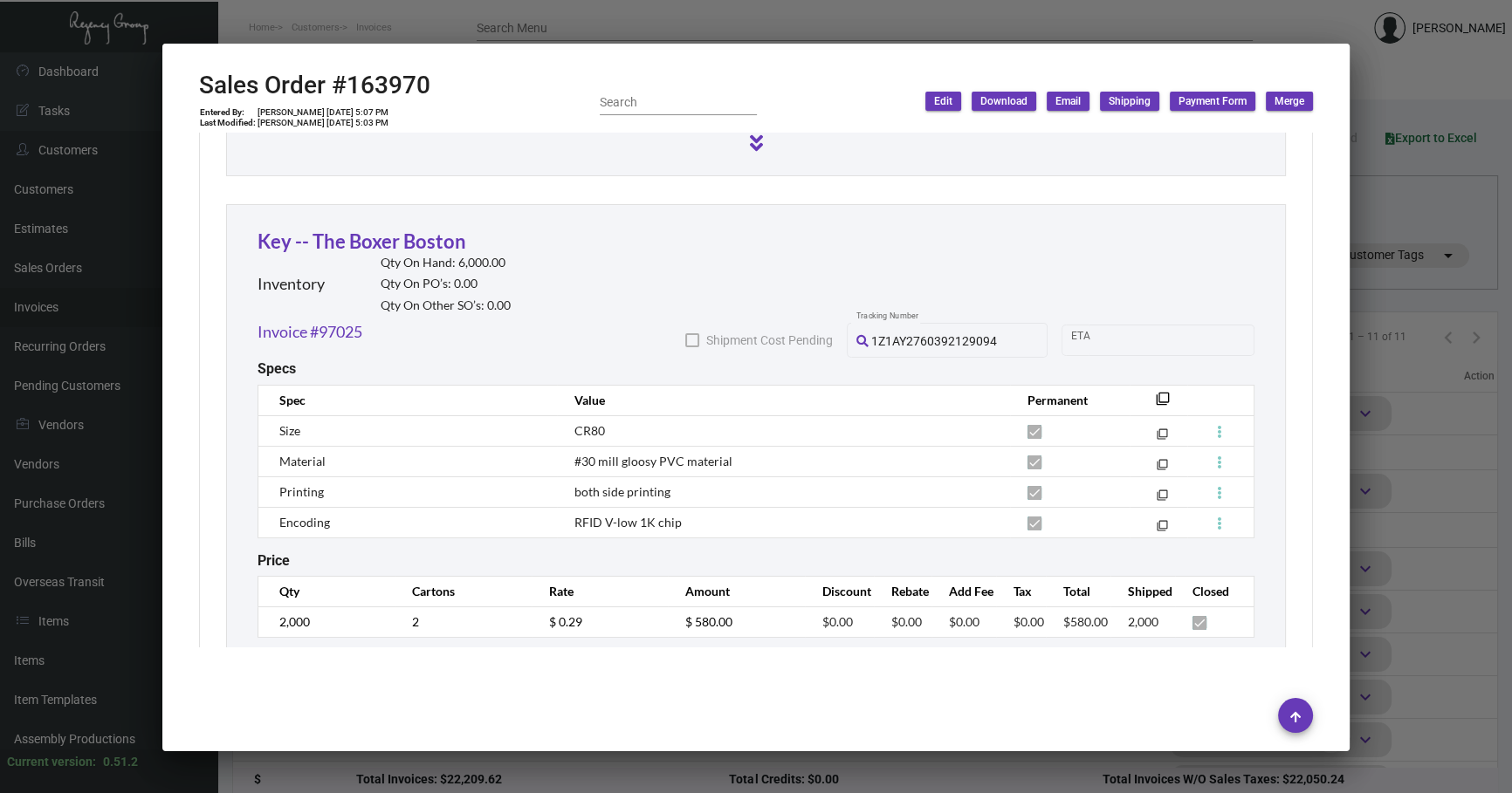
scroll to position [1568, 0]
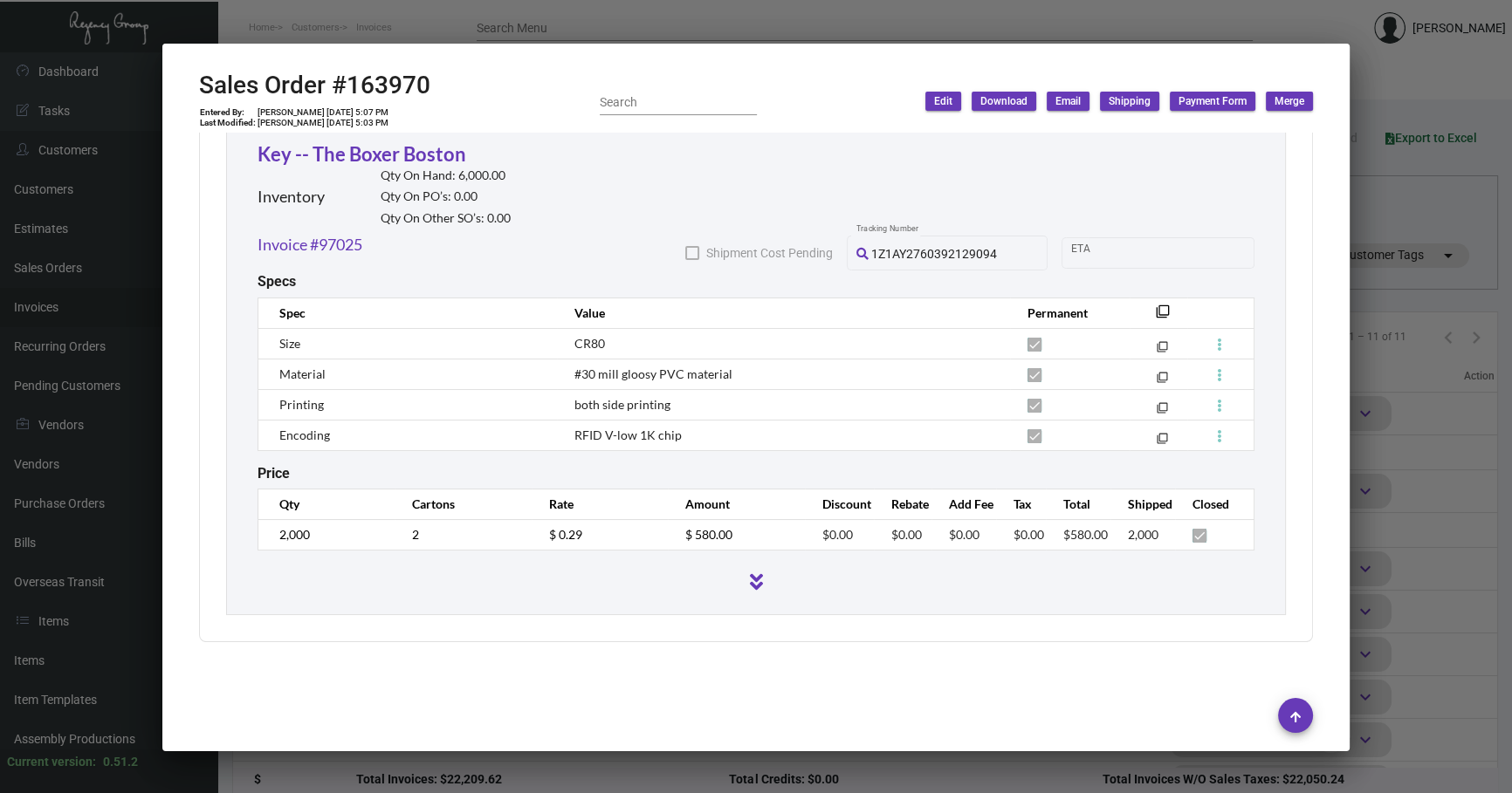
click at [506, 371] on div at bounding box center [756, 396] width 1512 height 793
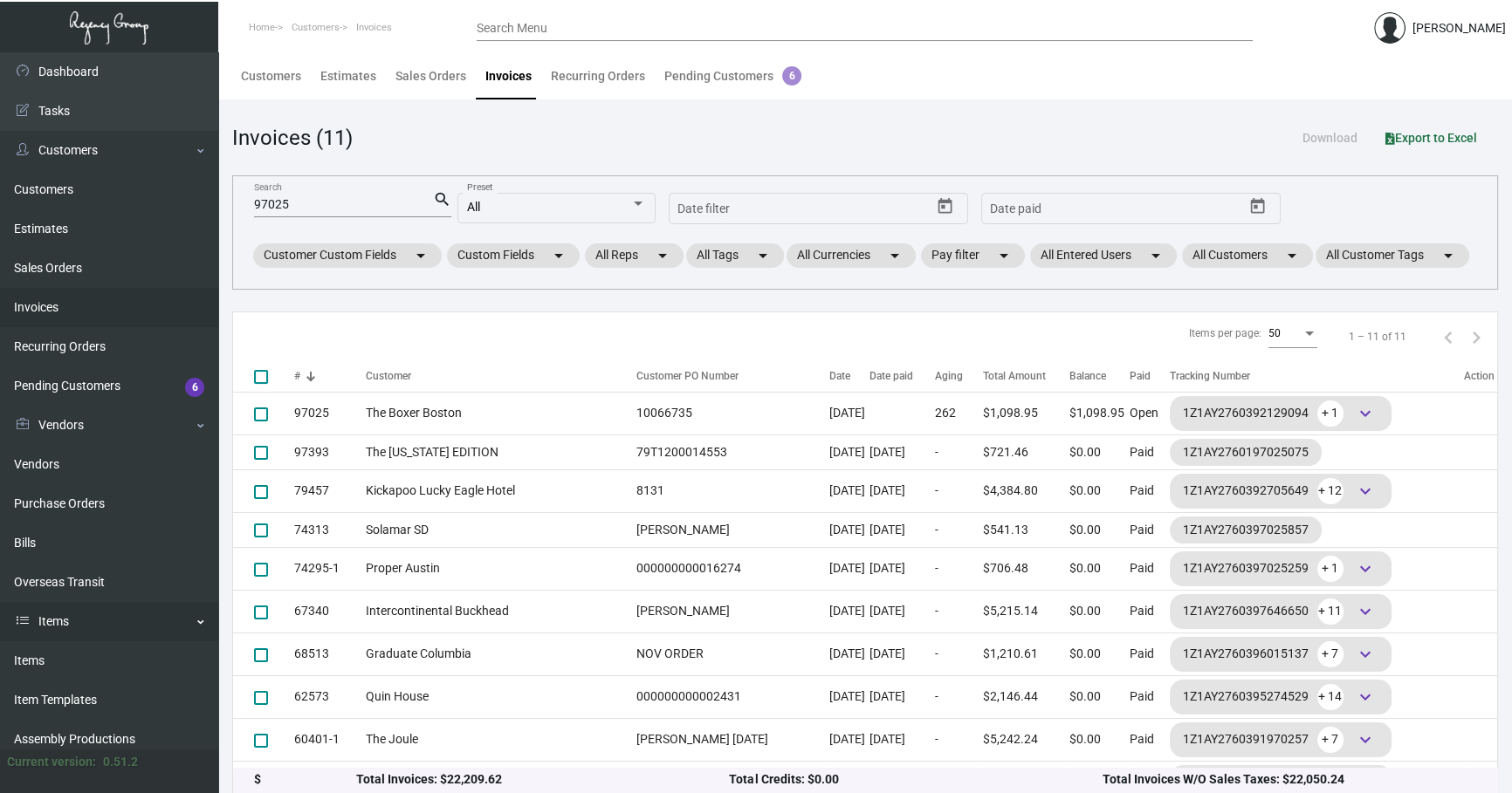
drag, startPoint x: 45, startPoint y: 651, endPoint x: 131, endPoint y: 621, distance: 91.1
click at [45, 371] on link "Items" at bounding box center [109, 662] width 218 height 40
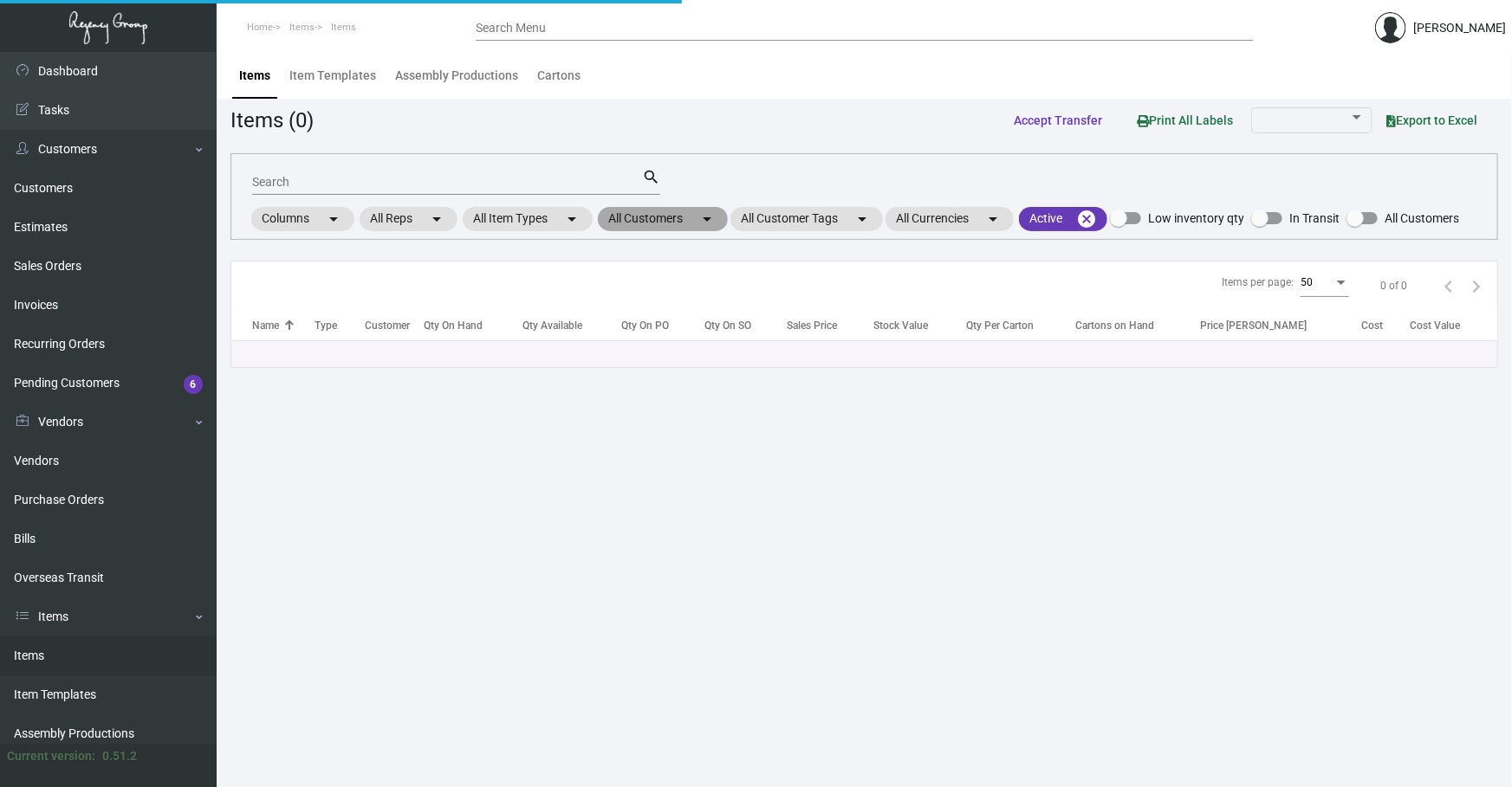
click at [502, 209] on mat-chip "All Customers arrow_drop_down" at bounding box center [663, 219] width 130 height 24
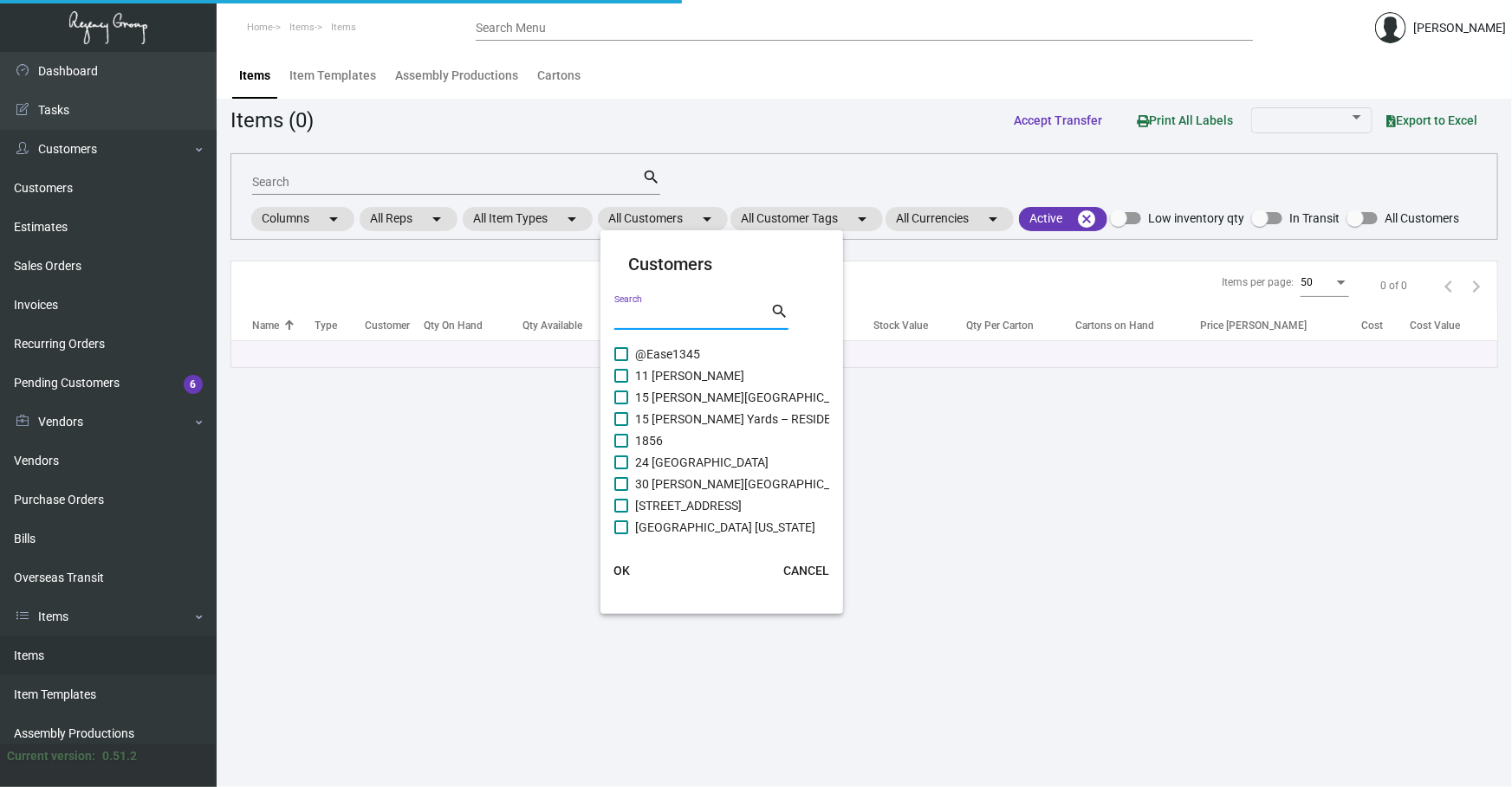
click at [502, 318] on input "Search" at bounding box center [693, 317] width 156 height 14
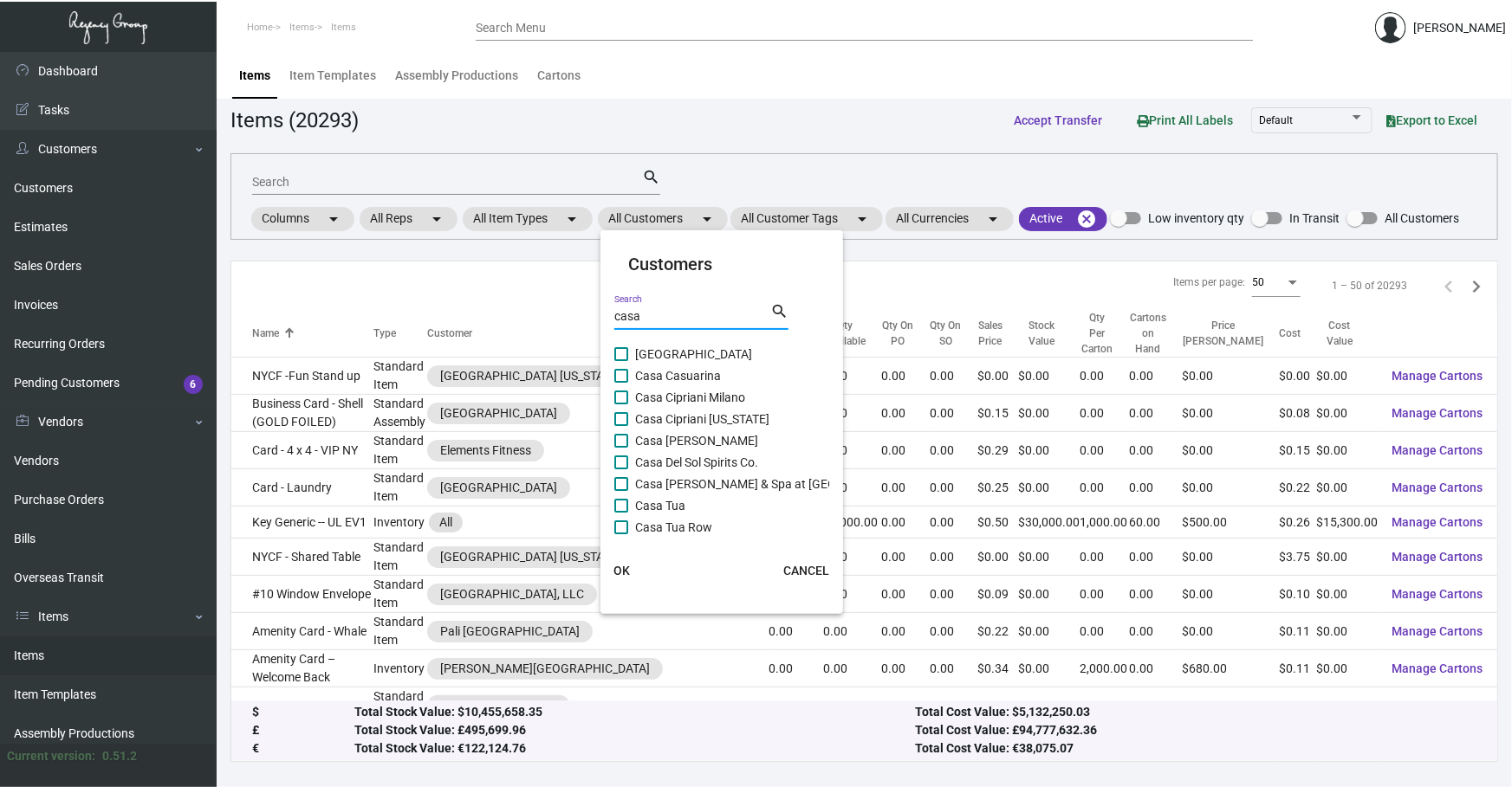
type input "casa"
click at [502, 369] on span "Casa Cipriani [US_STATE]" at bounding box center [702, 419] width 134 height 21
click at [502, 369] on input "Casa Cipriani [US_STATE]" at bounding box center [620, 426] width 1 height 1
checkbox input "true"
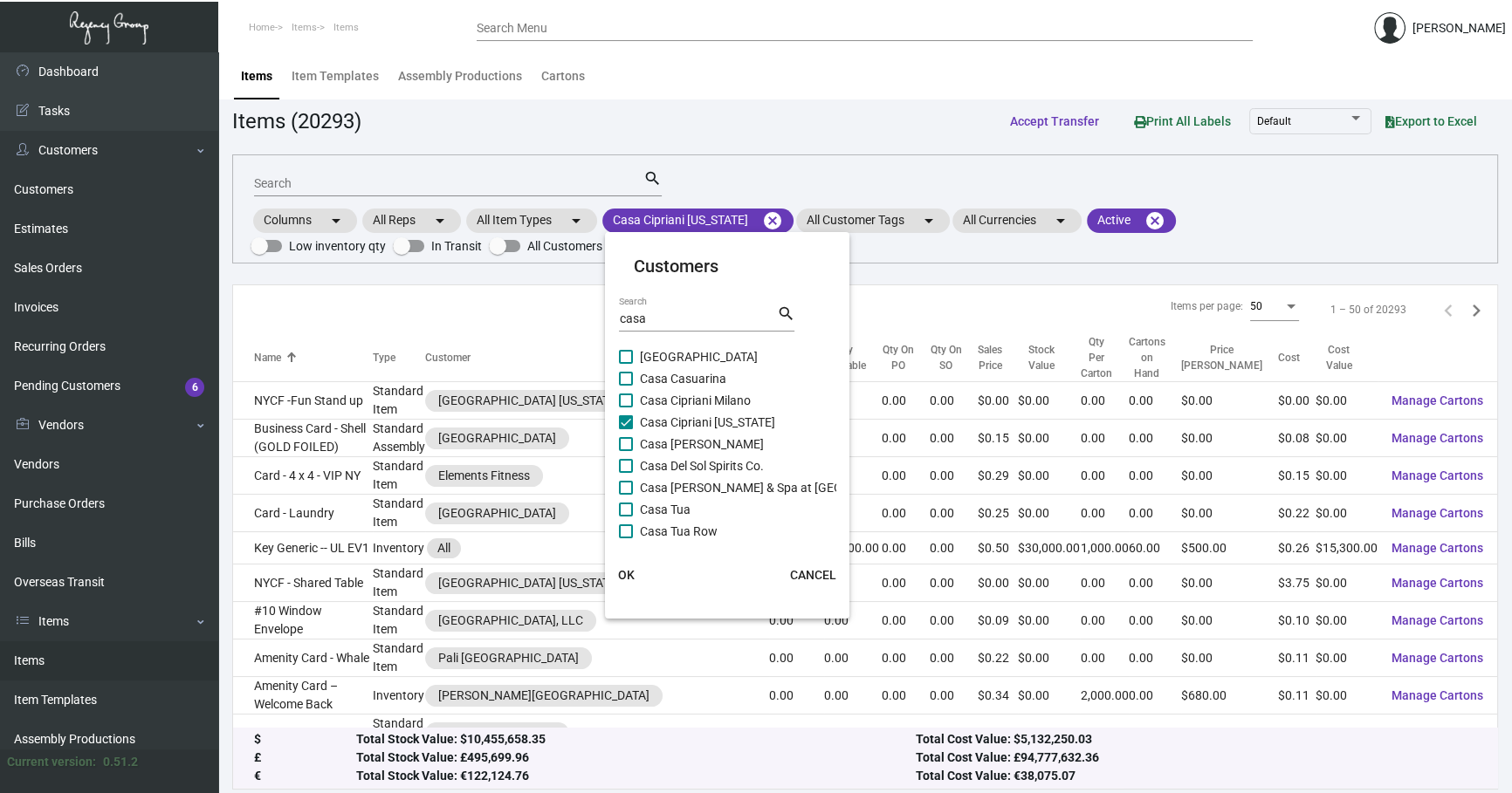
click at [506, 371] on button "OK" at bounding box center [626, 575] width 56 height 31
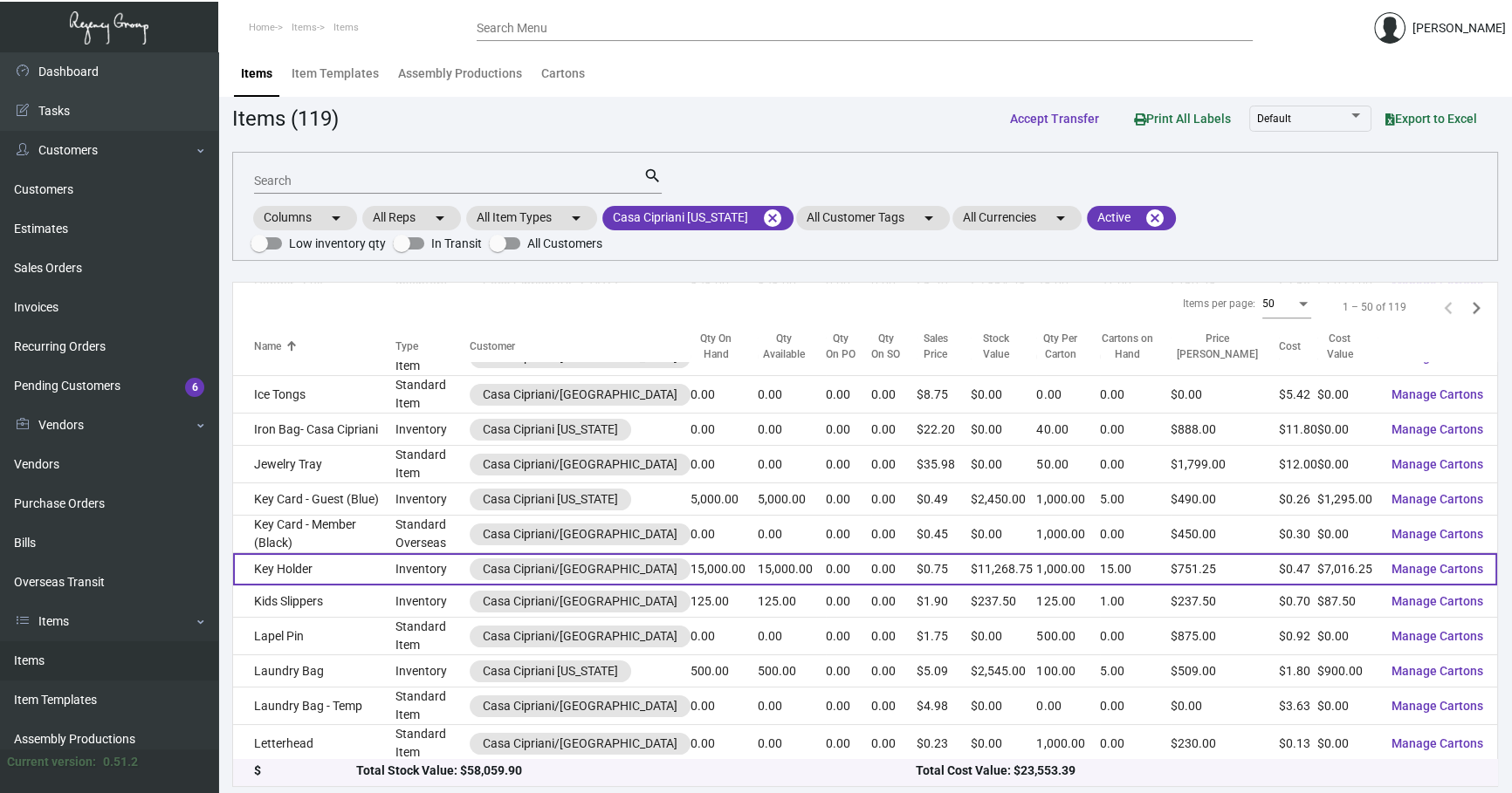
scroll to position [4, 0]
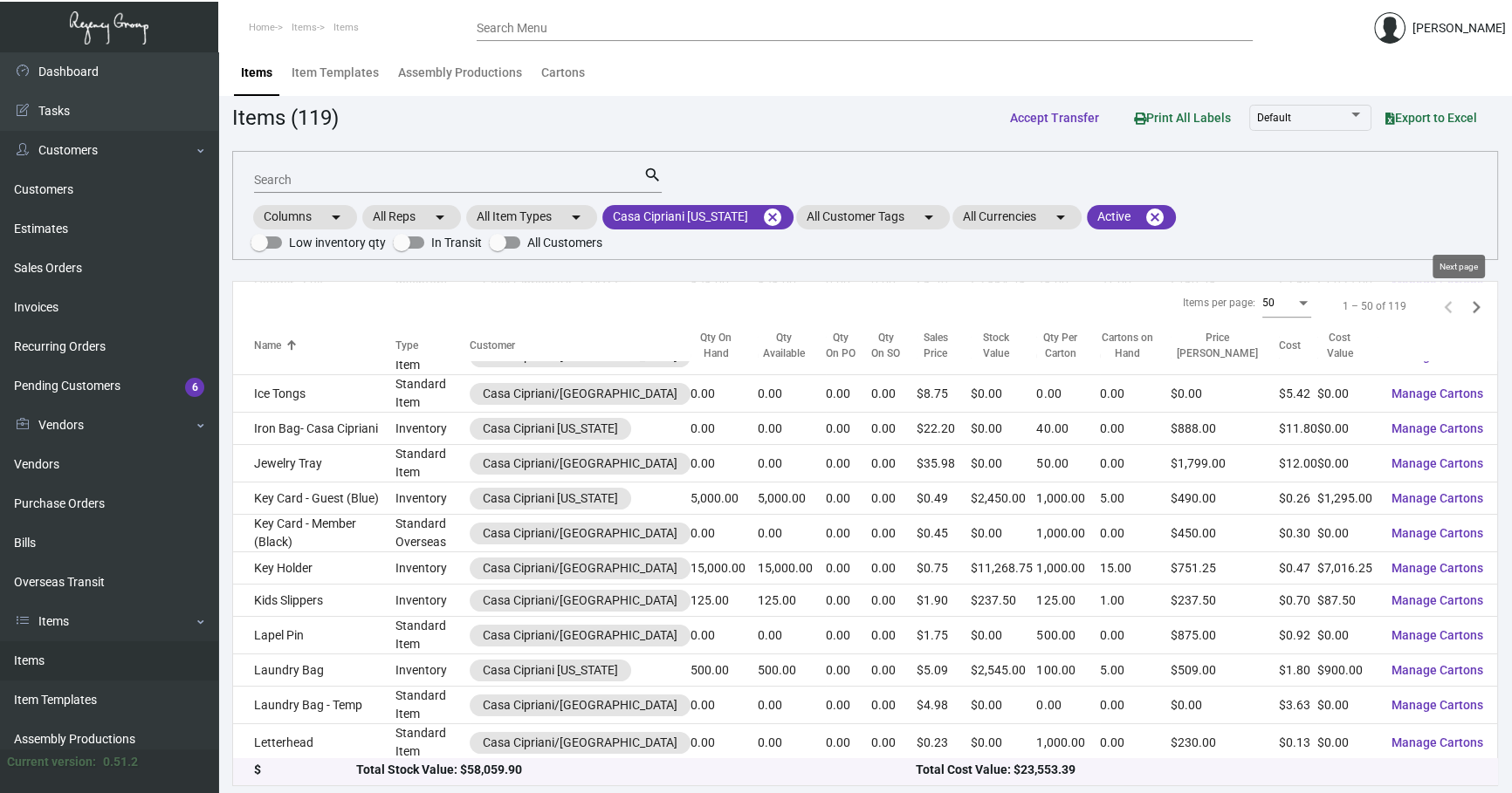
click at [506, 302] on icon "Next page" at bounding box center [1477, 307] width 25 height 25
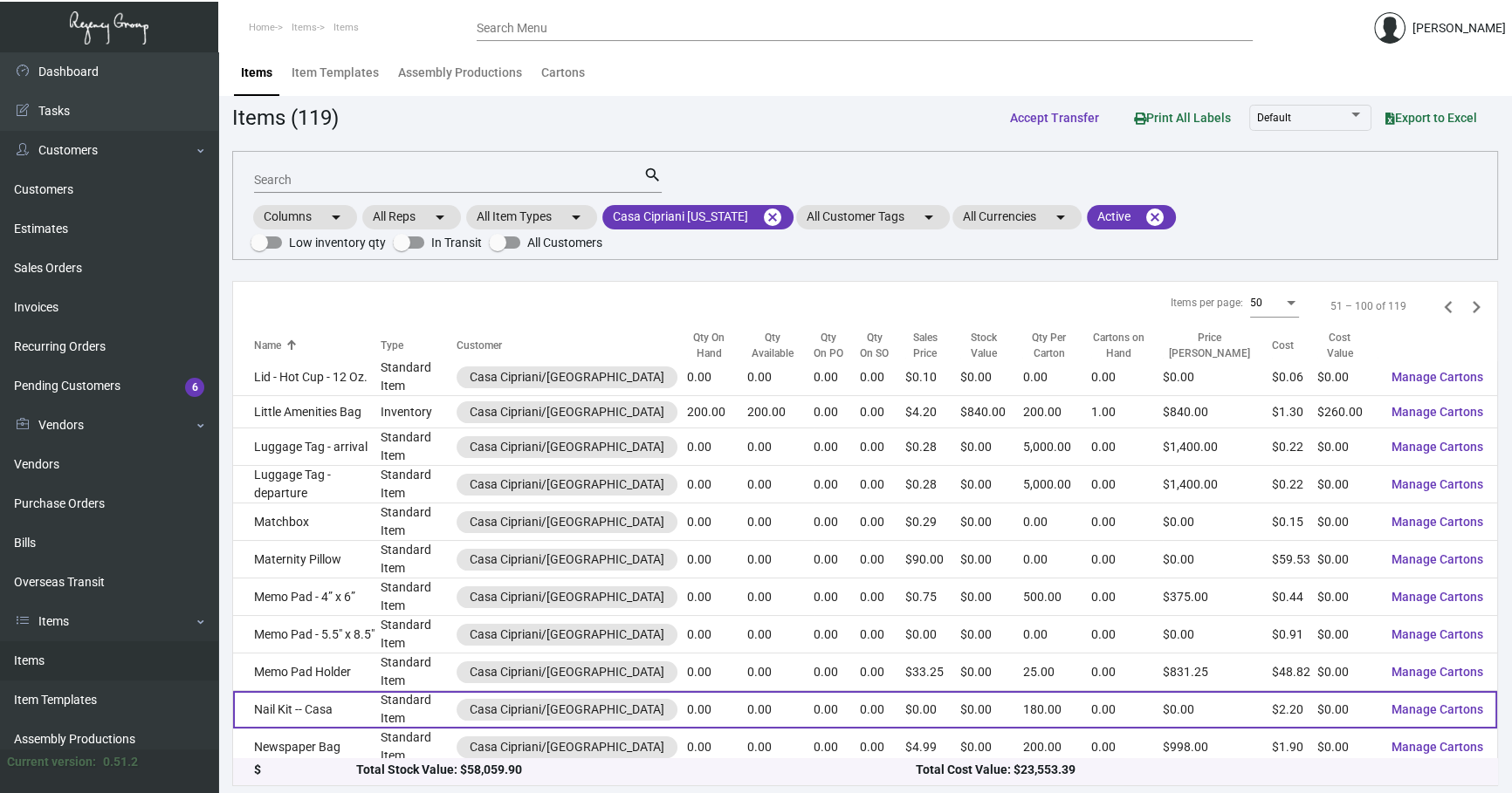
scroll to position [0, 0]
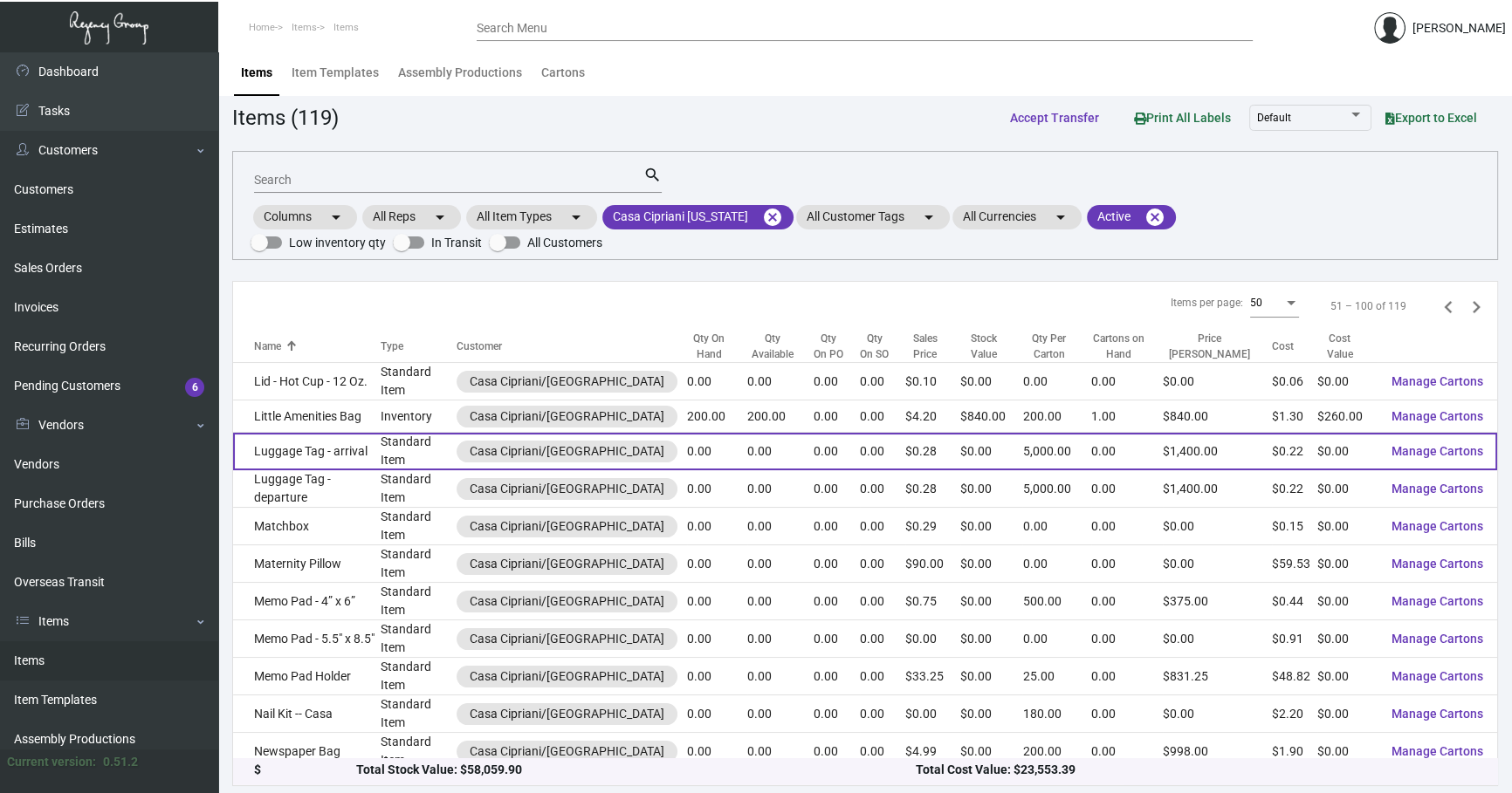
click at [360, 371] on td "Luggage Tag - arrival" at bounding box center [307, 452] width 148 height 38
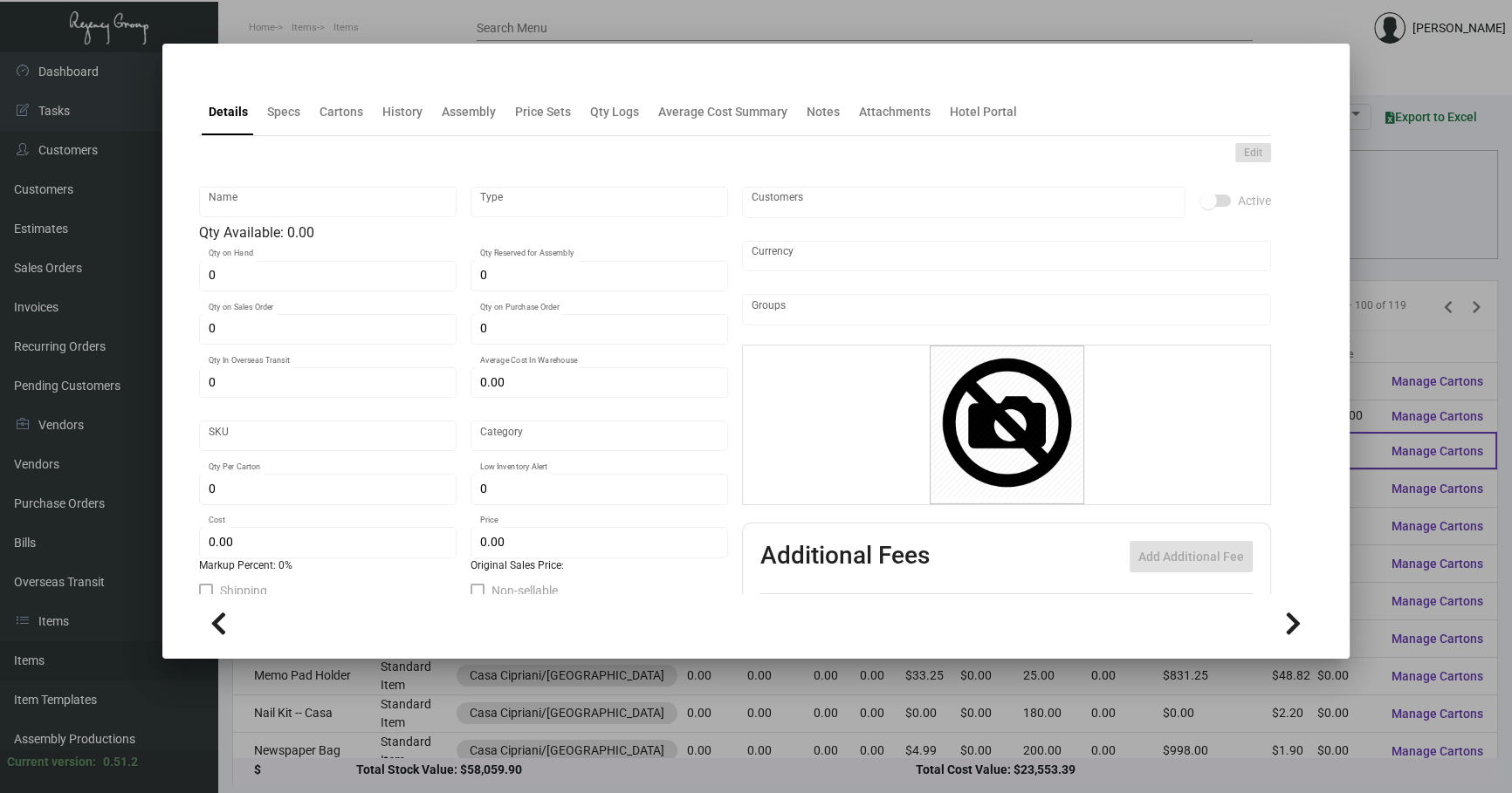
type input "Luggage Tag - arrival"
type input "Standard Item"
type input "$ 0.00"
type input "Standard"
type input "5,000"
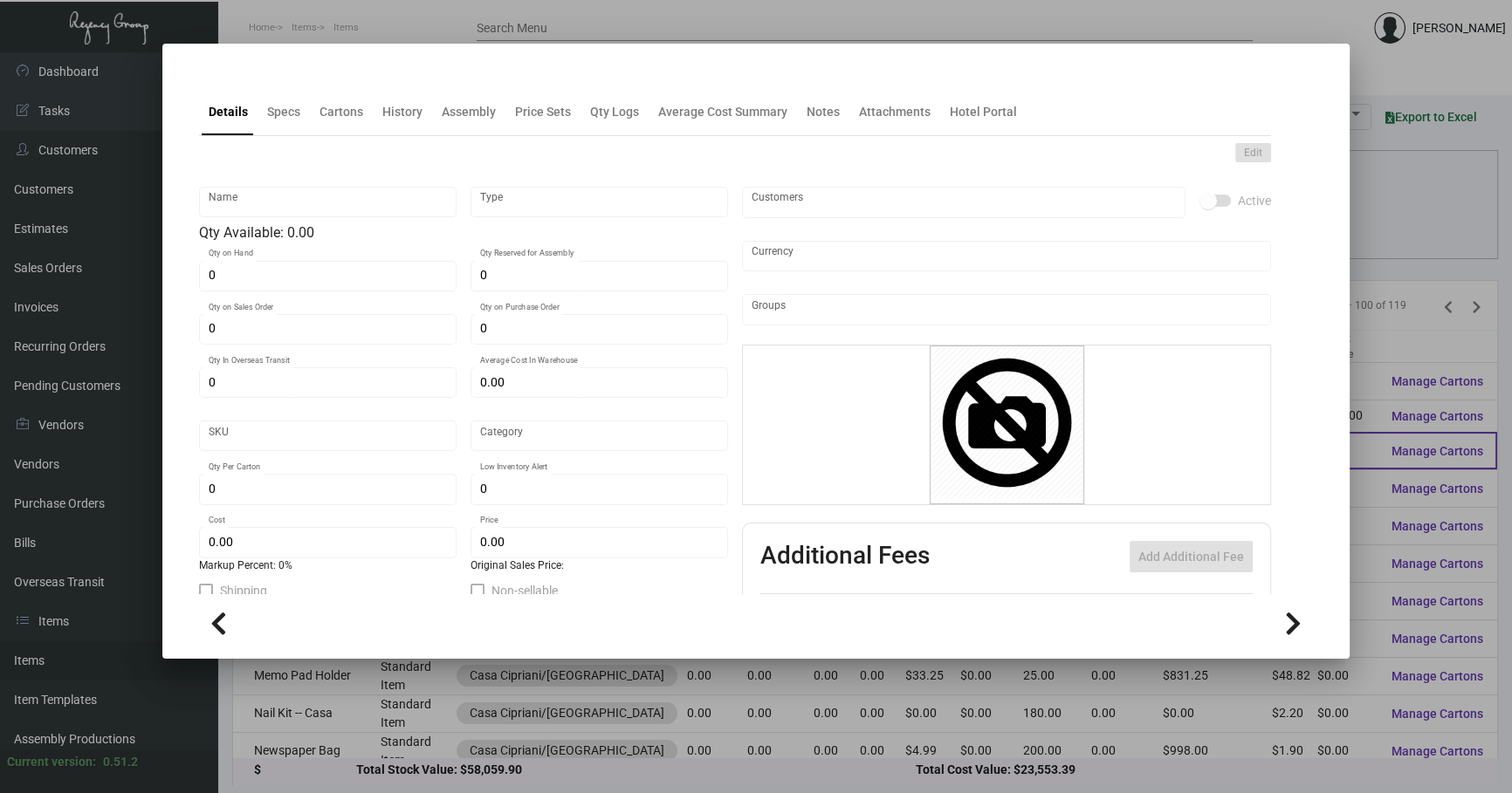
type input "$ 0.22151"
type input "$ 0.28"
checkbox input "true"
type input "United States Dollar $"
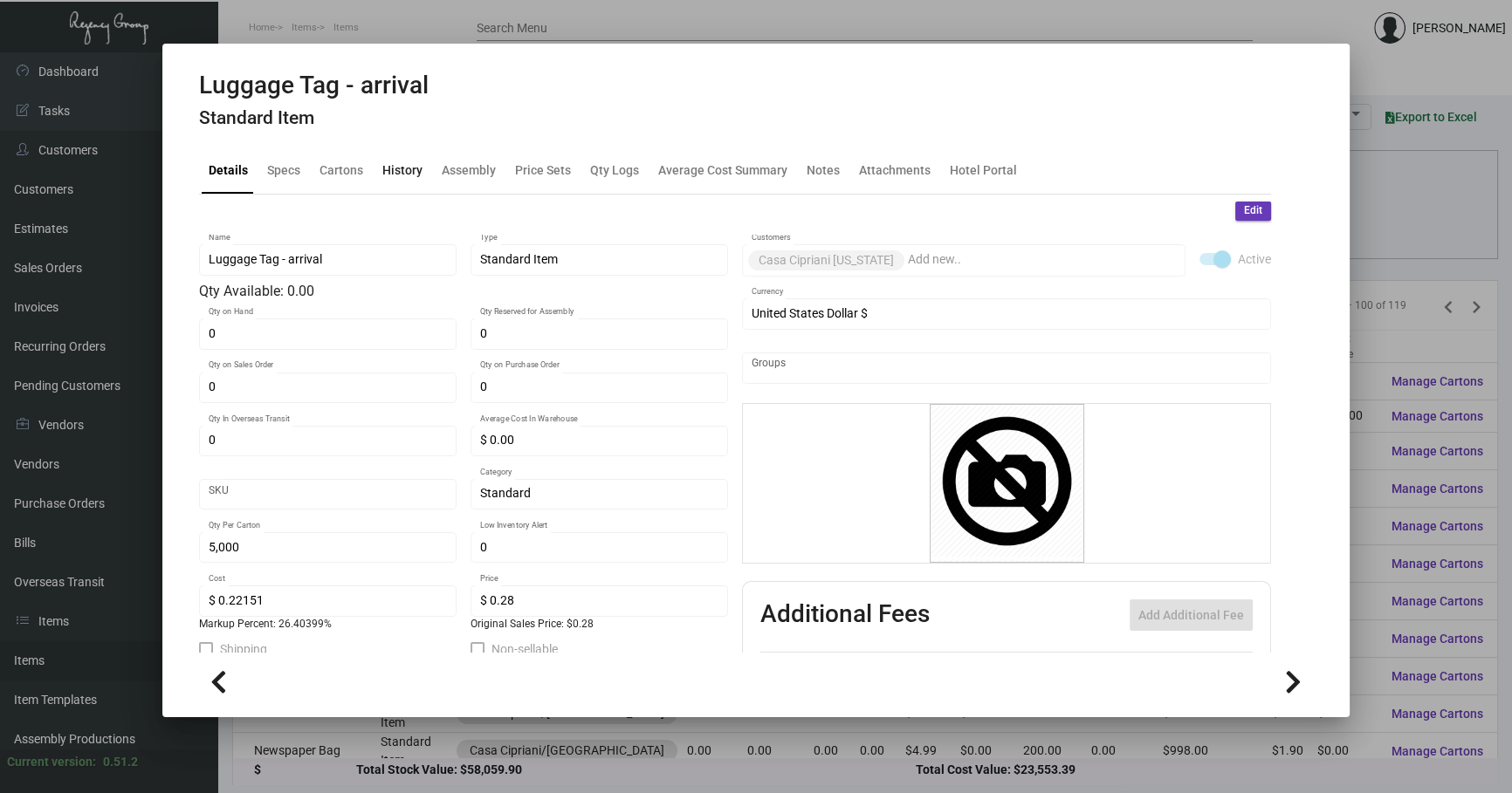
click at [384, 177] on div "History" at bounding box center [402, 169] width 40 height 18
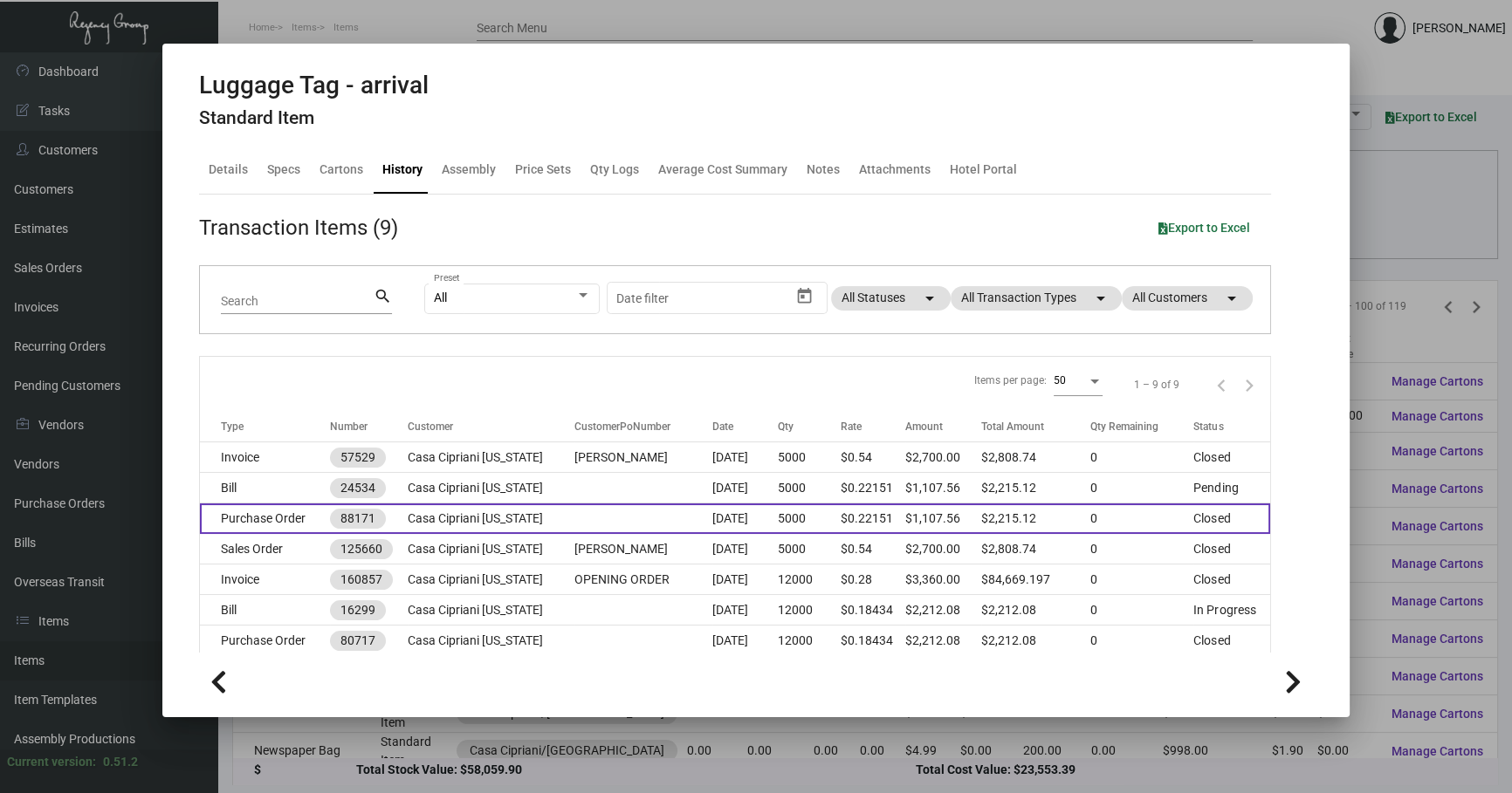
click at [506, 371] on td at bounding box center [644, 519] width 138 height 30
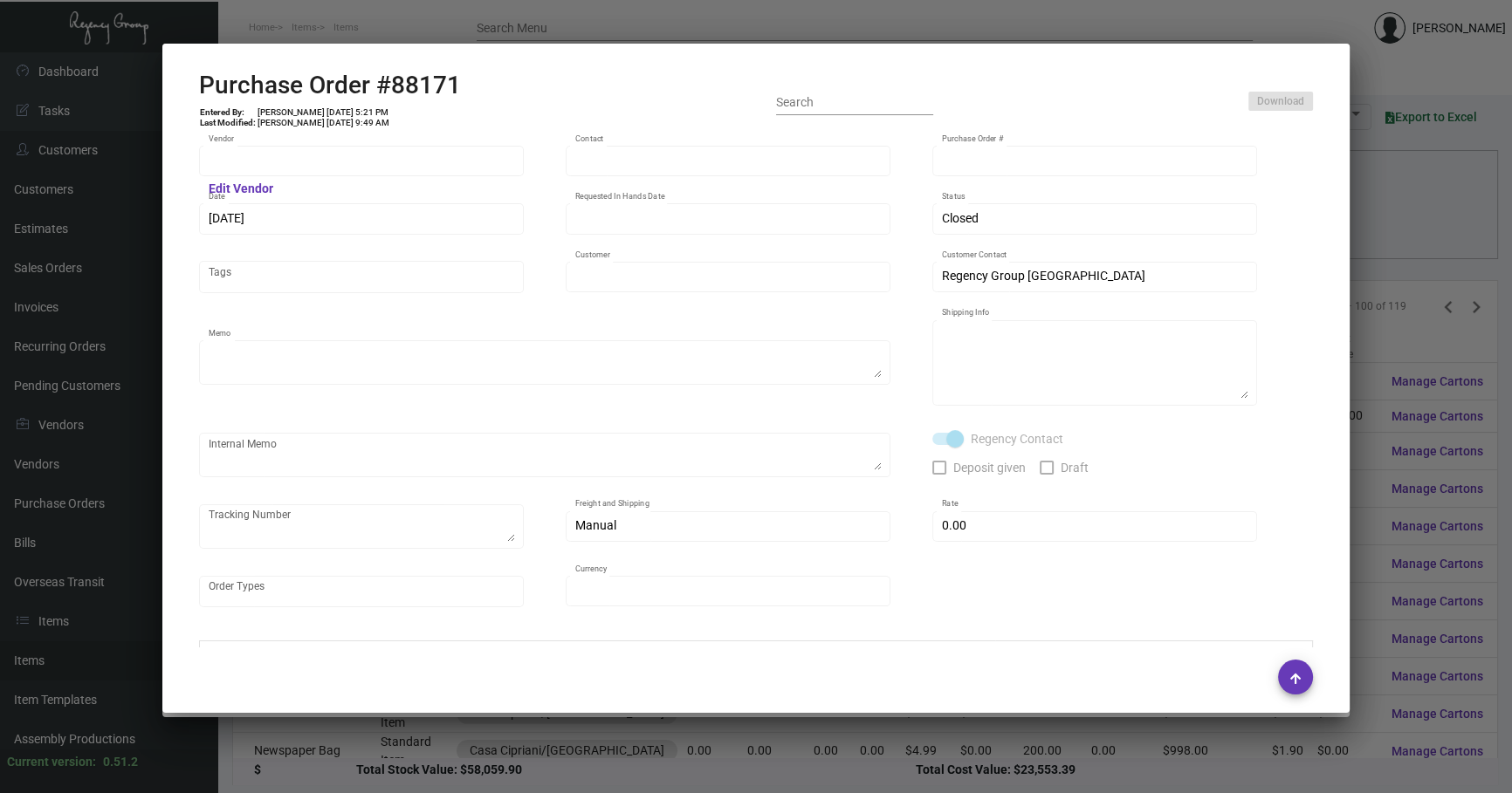
type input "SSP"
type input "[PERSON_NAME]"
type input "88171"
type input "[DATE]"
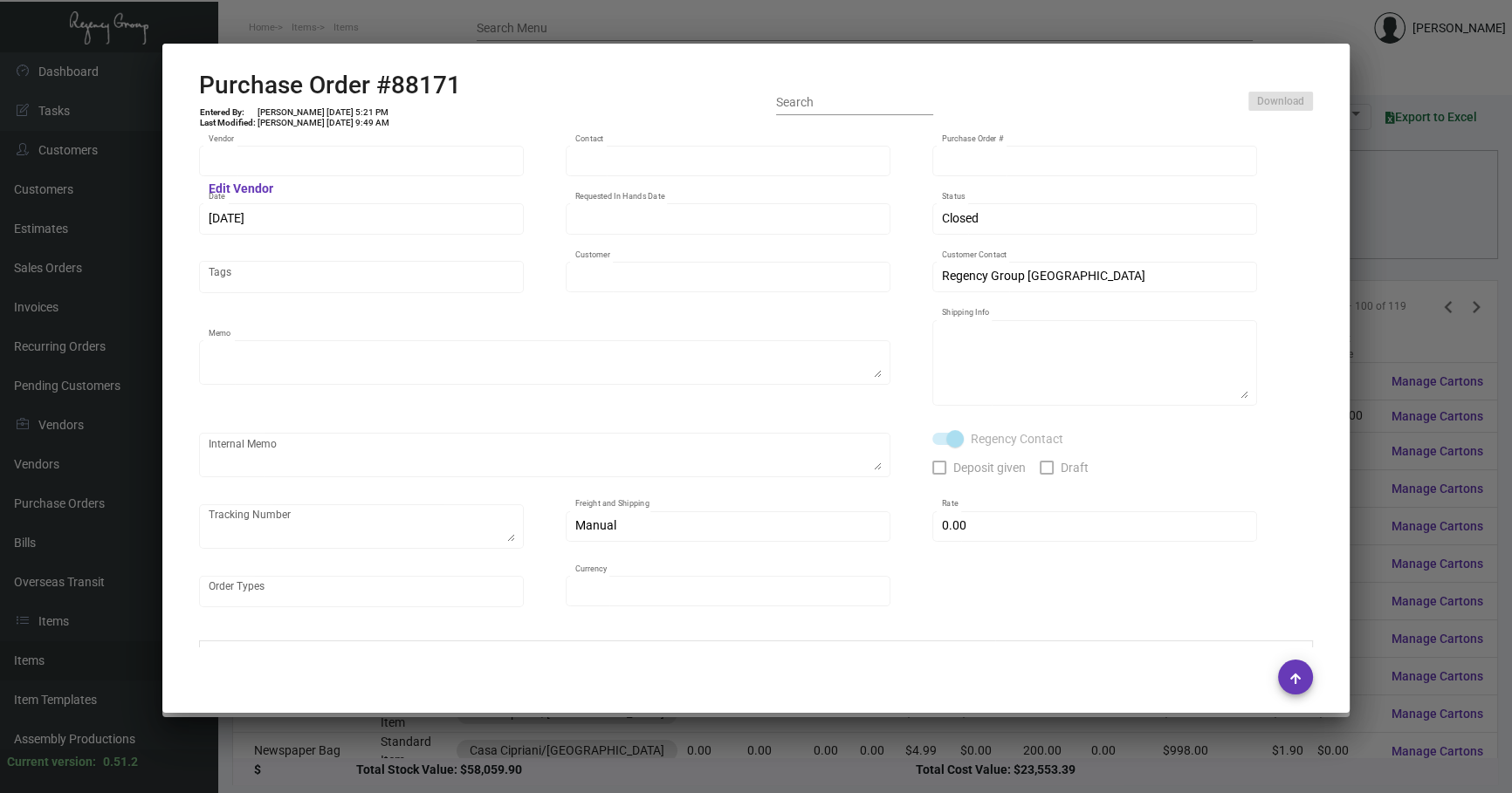
type input "Casa Cipriani [US_STATE]"
type textarea "reference 80717"
type textarea "Regency Group NJ [PERSON_NAME] [STREET_ADDRESS]"
checkbox input "true"
type input "$ 0.00"
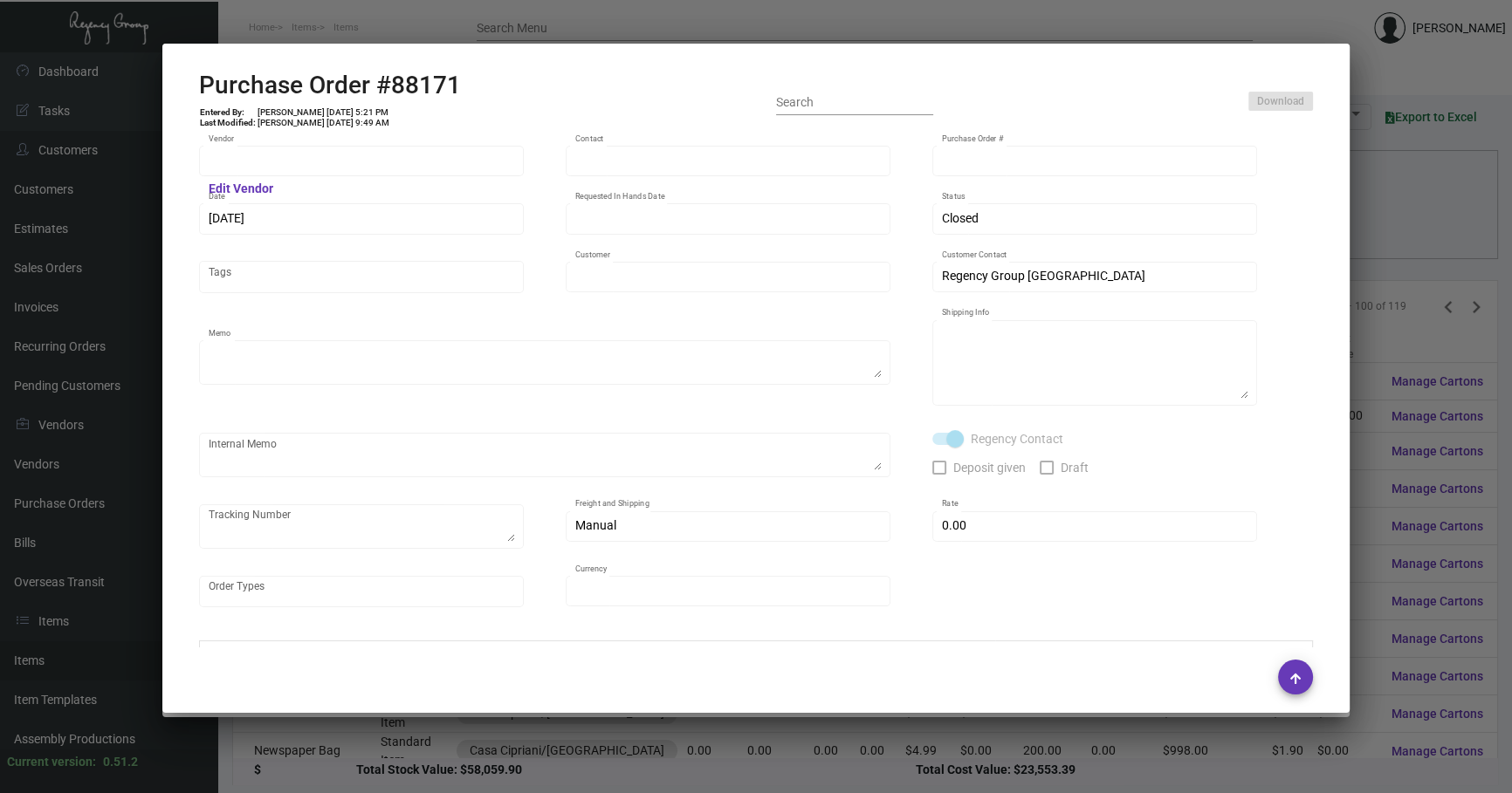
type input "United States Dollar $"
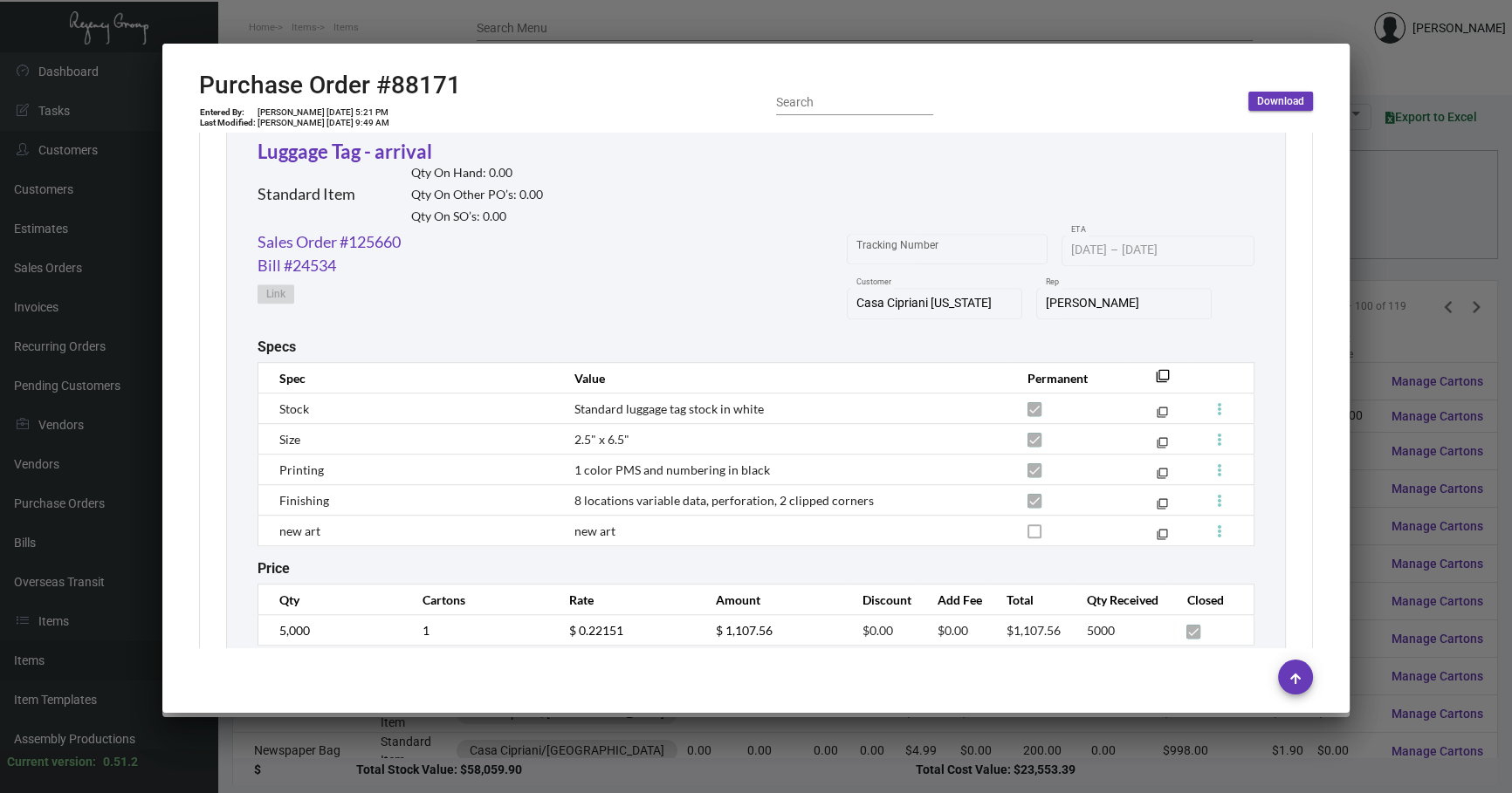
scroll to position [26, 0]
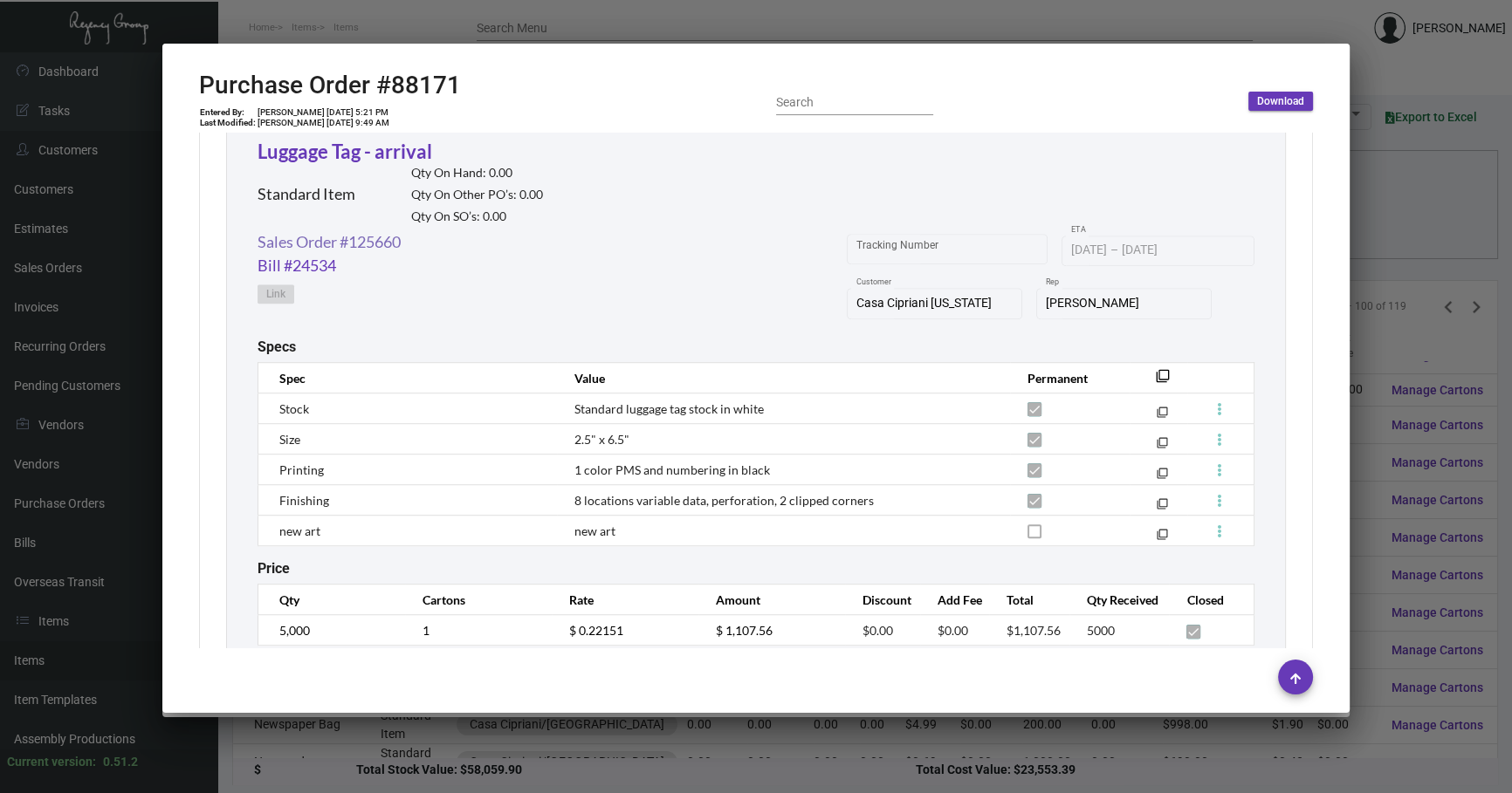
click at [379, 244] on link "Sales Order #125660" at bounding box center [328, 242] width 143 height 24
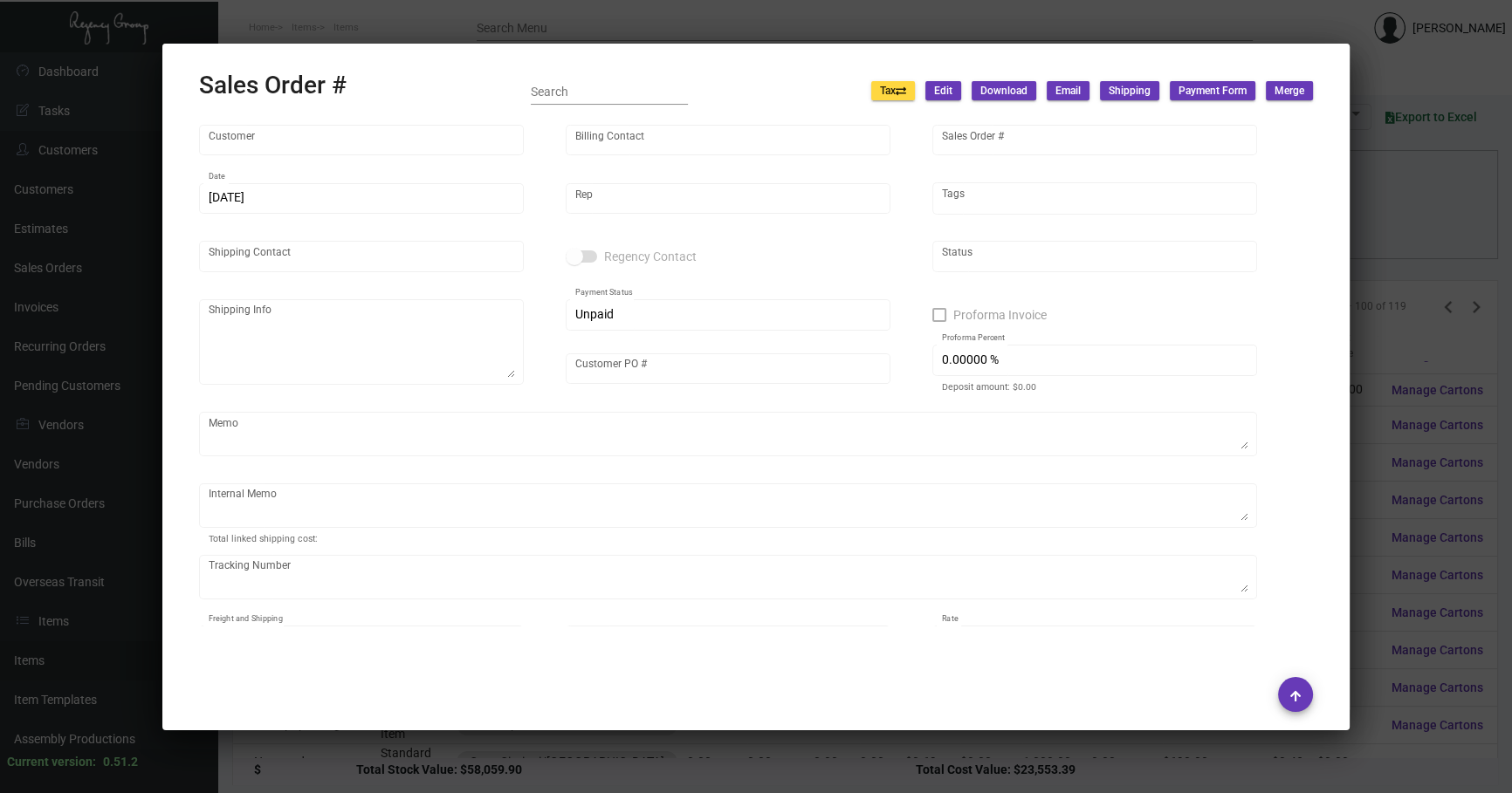
type input "Casa Cipriani [US_STATE]"
type input "[PERSON_NAME]"
type input "125660"
type input "[DATE]"
type input "[PERSON_NAME]"
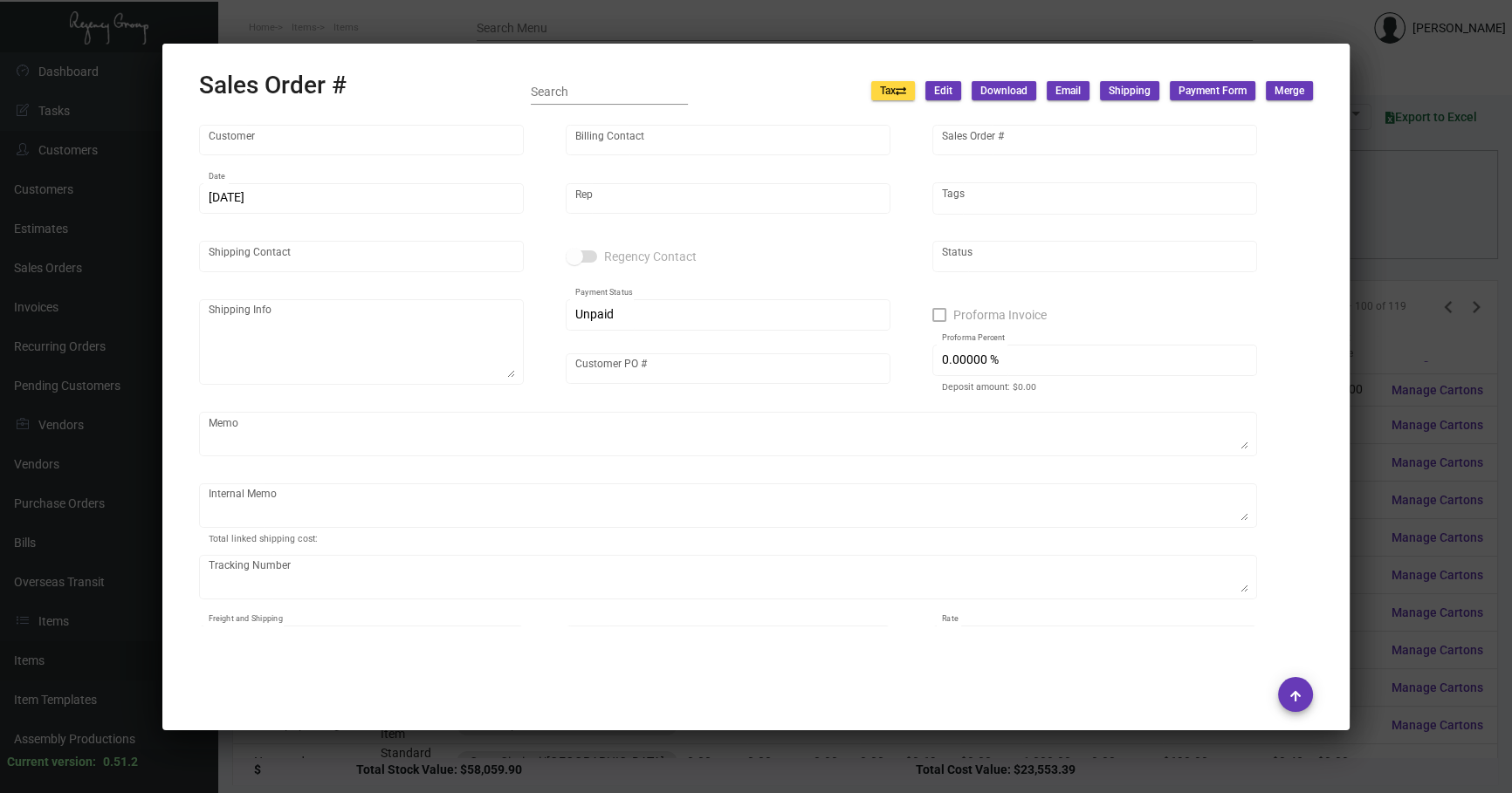
type input "[PERSON_NAME]"
type textarea "Casa Cipriani/ [GEOGRAPHIC_DATA] [PERSON_NAME][GEOGRAPHIC_DATA][STREET_ADDRESS]…"
type input "[PERSON_NAME]"
type textarea "16.5 [PERSON_NAME] [DATE]"
type input "United States Dollar $"
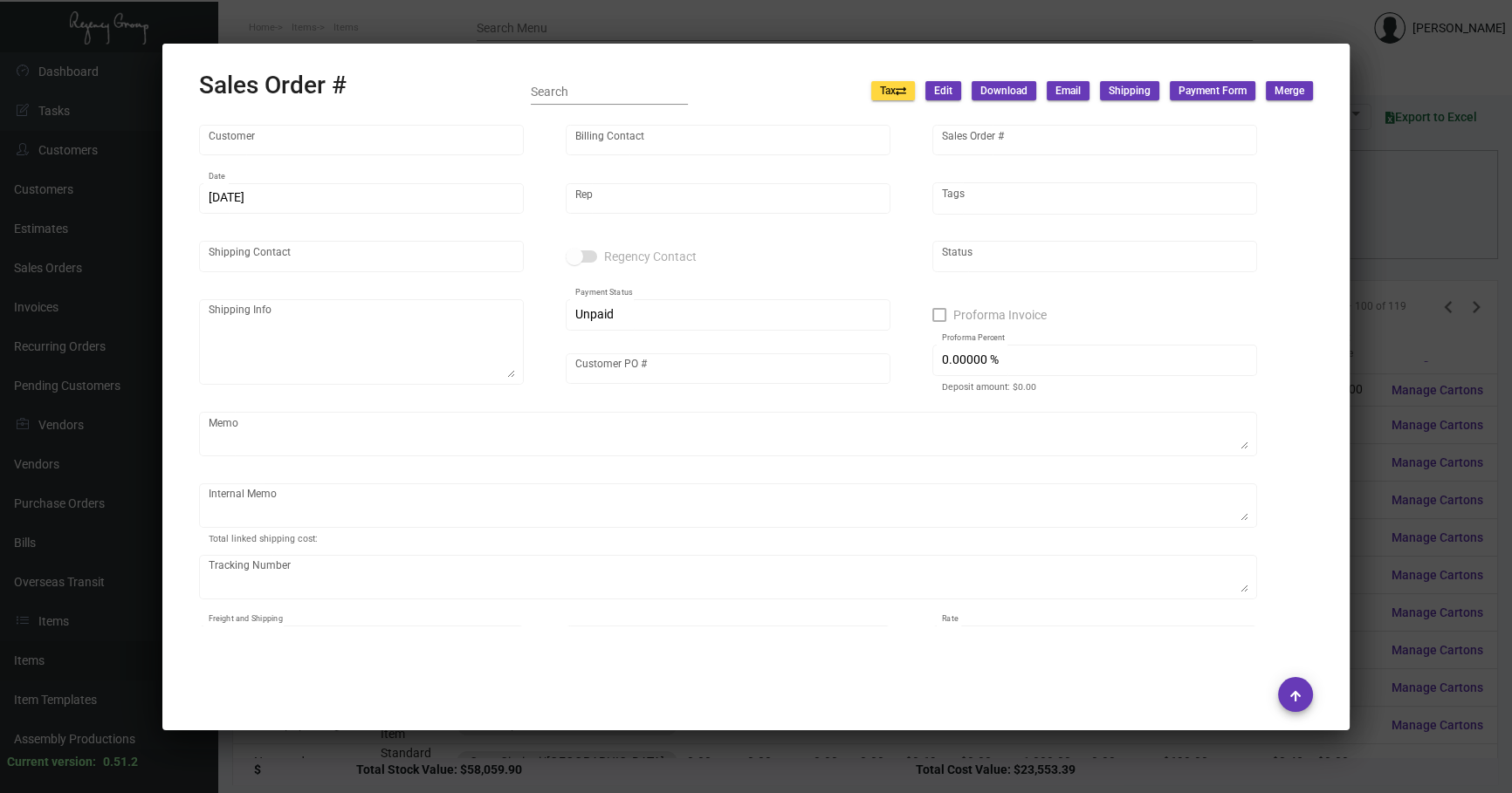
type input "$ 108.74"
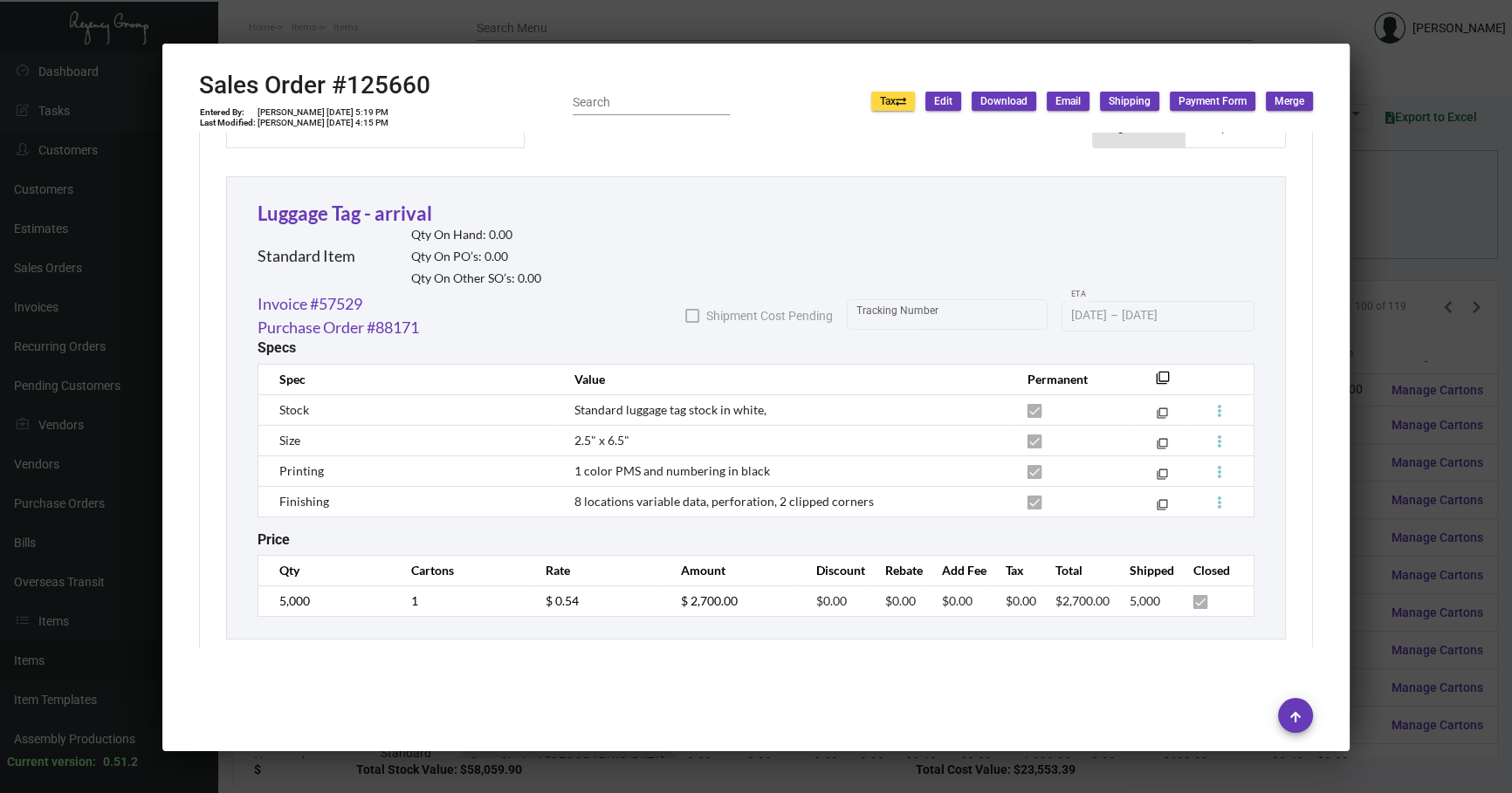
scroll to position [933, 0]
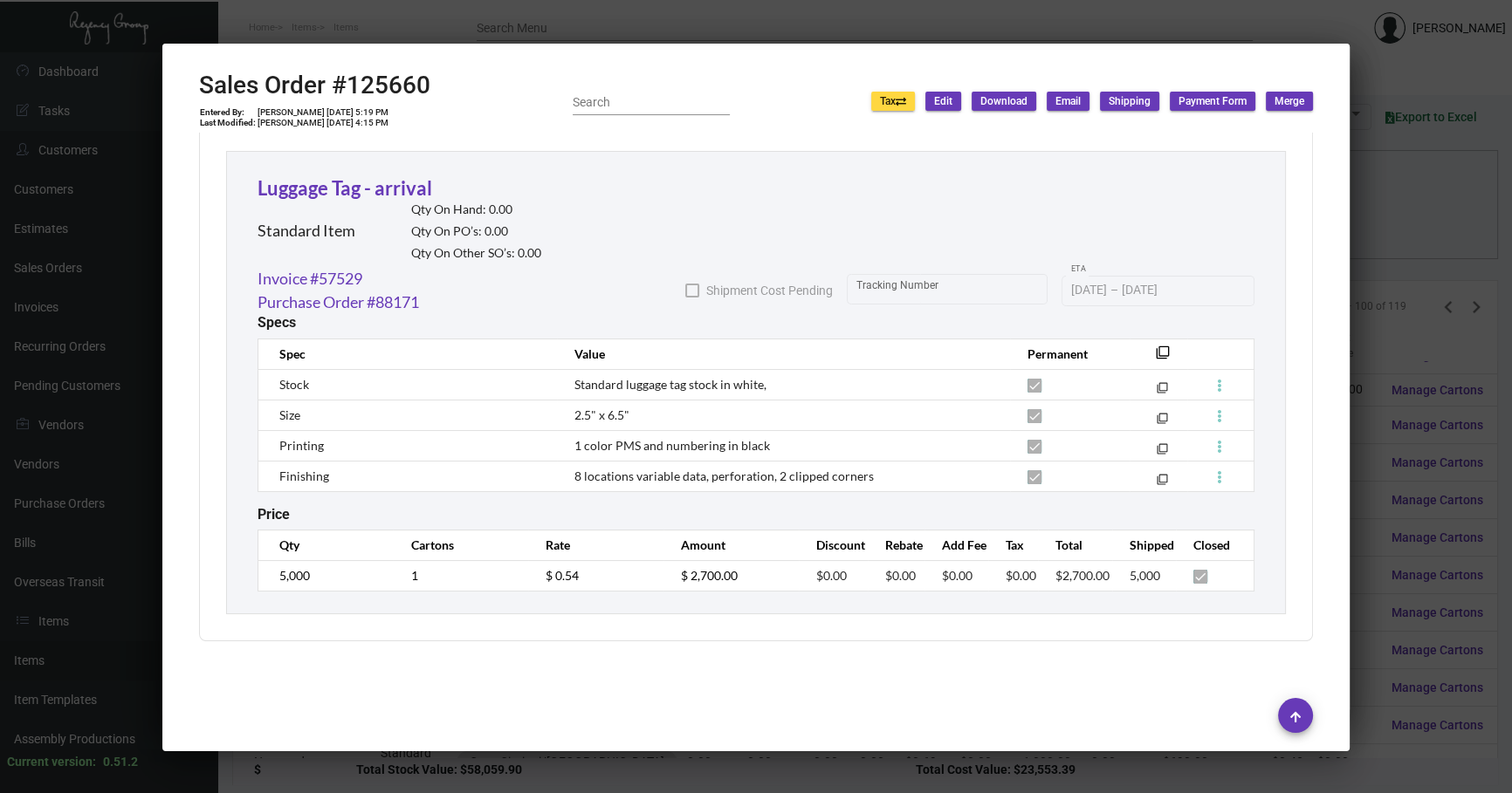
click at [506, 371] on div at bounding box center [756, 396] width 1512 height 793
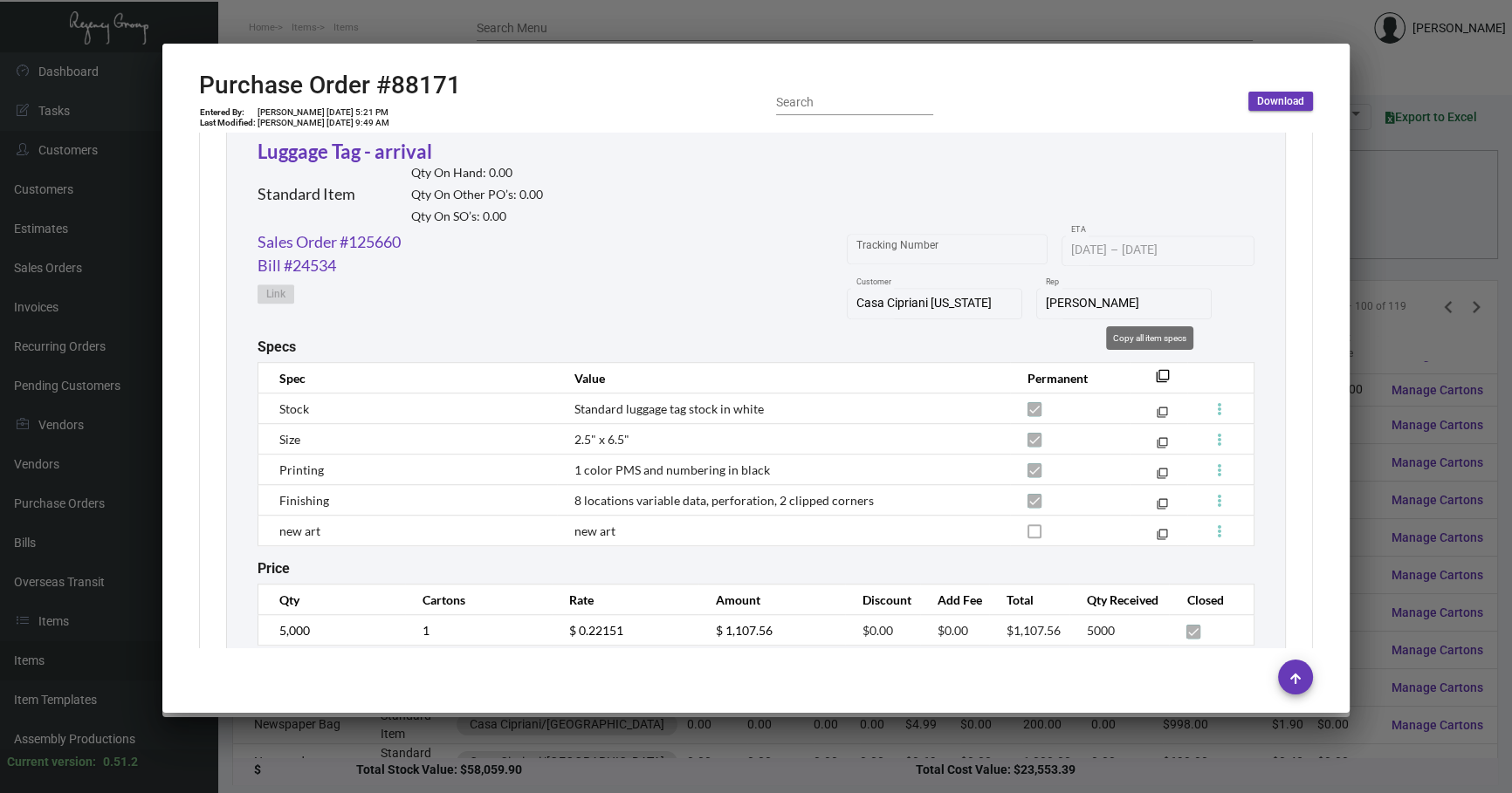
click at [506, 371] on mat-icon "filter_none" at bounding box center [1163, 381] width 14 height 14
click at [421, 371] on div at bounding box center [756, 396] width 1512 height 793
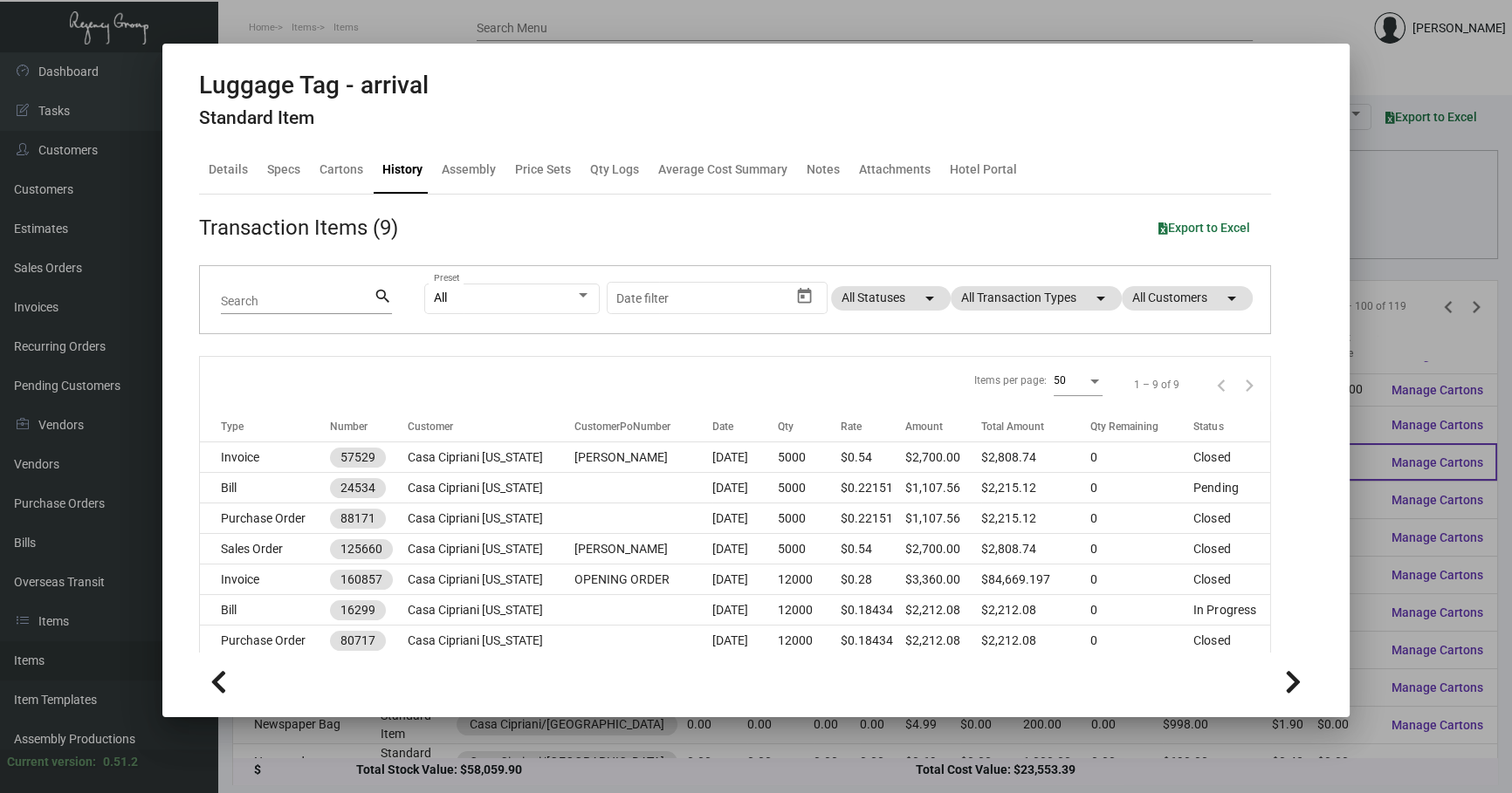
drag, startPoint x: 332, startPoint y: 779, endPoint x: 568, endPoint y: 441, distance: 412.2
click at [332, 371] on div at bounding box center [756, 396] width 1512 height 793
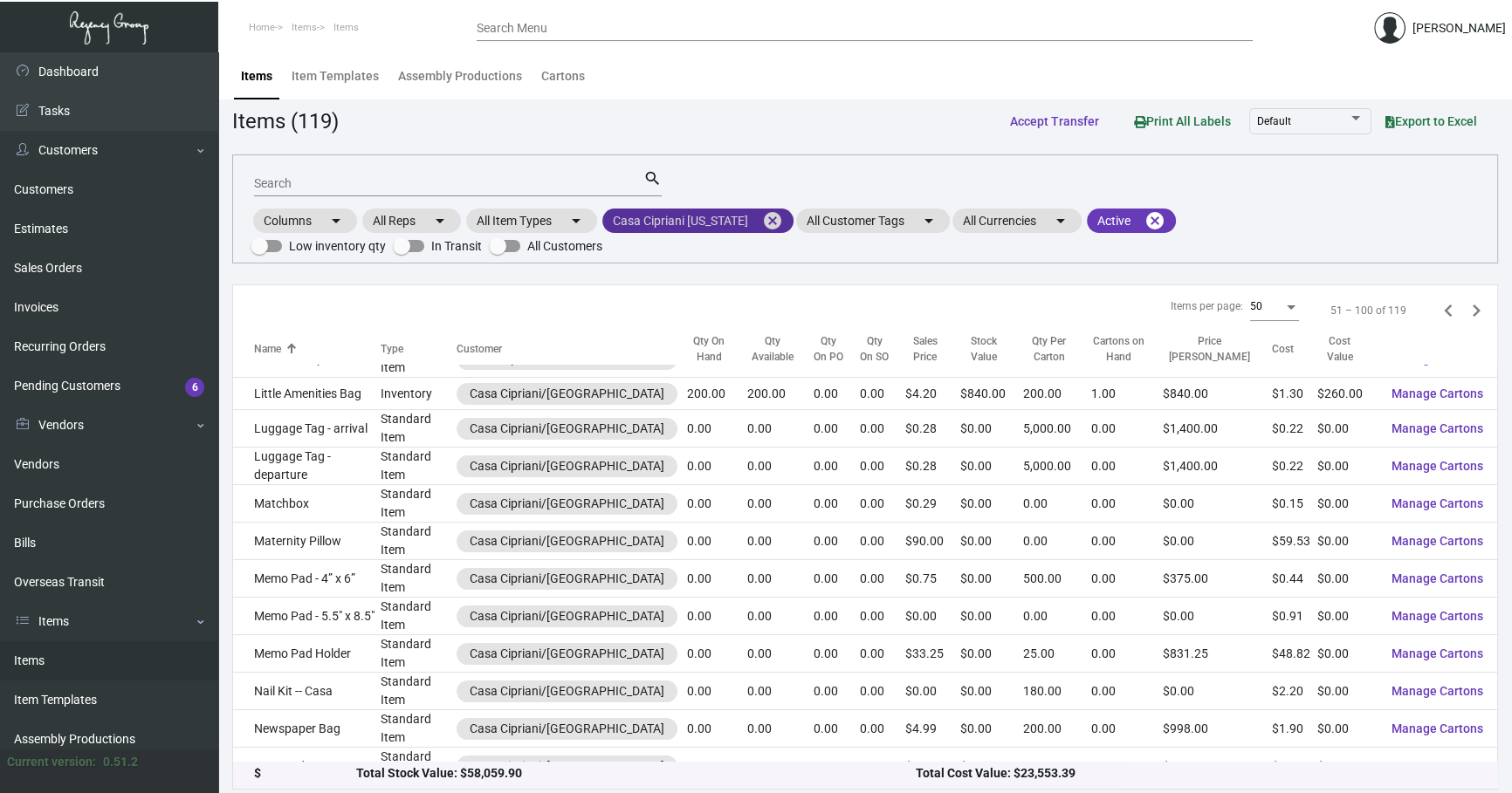
drag, startPoint x: 770, startPoint y: 225, endPoint x: 758, endPoint y: 233, distance: 14.4
click at [506, 226] on mat-icon "cancel" at bounding box center [773, 221] width 21 height 21
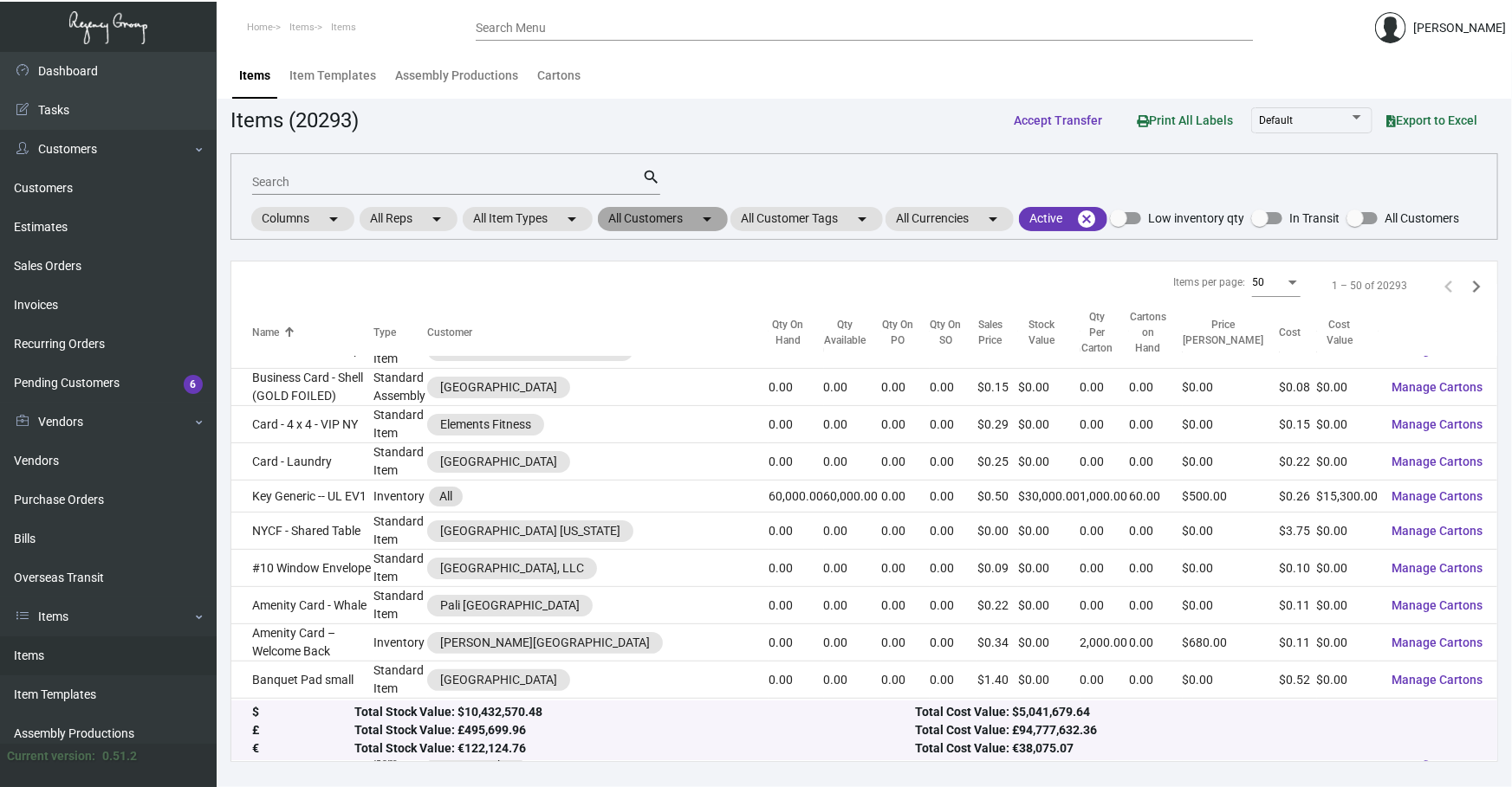
click at [502, 219] on mat-chip "All Customers arrow_drop_down" at bounding box center [663, 219] width 130 height 24
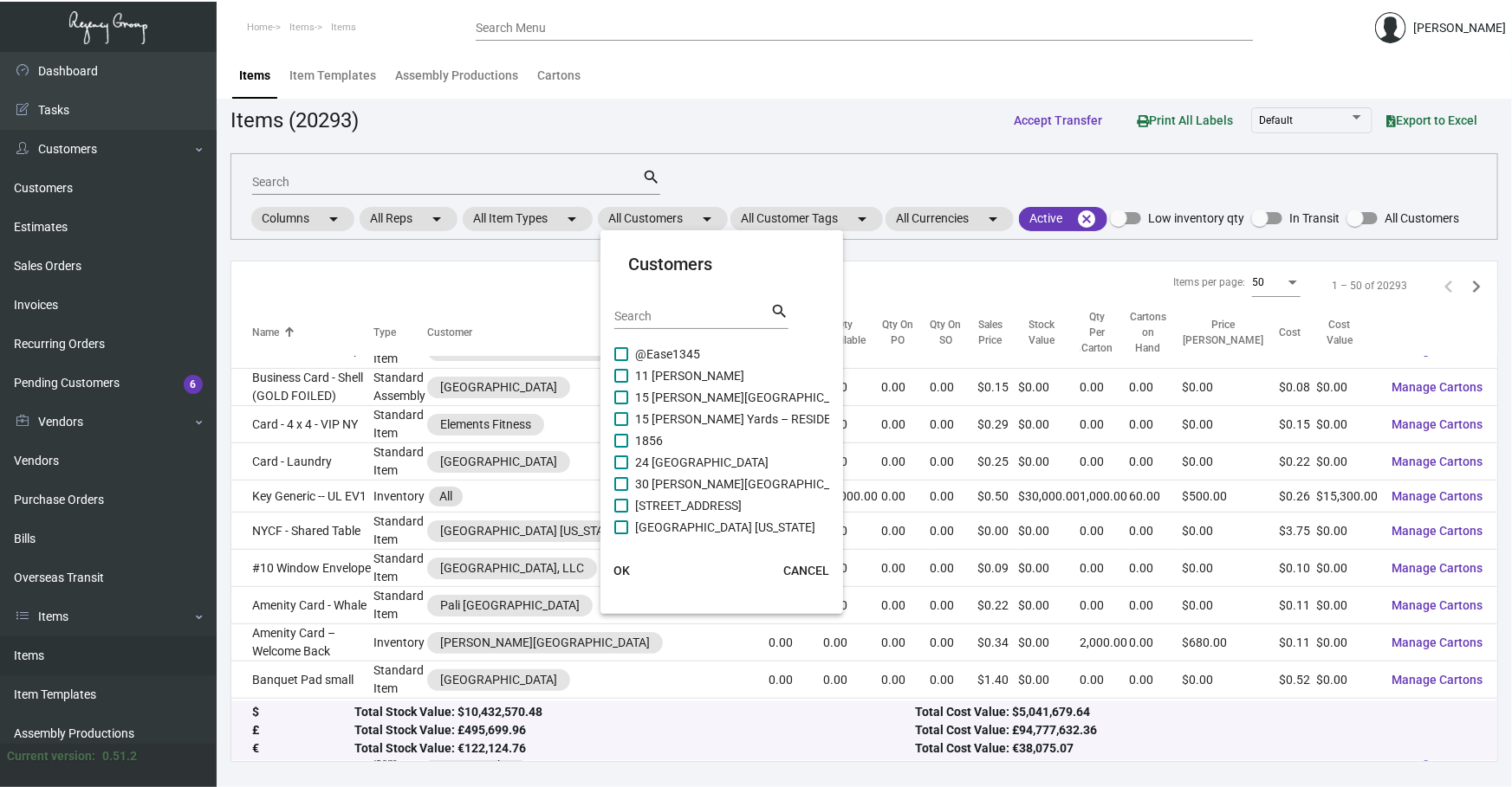
click at [502, 311] on input "Search" at bounding box center [693, 317] width 156 height 14
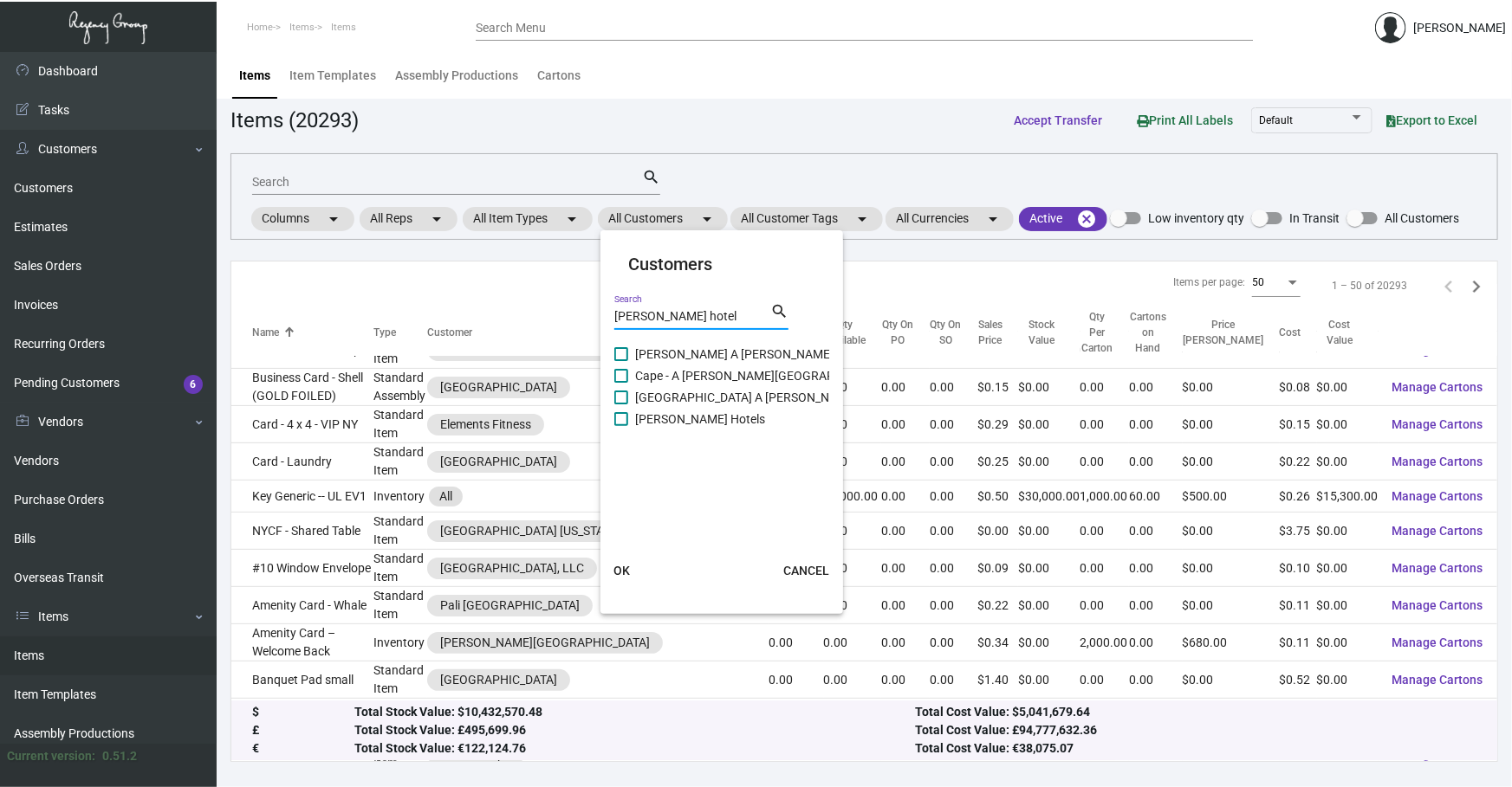
type input "[PERSON_NAME] hotel"
click at [502, 369] on span "[PERSON_NAME] Hotels" at bounding box center [700, 419] width 130 height 21
click at [502, 369] on input "[PERSON_NAME] Hotels" at bounding box center [620, 426] width 1 height 1
checkbox input "true"
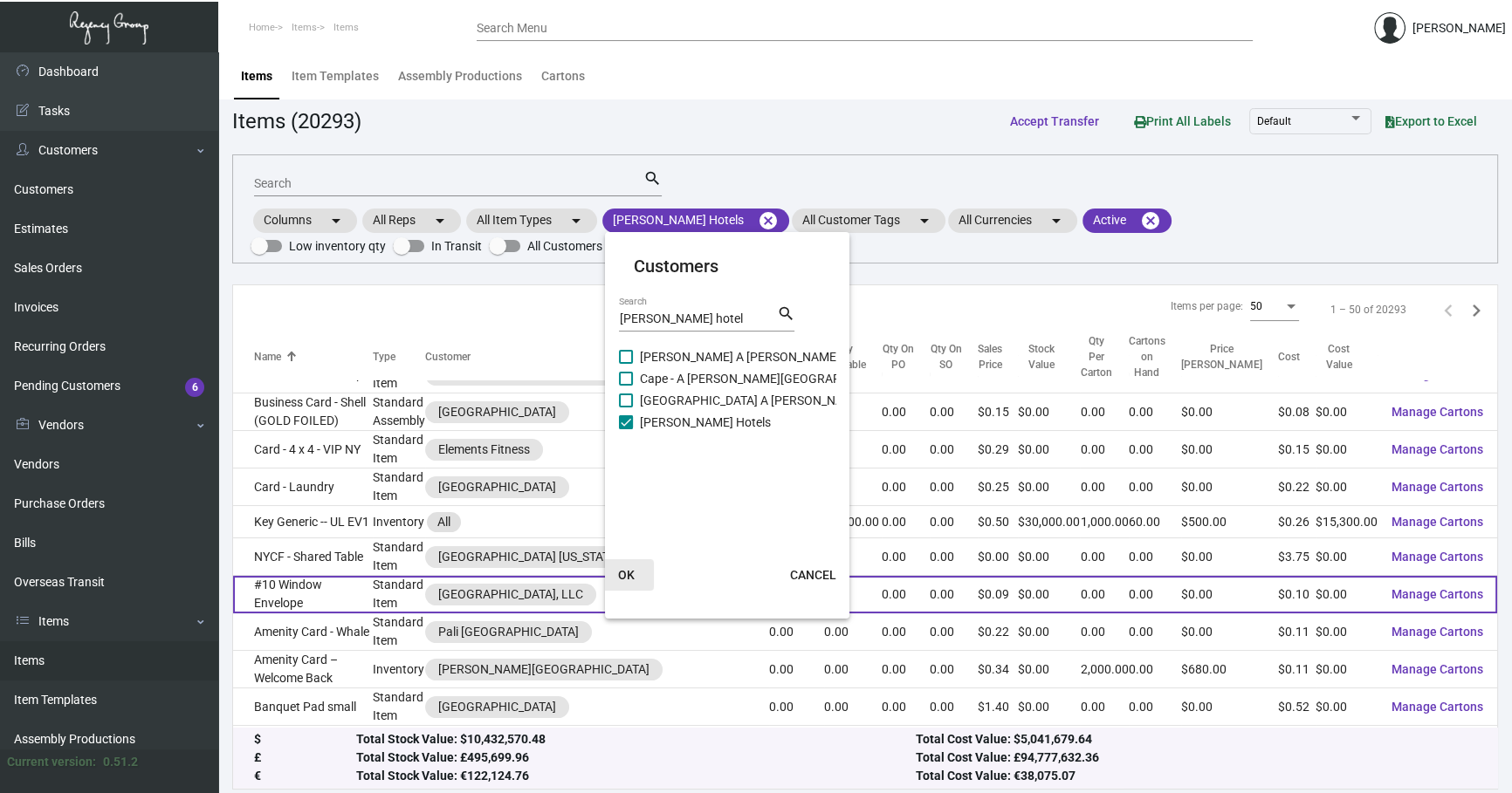
click at [506, 371] on button "OK" at bounding box center [626, 575] width 56 height 31
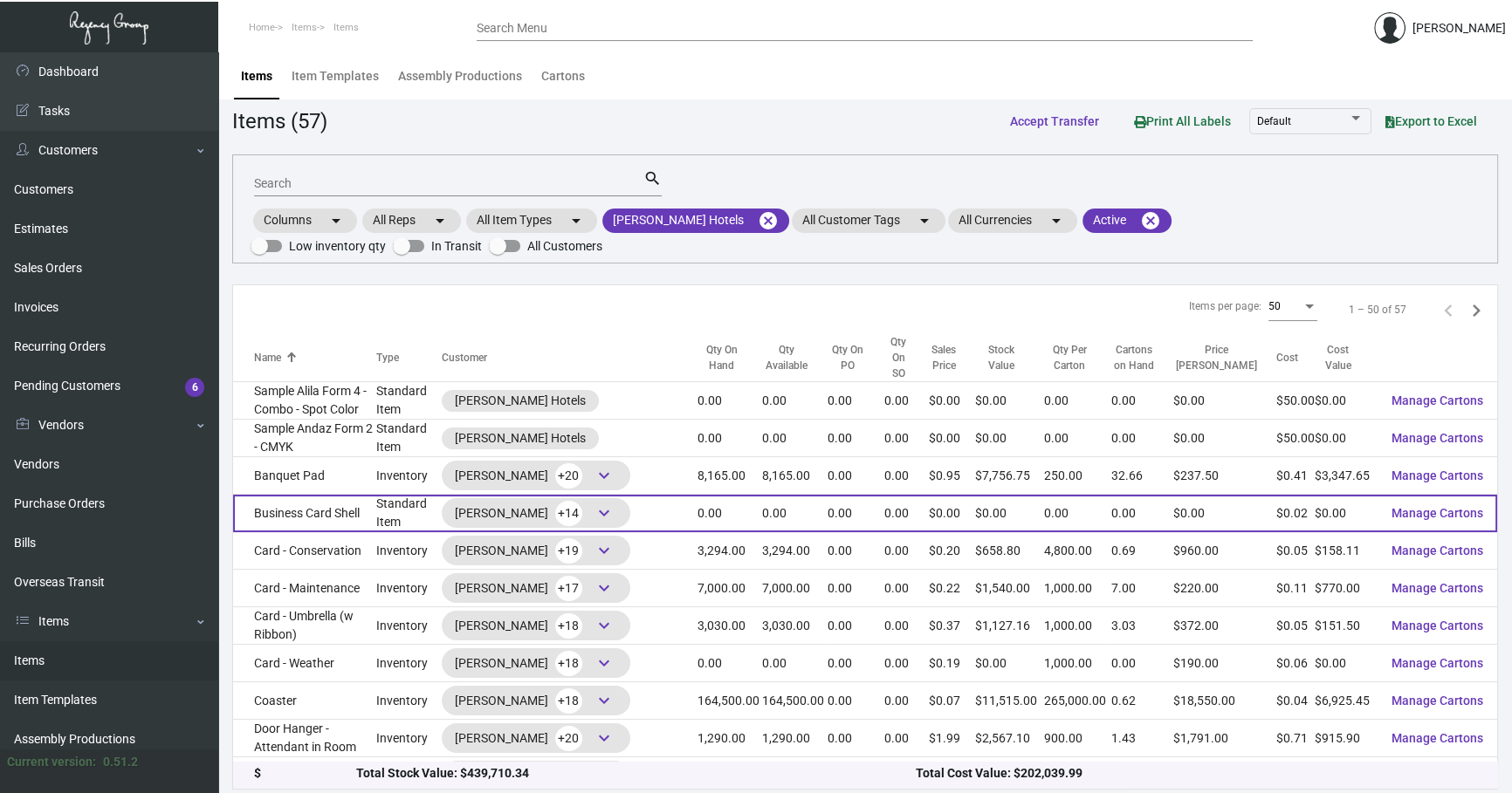
click at [393, 371] on td "Standard Item" at bounding box center [408, 514] width 64 height 38
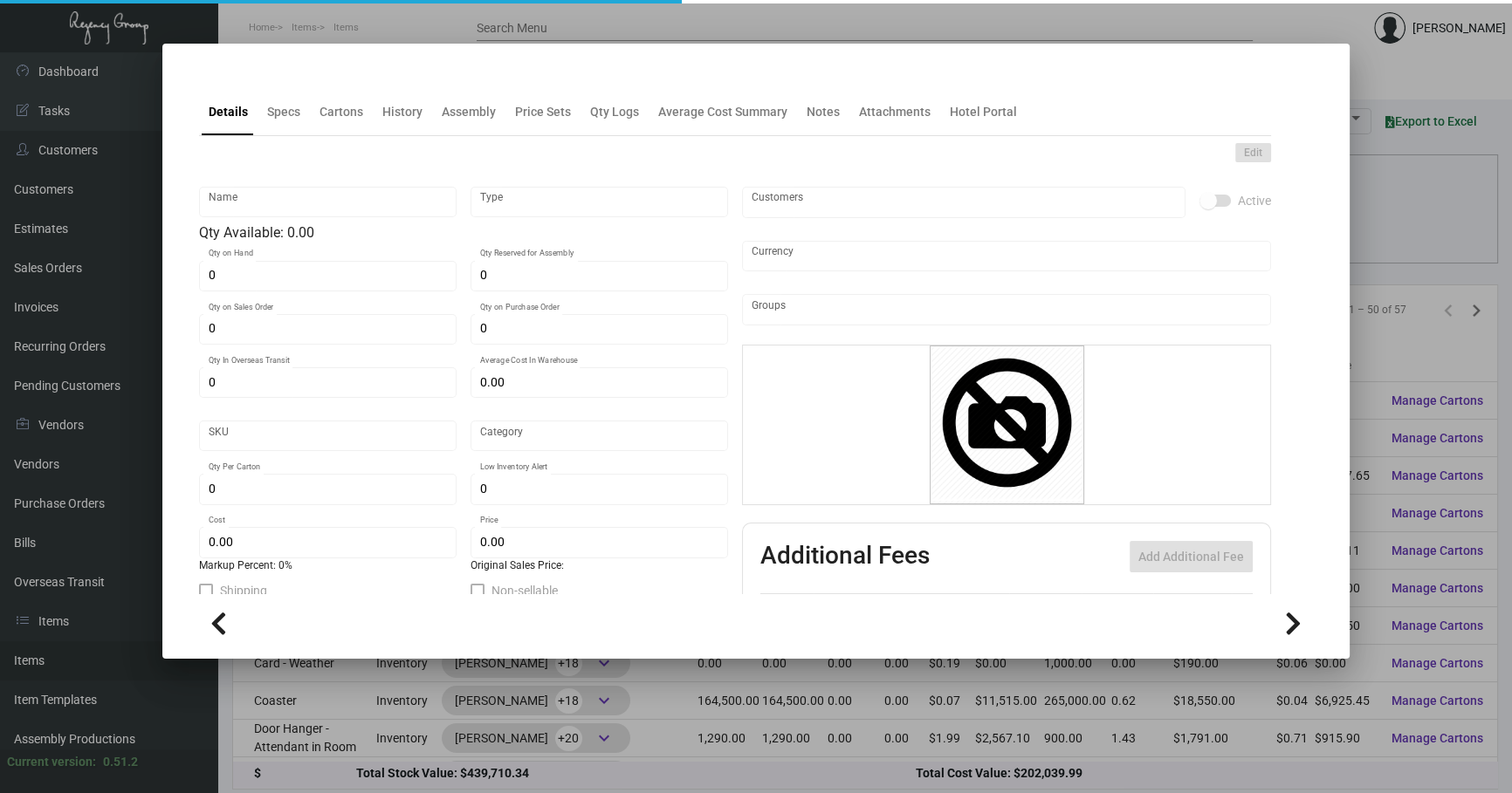
type input "Business Card Shell"
type input "Standard Item"
type input "$ 0.00"
type input "Standard"
type input "20,000"
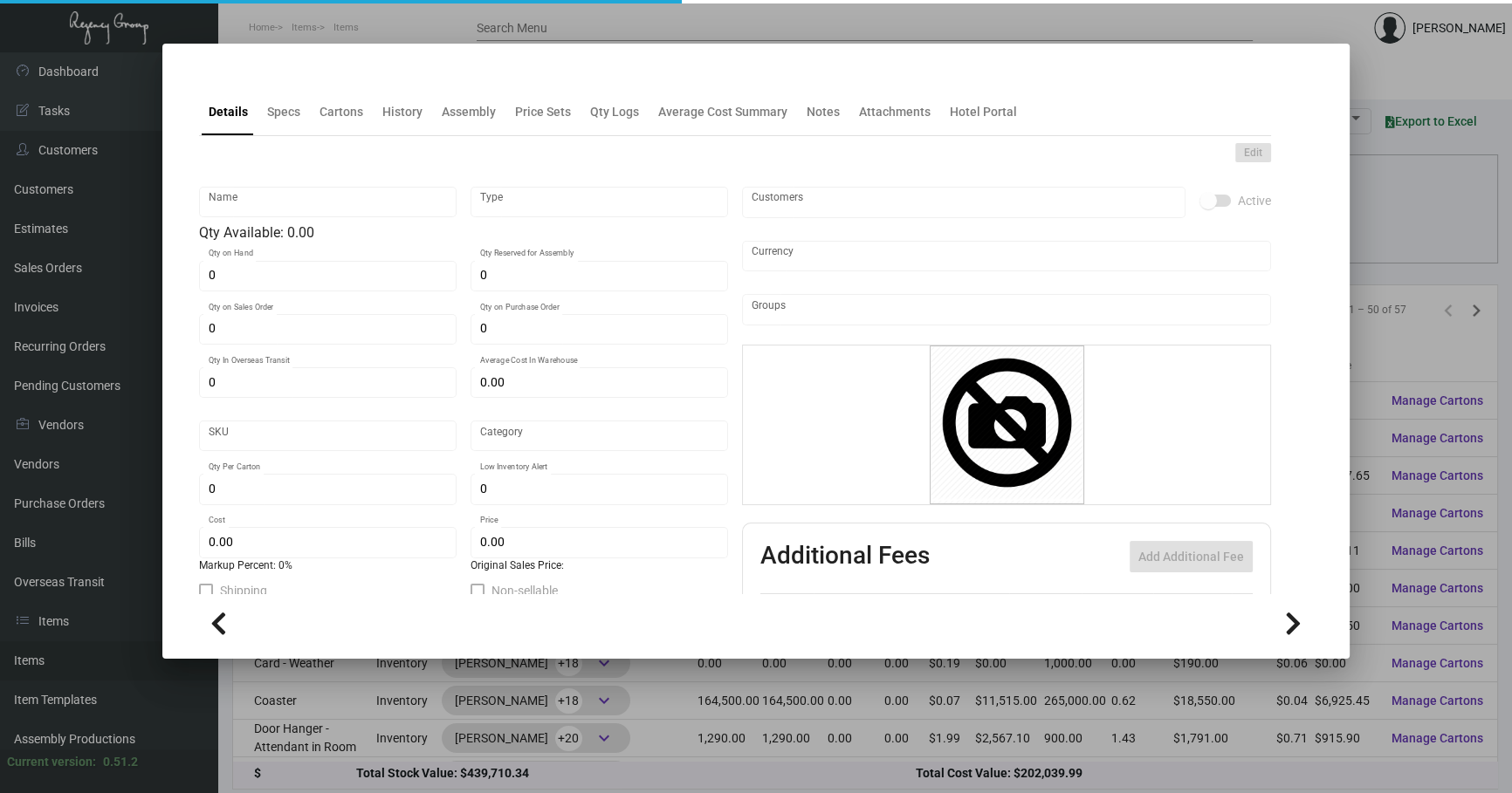
type input "$ 0.02126"
type input "$ 0.00"
checkbox input "true"
type input "United States Dollar $"
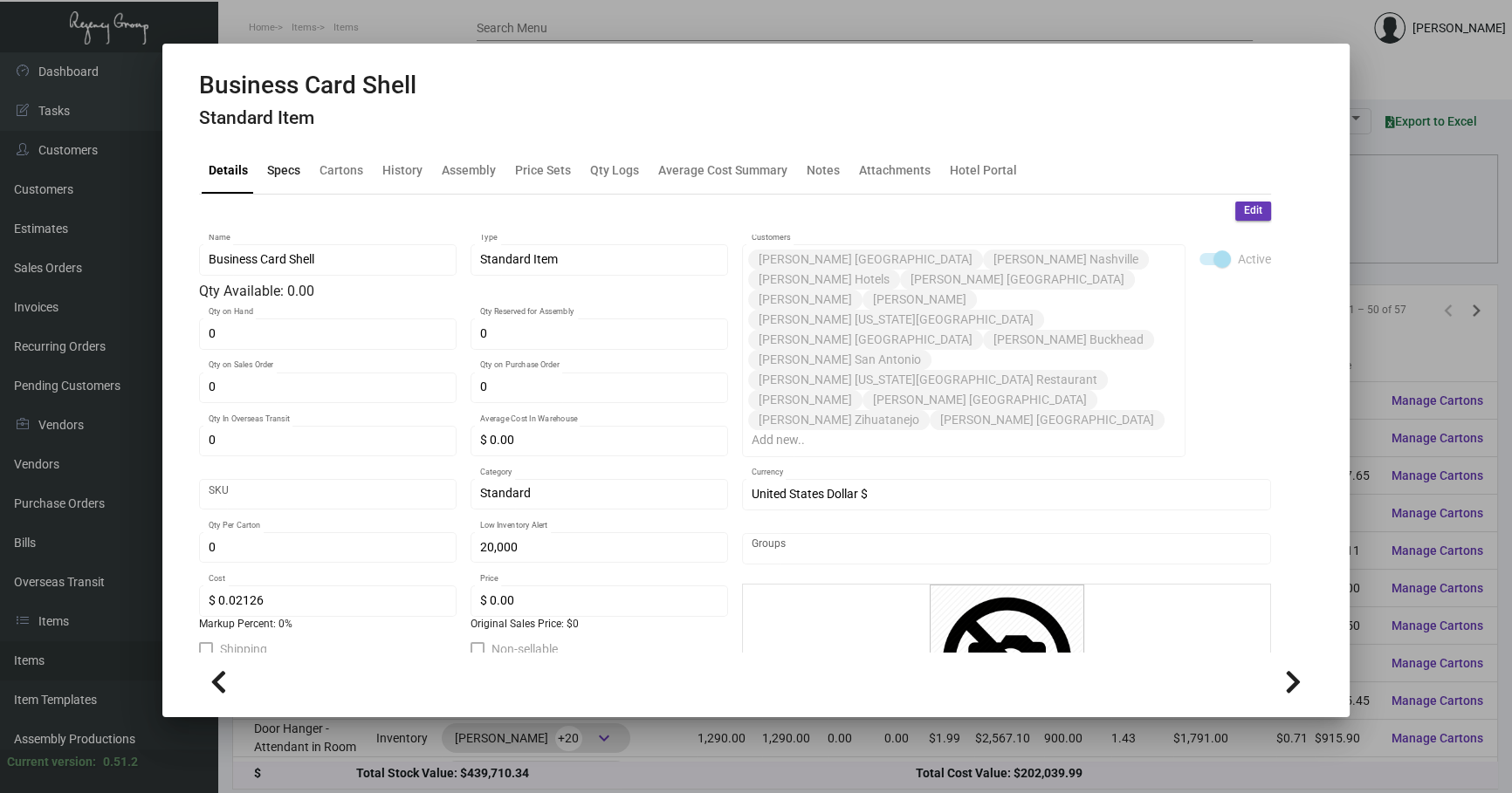
click at [276, 164] on div "Specs" at bounding box center [284, 169] width 33 height 18
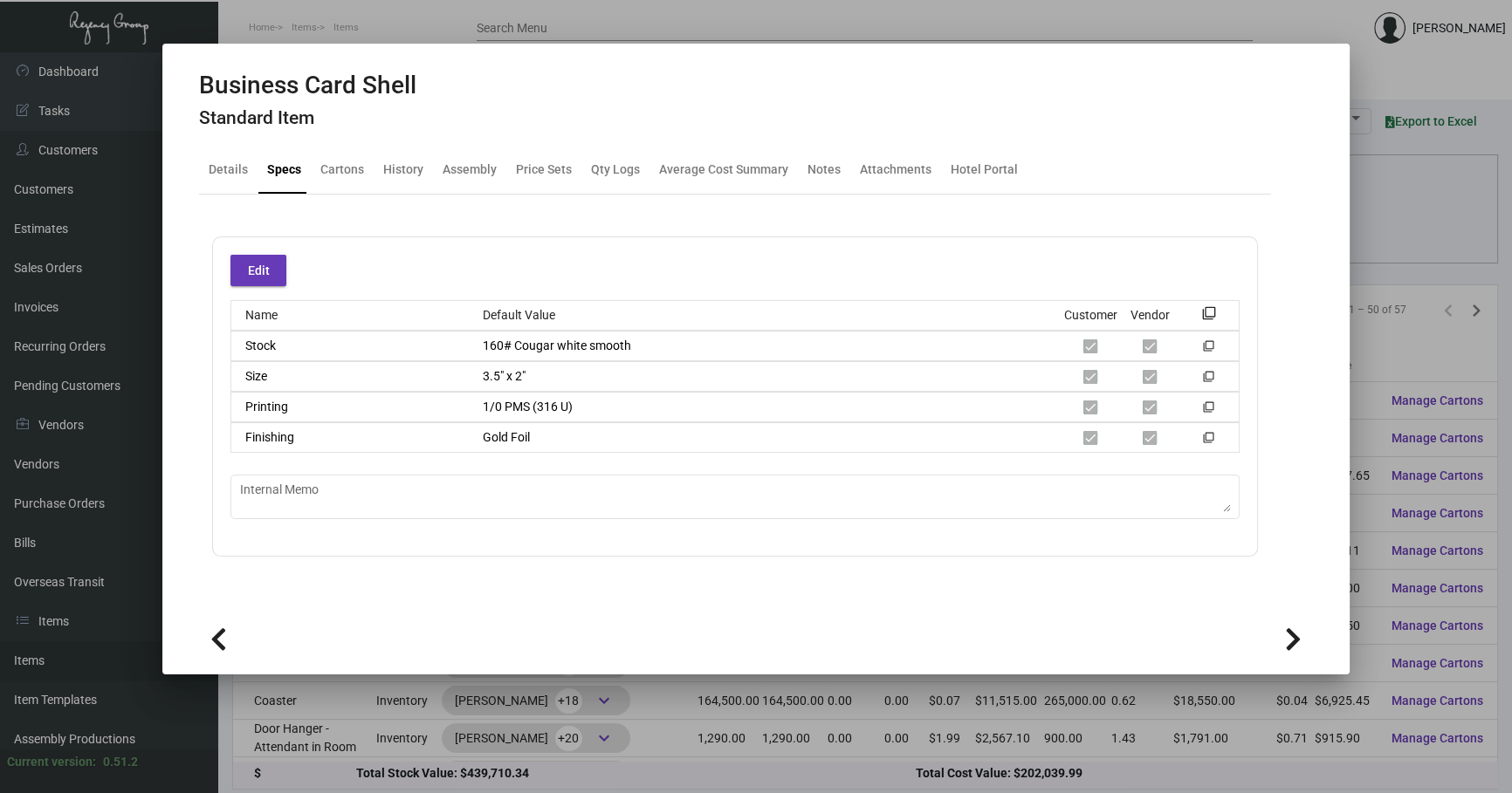
click at [506, 371] on div at bounding box center [756, 396] width 1512 height 793
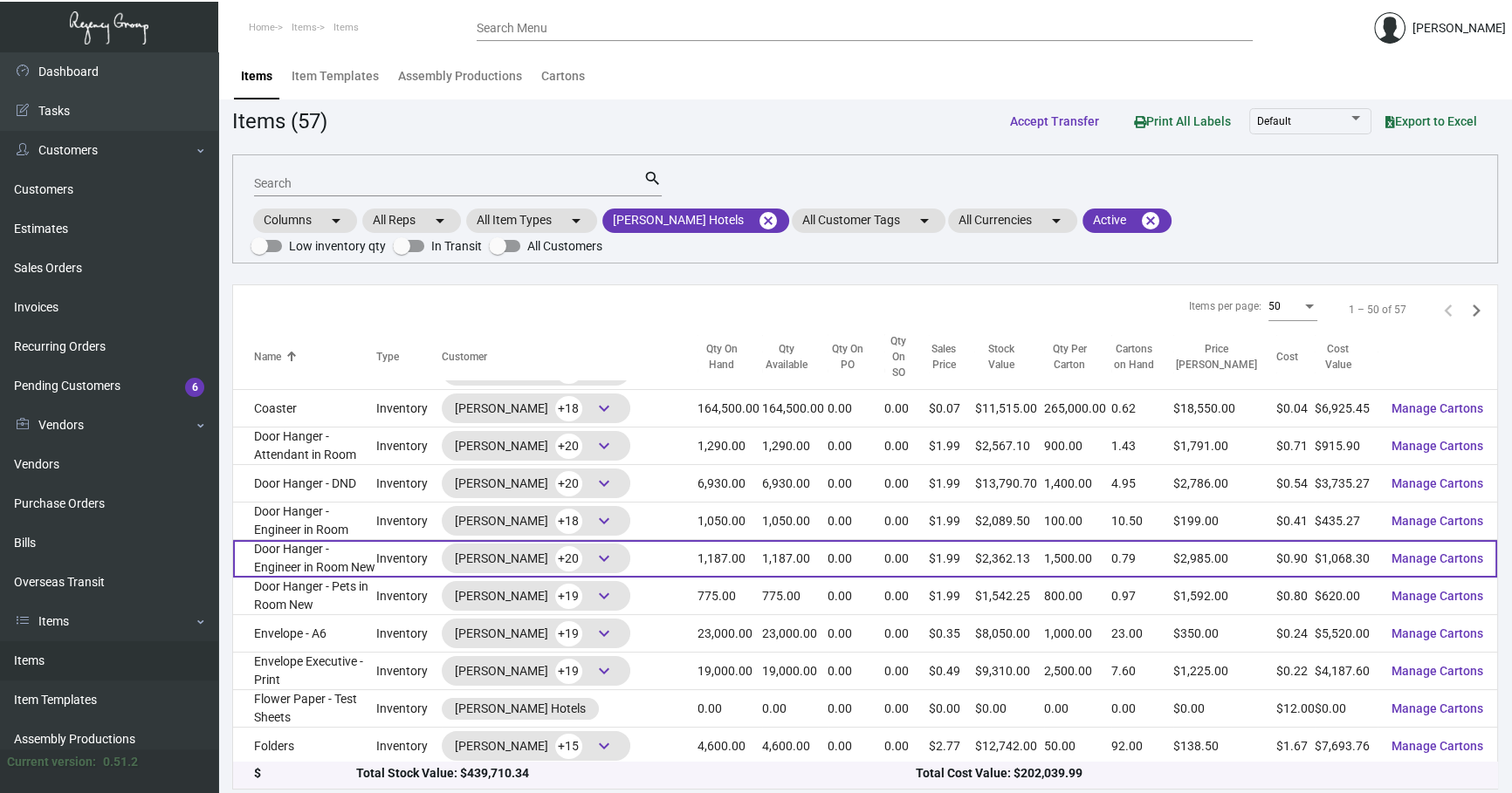
scroll to position [290, 0]
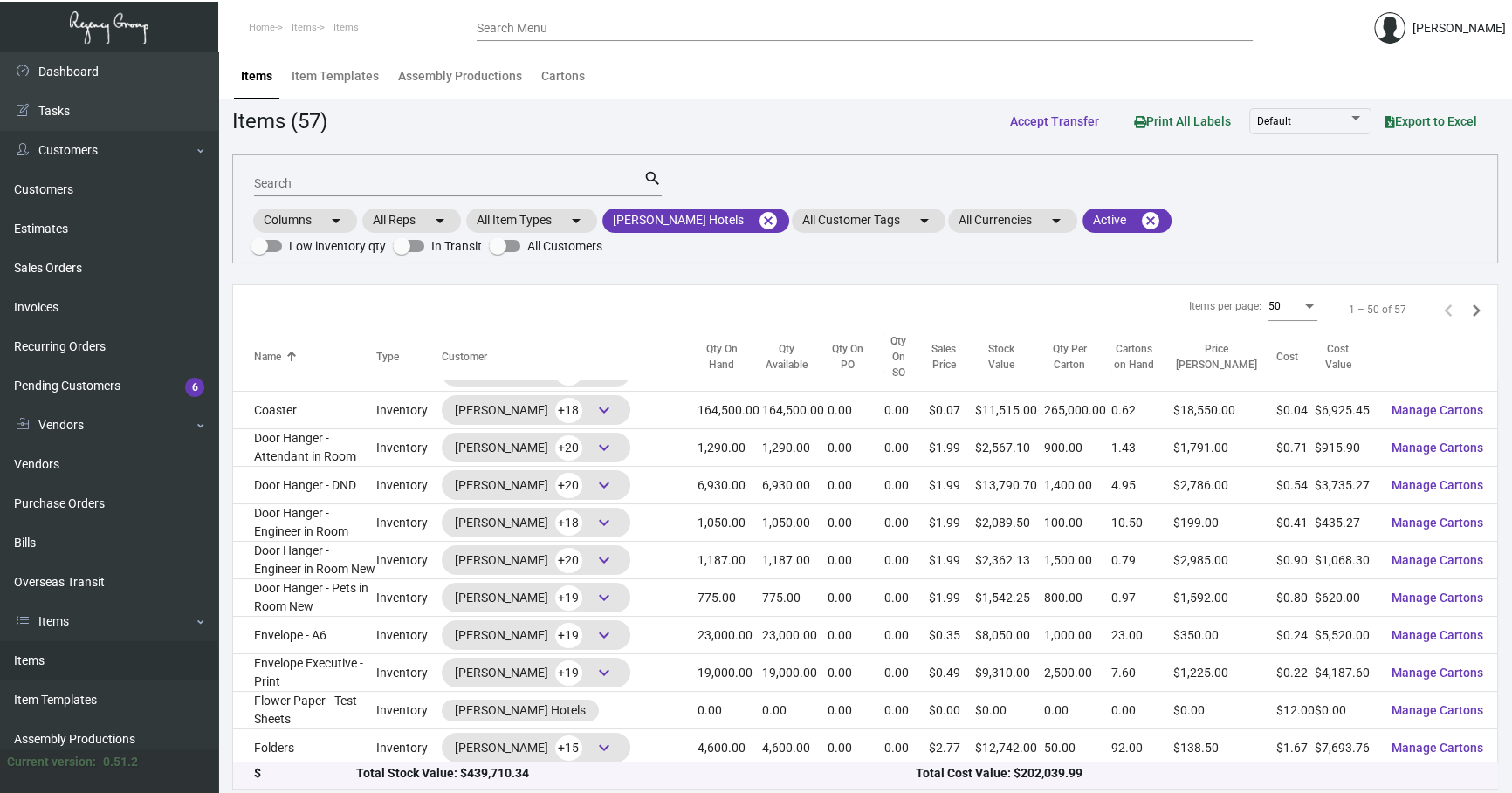
click at [324, 371] on td "Gold Pen" at bounding box center [304, 786] width 143 height 38
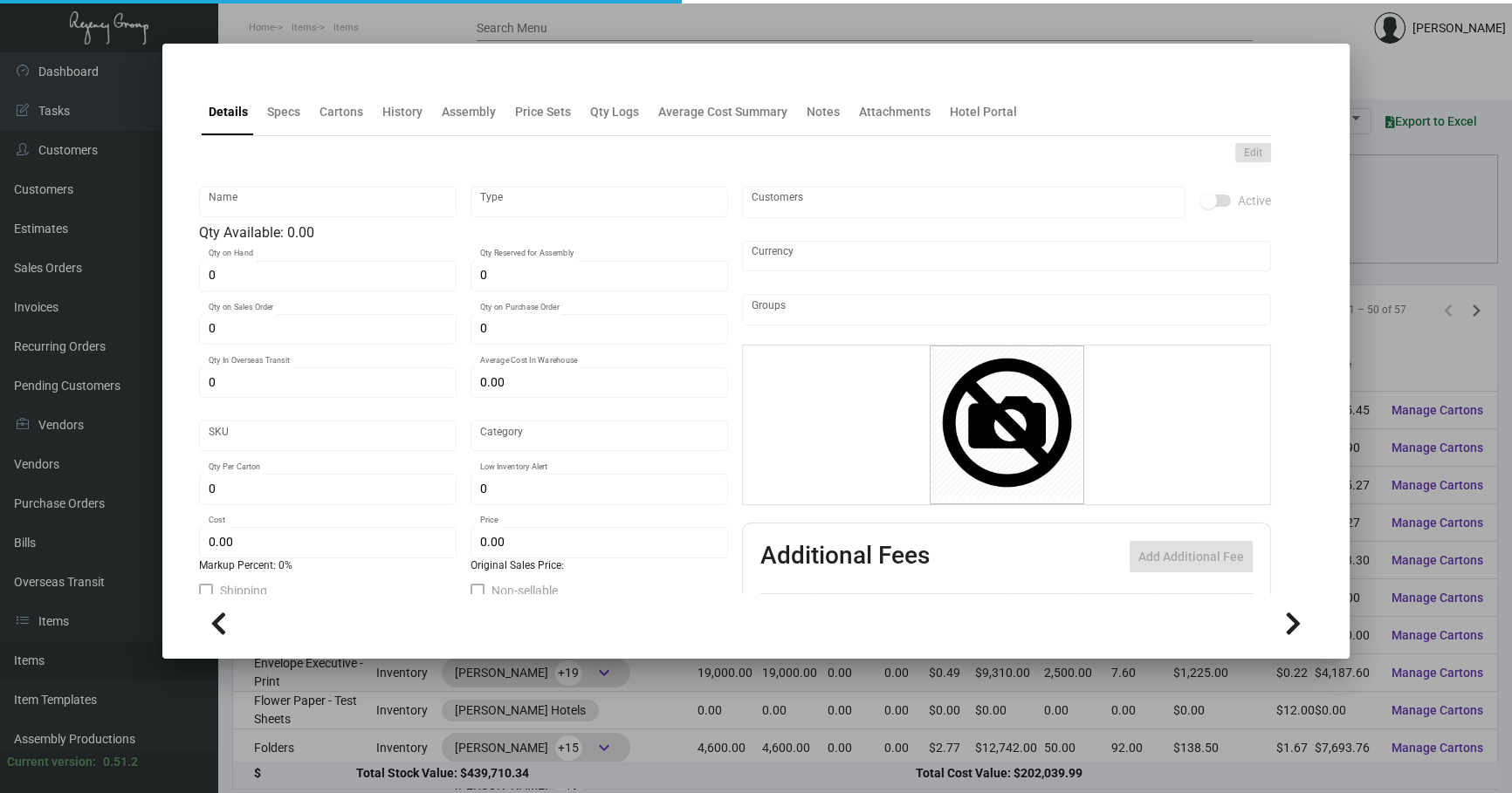
type input "Gold Pen"
type input "Inventory"
type input "500"
type input "$ 26.96296"
type input "3159"
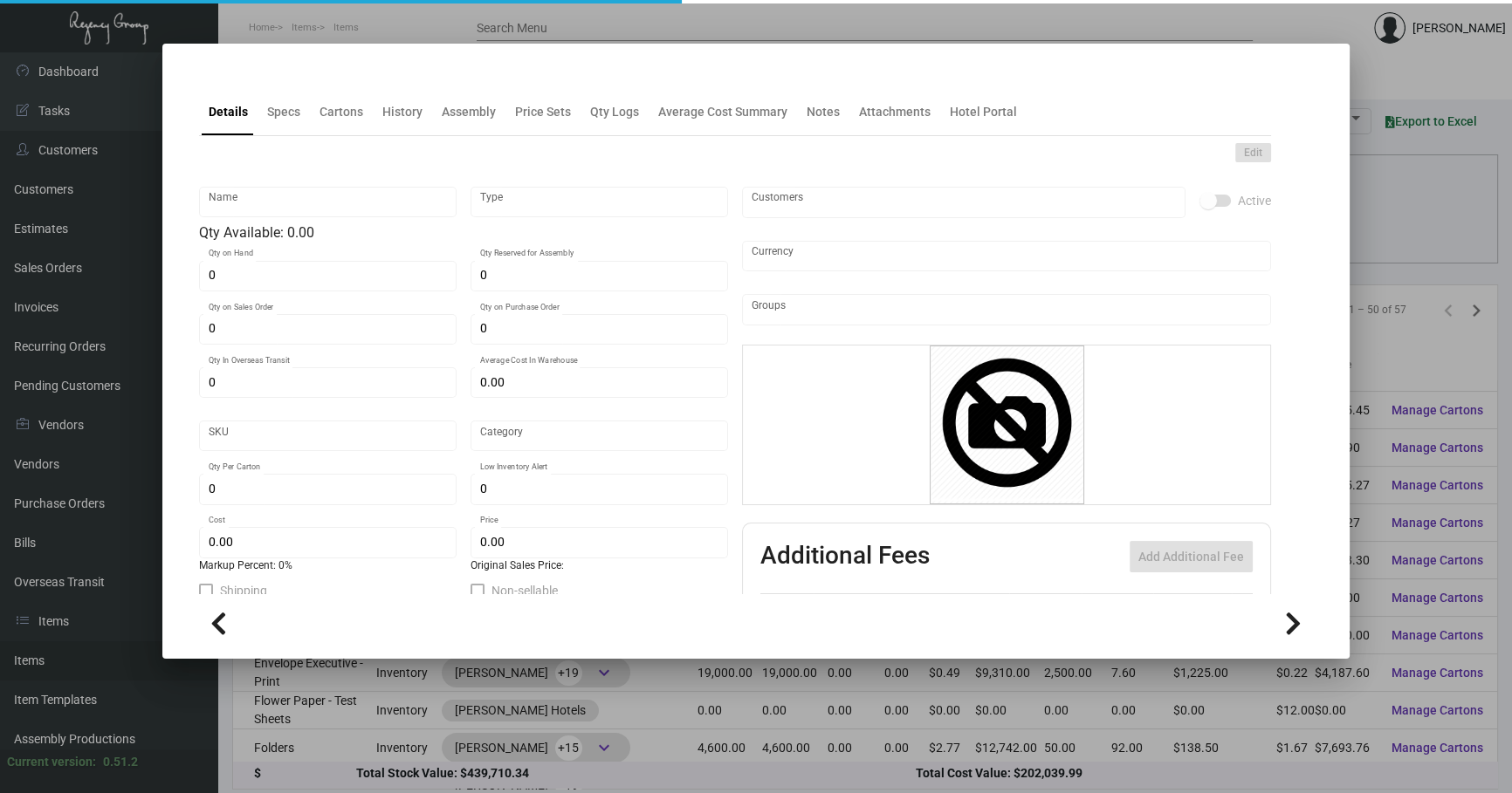
type input "Overseas"
type input "500"
type input "2,500"
type input "$ 0.94"
type input "$ 1.90"
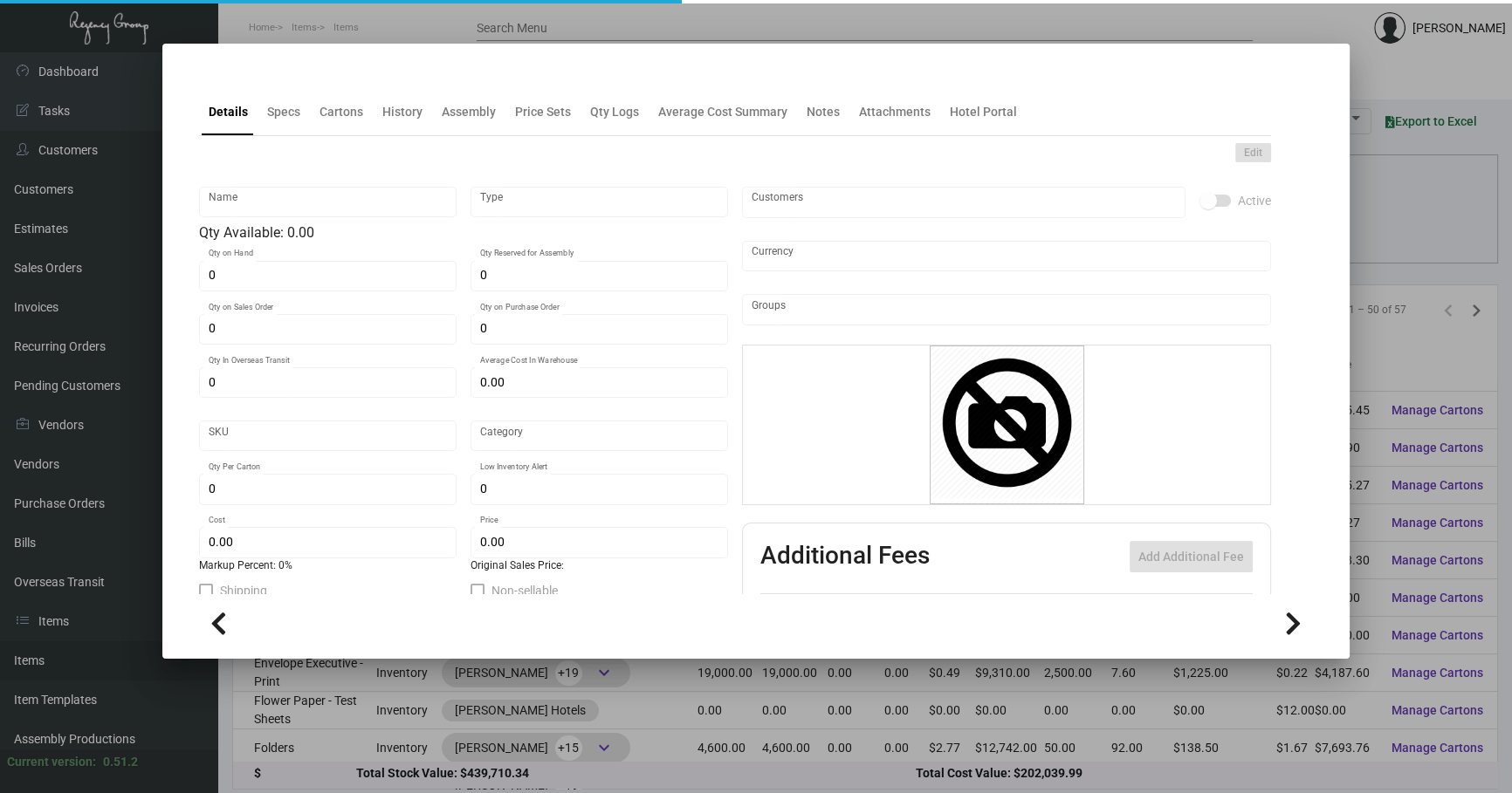
type textarea "pen body, aluminum barrels painted 2335U parts: metal parts painted 2335U refil…"
type textarea "pen body, aluminum barrels custom pain color, with slim metal Cross refill blac…"
checkbox input "true"
type input "United States Dollar $"
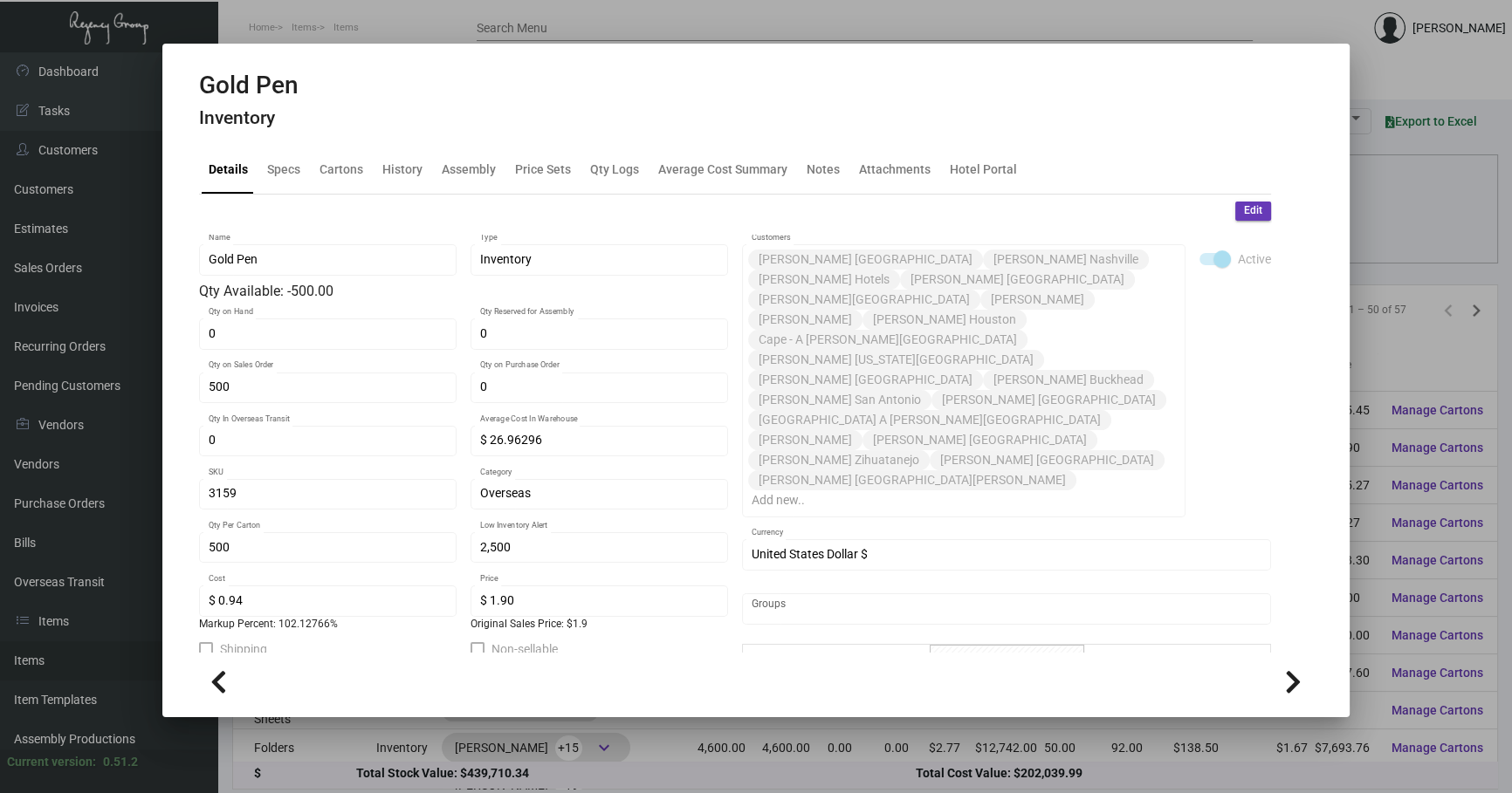
click at [506, 371] on div at bounding box center [756, 396] width 1512 height 793
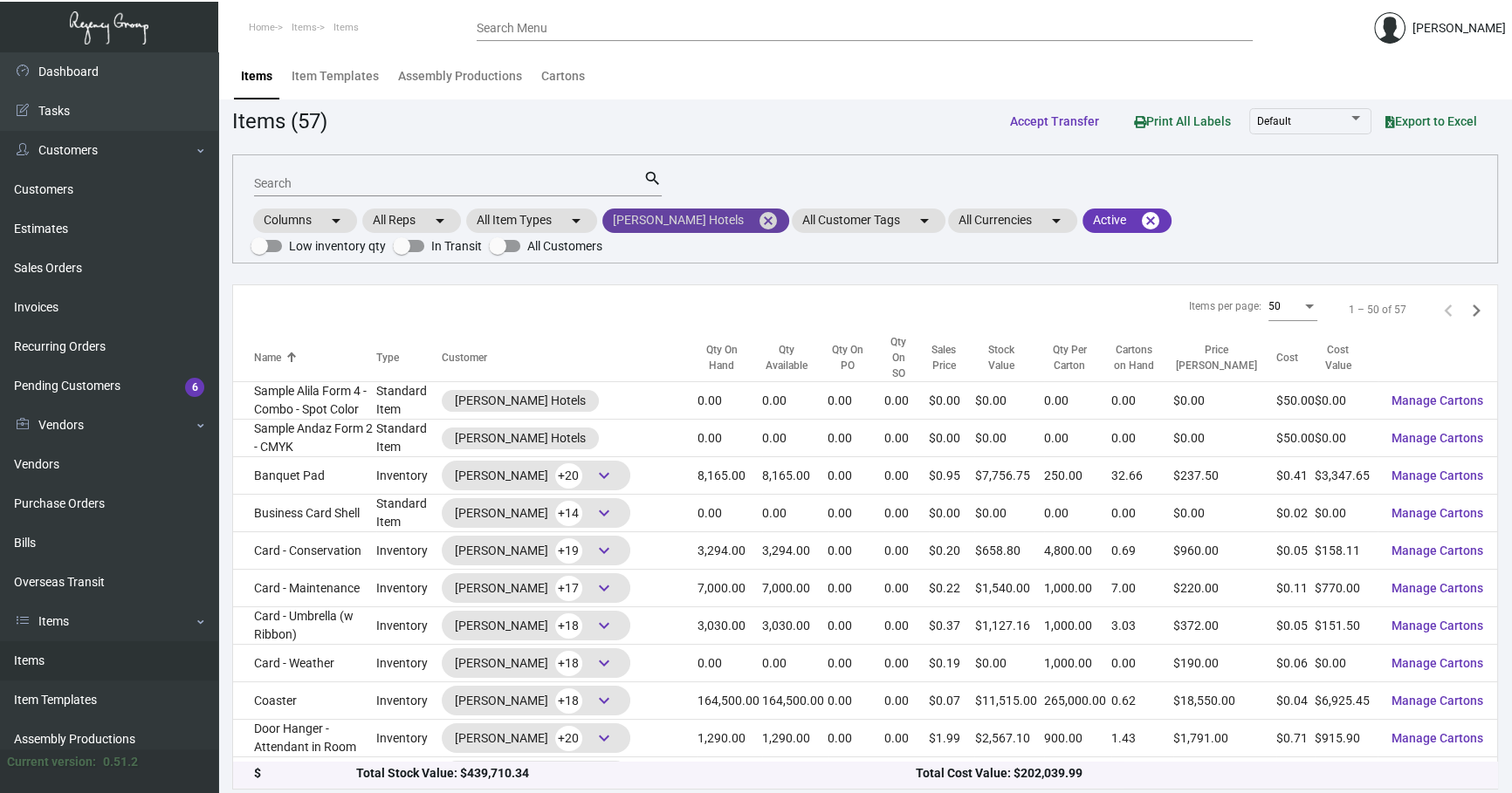
click at [506, 222] on mat-icon "cancel" at bounding box center [769, 221] width 21 height 21
